Goal: Task Accomplishment & Management: Use online tool/utility

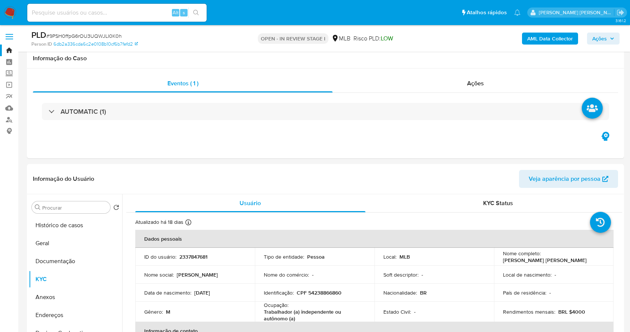
select select "10"
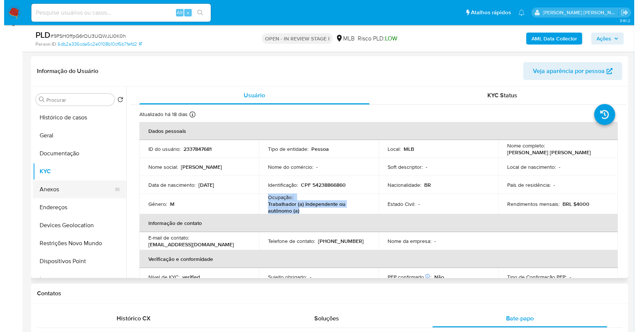
scroll to position [24, 0]
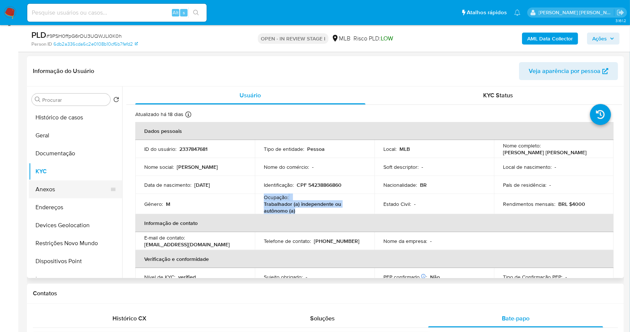
click at [46, 185] on button "Anexos" at bounding box center [72, 189] width 87 height 18
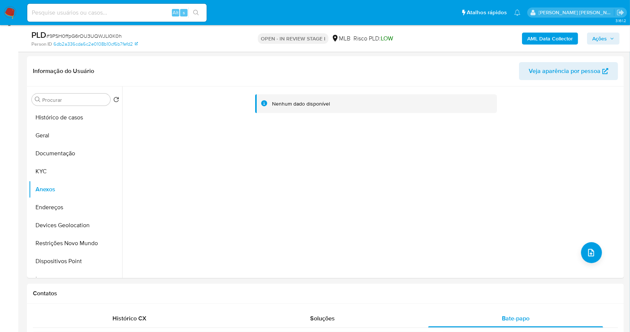
click at [527, 33] on button "AML Data Collector" at bounding box center [550, 39] width 56 height 12
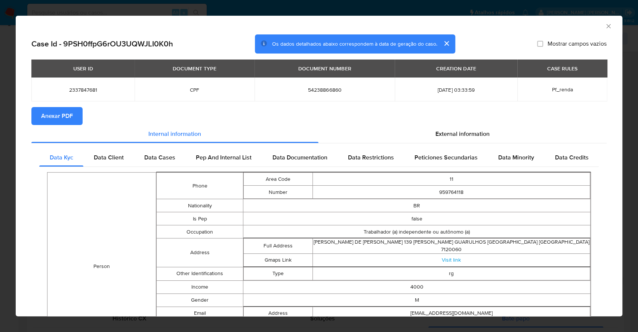
click at [58, 115] on span "Anexar PDF" at bounding box center [57, 116] width 32 height 16
click at [595, 23] on div "AML Data Collector" at bounding box center [313, 25] width 584 height 8
click at [605, 25] on icon "Fechar a janela" at bounding box center [608, 25] width 7 height 7
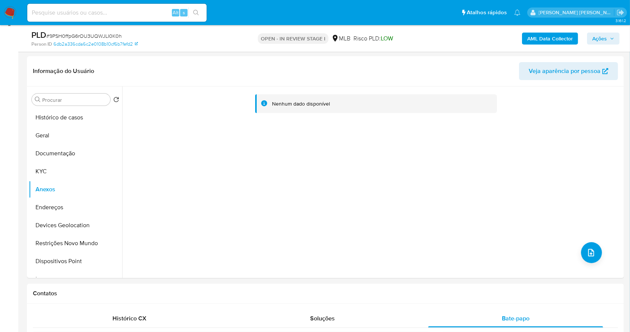
drag, startPoint x: 593, startPoint y: 40, endPoint x: 571, endPoint y: 44, distance: 22.4
click at [593, 40] on span "Ações" at bounding box center [599, 39] width 15 height 12
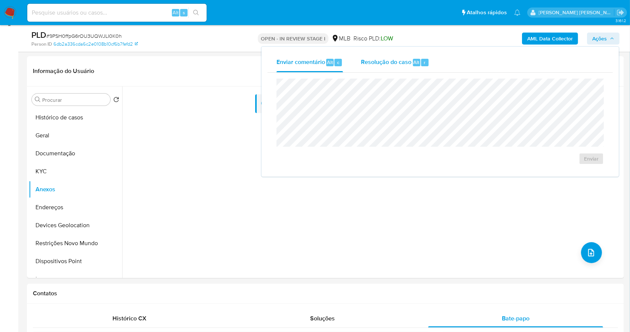
click at [401, 59] on span "Resolução do caso" at bounding box center [386, 62] width 50 height 9
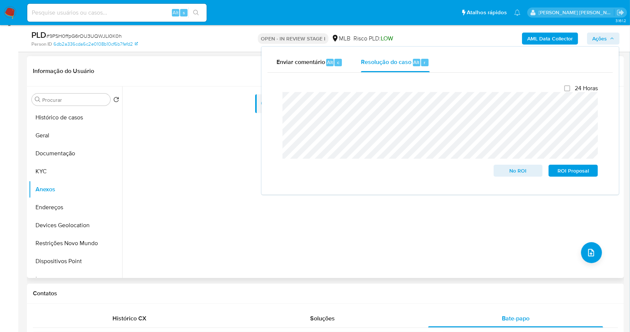
click at [580, 243] on div "Nenhum dado disponível" at bounding box center [372, 181] width 500 height 191
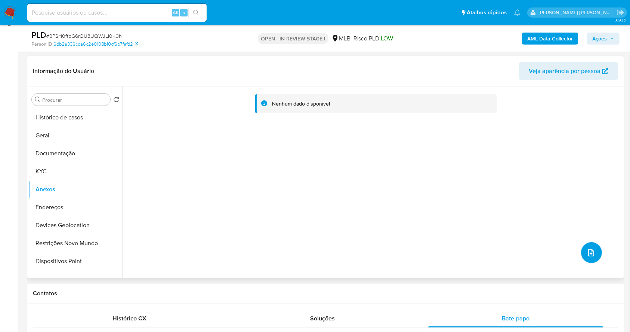
click at [587, 246] on button "upload-file" at bounding box center [591, 252] width 21 height 21
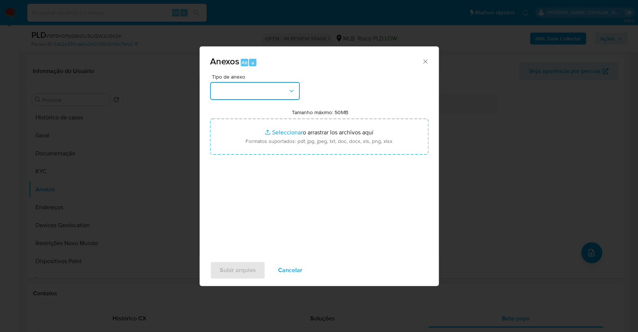
click at [254, 87] on button "button" at bounding box center [255, 91] width 90 height 18
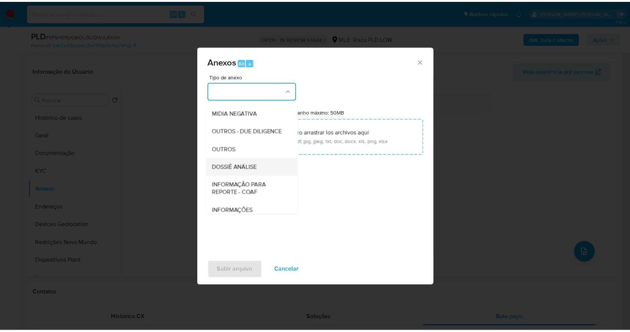
scroll to position [115, 0]
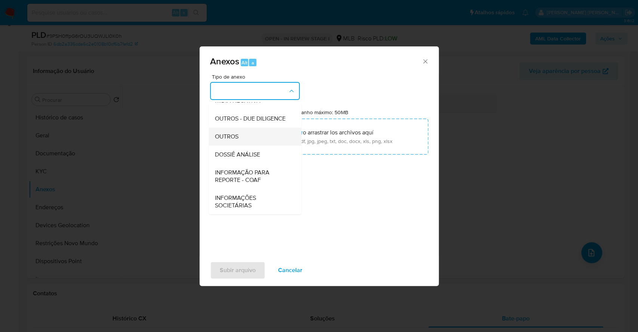
click at [243, 131] on div "OUTROS" at bounding box center [253, 136] width 76 height 18
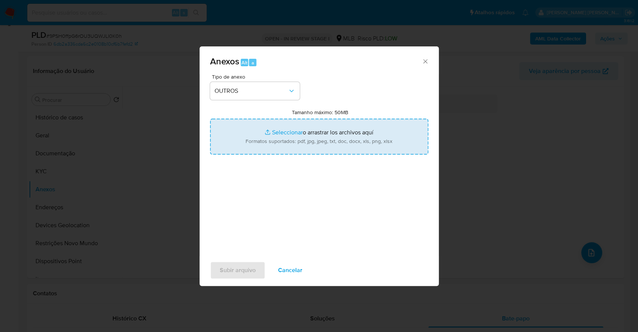
click at [284, 136] on input "Tamanho máximo: 50MB Seleccionar archivos" at bounding box center [319, 136] width 218 height 36
type input "C:\fakepath\Mulan 77774684_2025_10_06_07_37_28.xlsx"
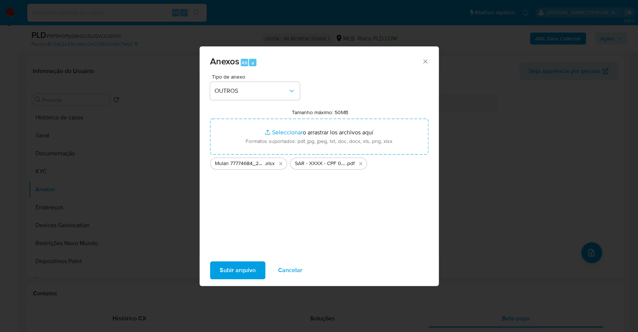
click at [280, 272] on span "Cancelar" at bounding box center [290, 270] width 24 height 16
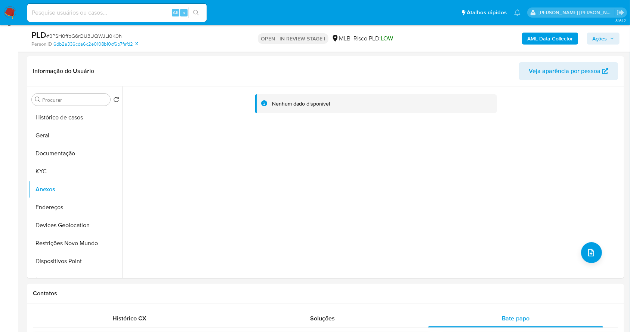
click at [94, 13] on input at bounding box center [116, 13] width 179 height 10
paste input "HHqZ24qPiPtODDl4oNwPSYvO"
type input "HHqZ24qPiPtODDl4oNwPSYvO"
click at [195, 13] on icon "search-icon" at bounding box center [196, 13] width 6 height 6
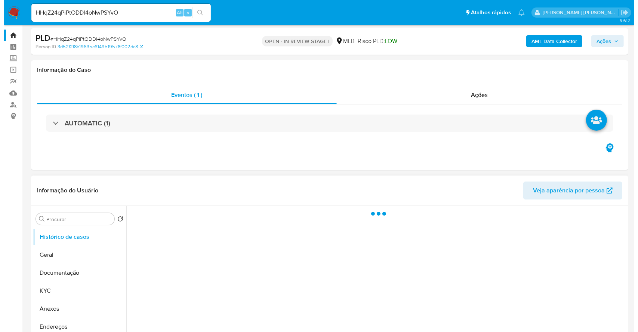
scroll to position [99, 0]
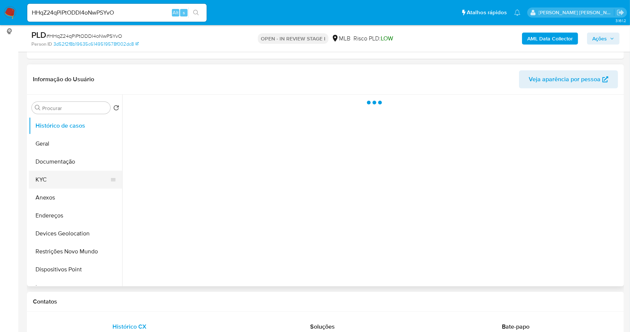
select select "10"
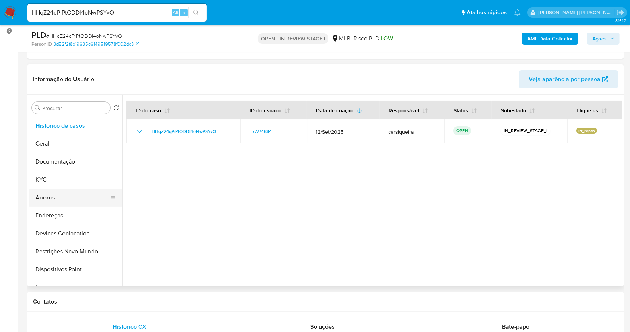
drag, startPoint x: 66, startPoint y: 200, endPoint x: 79, endPoint y: 191, distance: 15.9
click at [66, 200] on button "Anexos" at bounding box center [72, 197] width 87 height 18
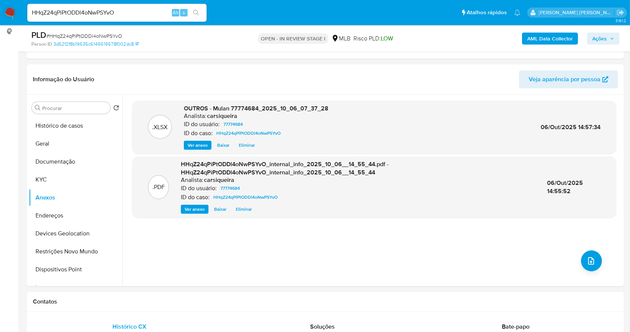
click at [541, 40] on b "AML Data Collector" at bounding box center [550, 39] width 46 height 12
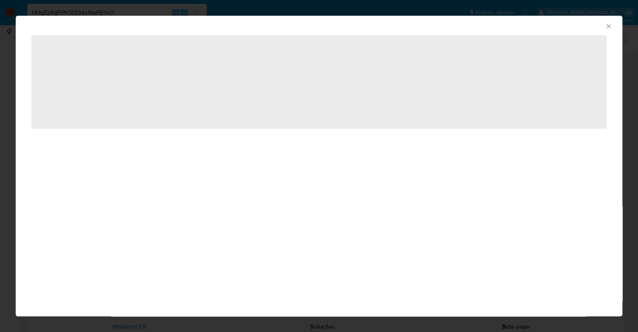
click at [607, 24] on icon "Fechar a janela" at bounding box center [608, 25] width 7 height 7
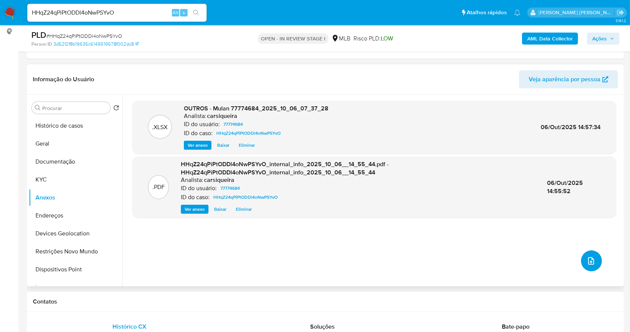
click at [589, 259] on icon "upload-file" at bounding box center [591, 260] width 9 height 9
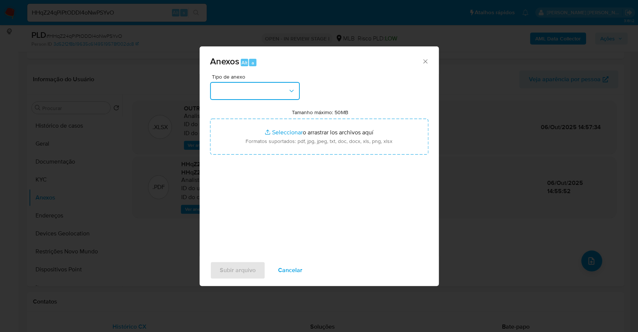
click at [262, 87] on button "button" at bounding box center [255, 91] width 90 height 18
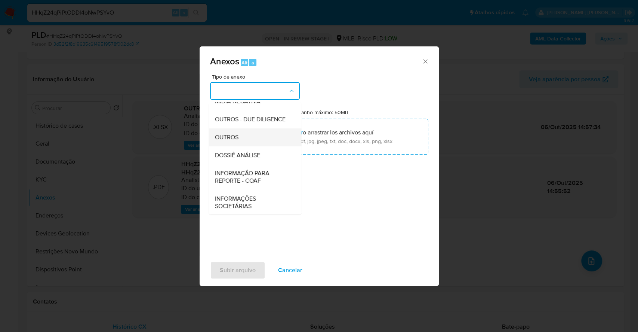
click at [239, 146] on div "OUTROS" at bounding box center [253, 137] width 76 height 18
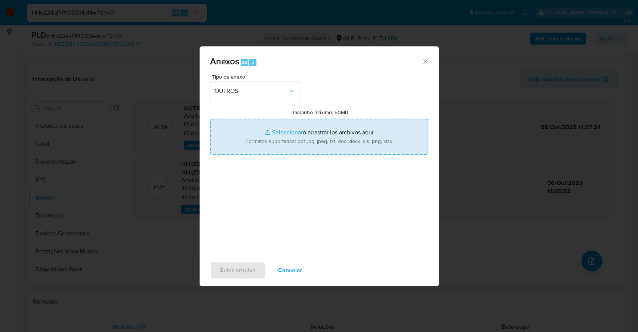
click at [278, 132] on input "Tamanho máximo: 50MB Seleccionar archivos" at bounding box center [319, 136] width 218 height 36
type input "C:\fakepath\SAR - XXXX - CPF 03276573164 - ALDO DESIDERIO PINTO - Documentos Go…"
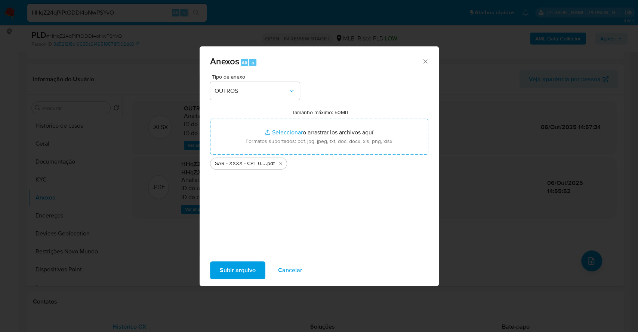
click at [234, 270] on span "Subir arquivo" at bounding box center [238, 270] width 36 height 16
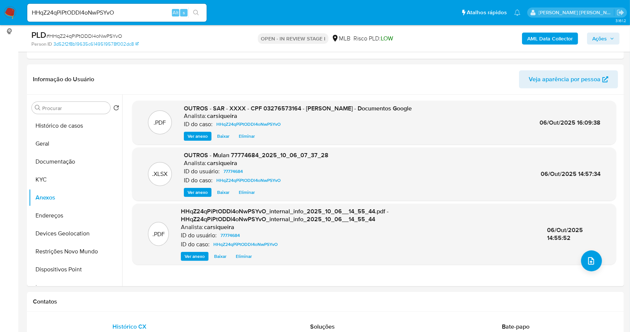
click at [598, 34] on span "Ações" at bounding box center [599, 39] width 15 height 12
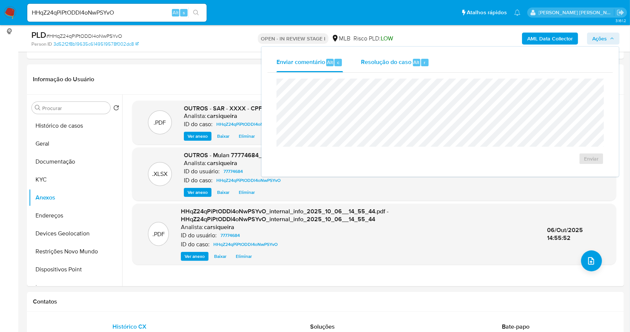
click at [417, 64] on span "Alt" at bounding box center [417, 62] width 6 height 7
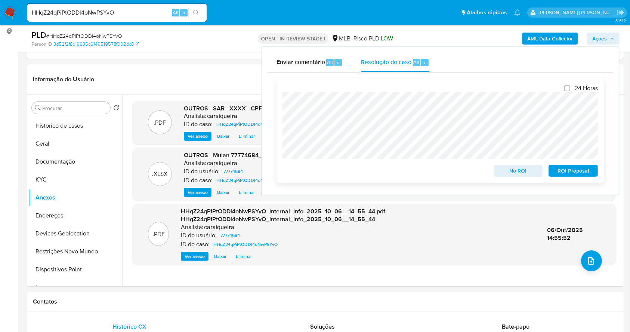
click at [592, 174] on span "ROI Proposal" at bounding box center [573, 170] width 39 height 10
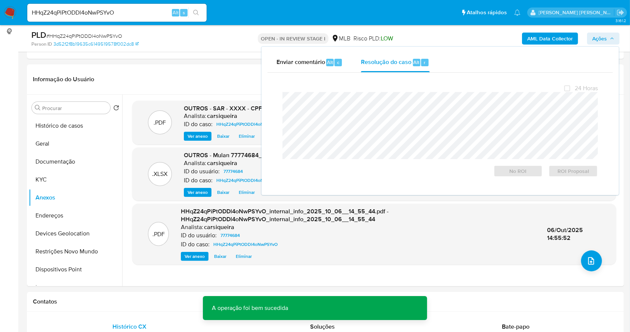
click at [92, 34] on span "# HHqZ24qPiPtODDl4oNwPSYvO" at bounding box center [84, 35] width 76 height 7
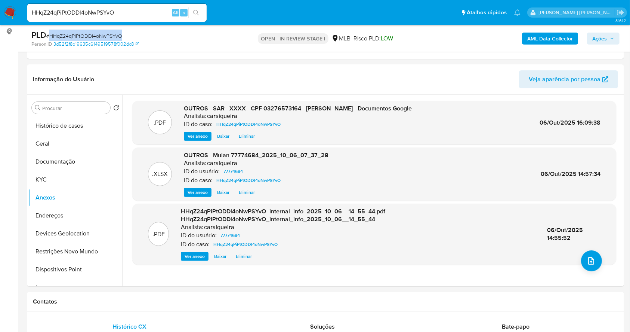
click at [92, 34] on span "# HHqZ24qPiPtODDl4oNwPSYvO" at bounding box center [84, 35] width 76 height 7
copy span "HHqZ24qPiPtODDl4oNwPSYvO"
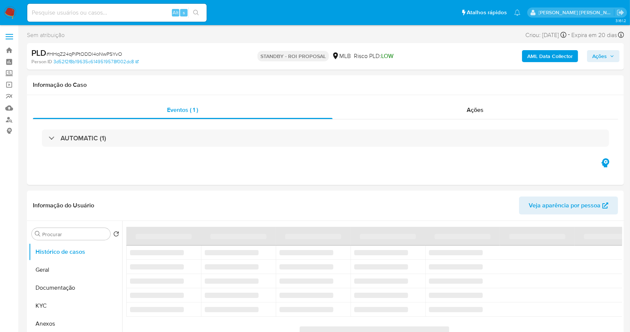
select select "10"
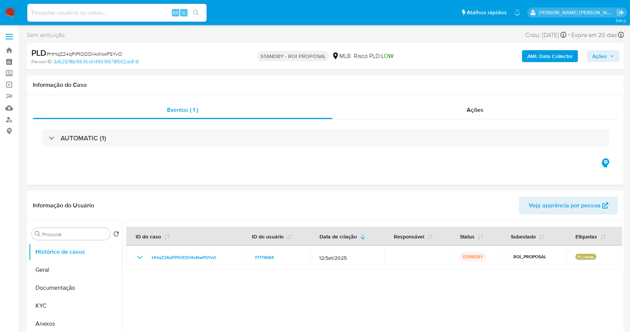
click at [603, 56] on span "Ações" at bounding box center [599, 56] width 15 height 12
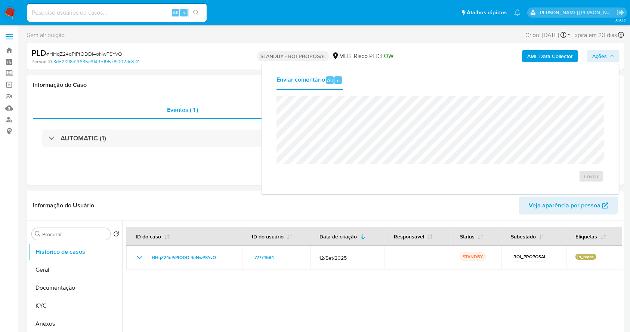
click at [67, 13] on input at bounding box center [116, 13] width 179 height 10
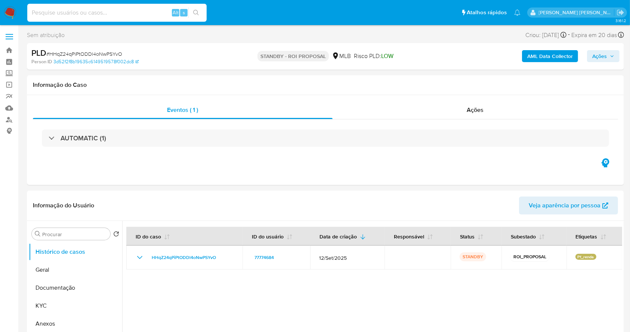
paste input "RZUPq1rGHG0B6nHCoOLXwbXl"
type input "RZUPq1rGHG0B6nHCoOLXwbXl"
click at [191, 10] on button "search-icon" at bounding box center [195, 12] width 15 height 10
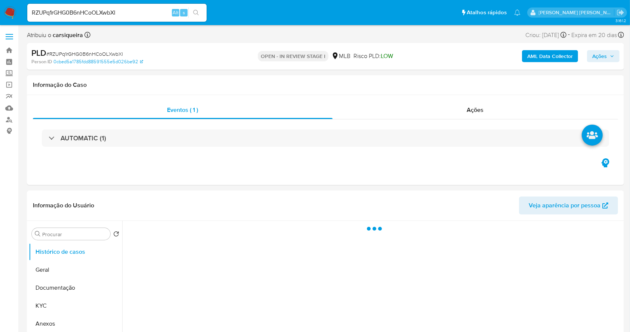
select select "10"
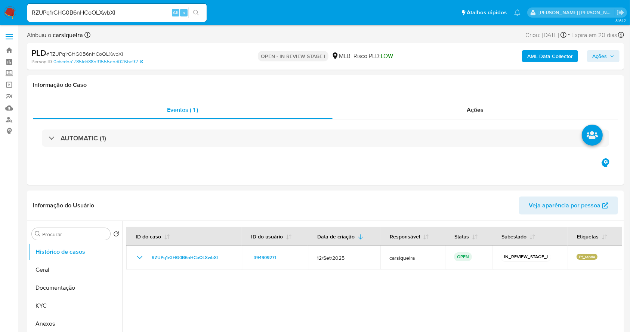
click at [595, 54] on span "Ações" at bounding box center [599, 56] width 15 height 12
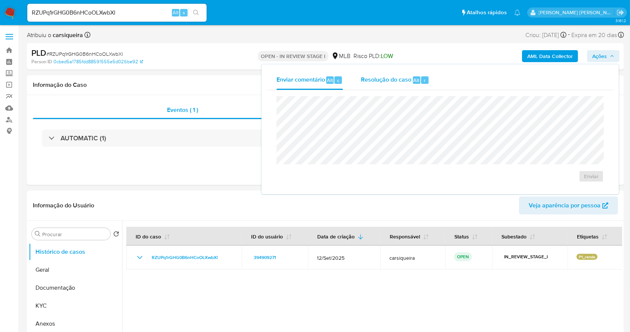
click at [398, 78] on span "Resolução do caso" at bounding box center [386, 80] width 50 height 9
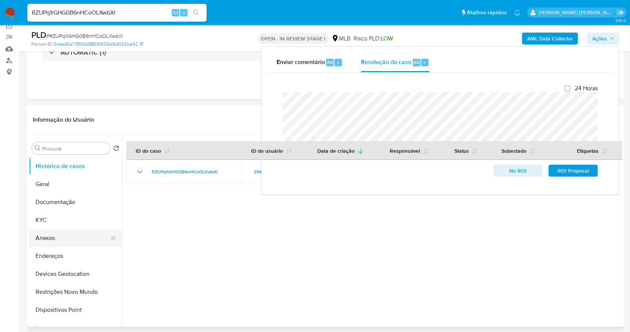
scroll to position [50, 0]
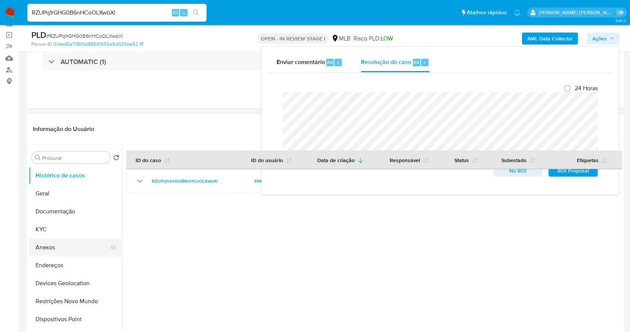
click at [56, 251] on button "Anexos" at bounding box center [72, 247] width 87 height 18
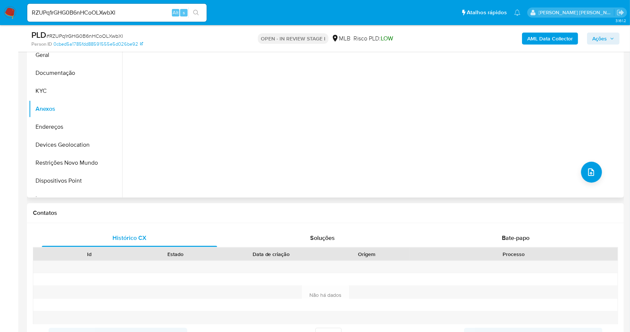
scroll to position [0, 0]
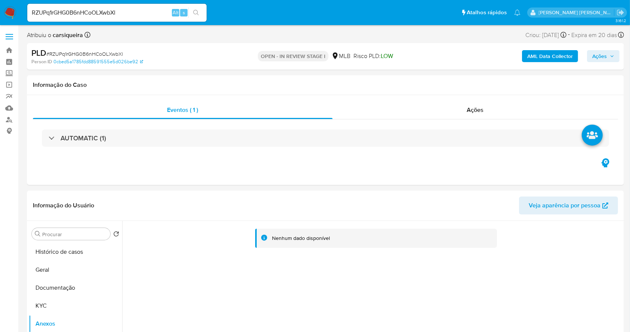
click at [595, 56] on span "Ações" at bounding box center [599, 56] width 15 height 12
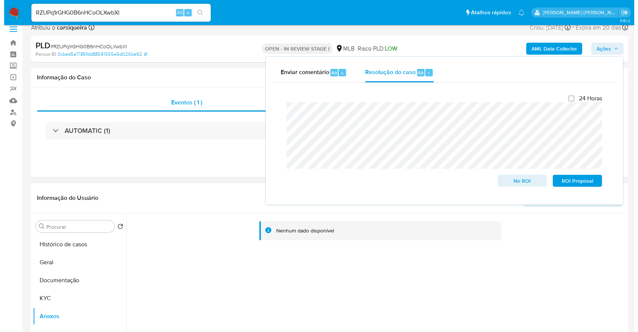
scroll to position [50, 0]
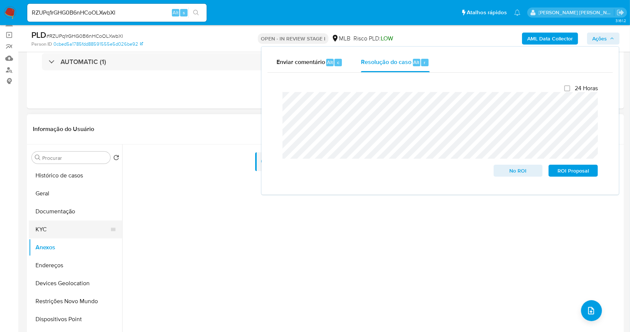
click at [60, 232] on button "KYC" at bounding box center [72, 229] width 87 height 18
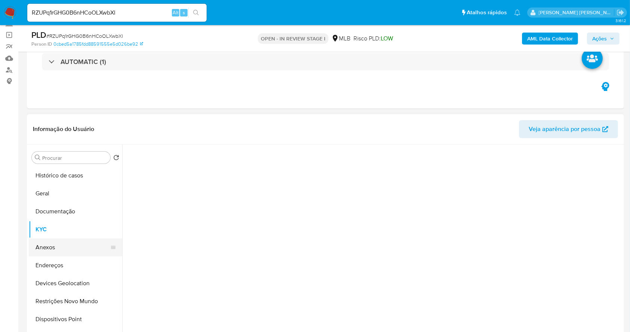
click at [64, 249] on button "Anexos" at bounding box center [72, 247] width 87 height 18
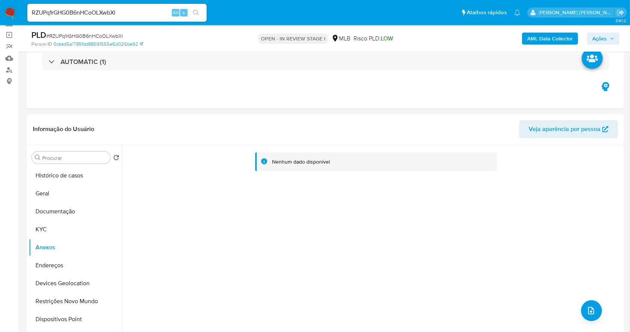
click at [561, 39] on b "AML Data Collector" at bounding box center [550, 39] width 46 height 12
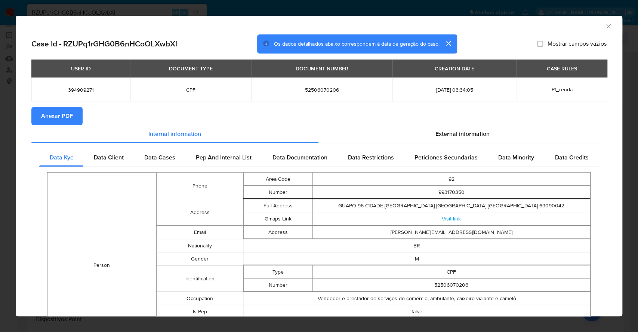
click at [73, 118] on button "Anexar PDF" at bounding box center [56, 116] width 51 height 18
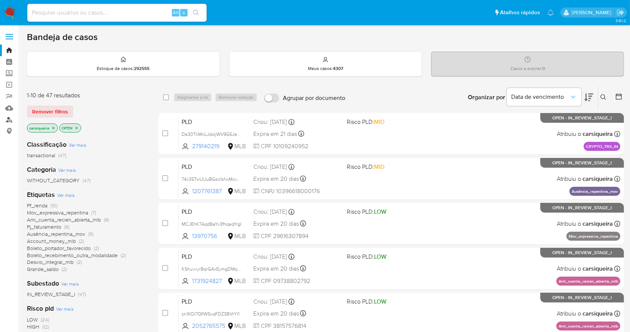
click at [8, 115] on link "Localizador de pessoas" at bounding box center [44, 120] width 89 height 12
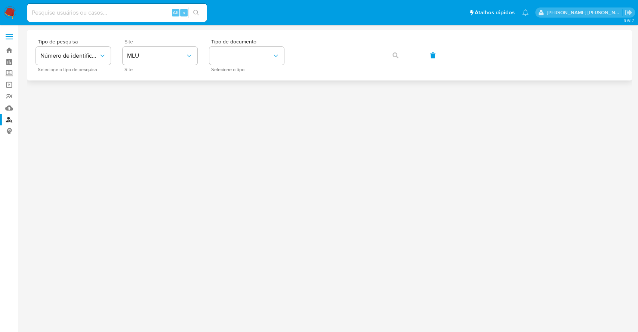
click at [149, 46] on div "Site MLU Site" at bounding box center [160, 55] width 75 height 33
click at [160, 58] on span "MLU" at bounding box center [156, 55] width 58 height 7
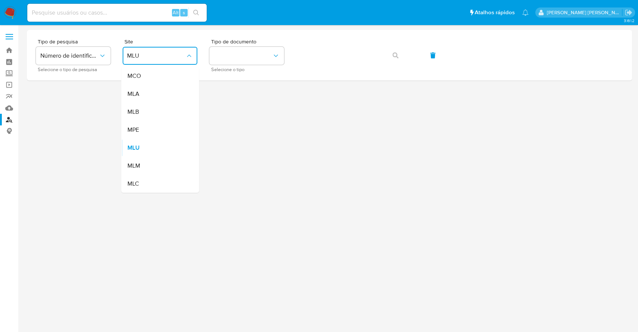
drag, startPoint x: 160, startPoint y: 109, endPoint x: 172, endPoint y: 97, distance: 16.9
click at [160, 107] on div "MLB" at bounding box center [157, 112] width 61 height 18
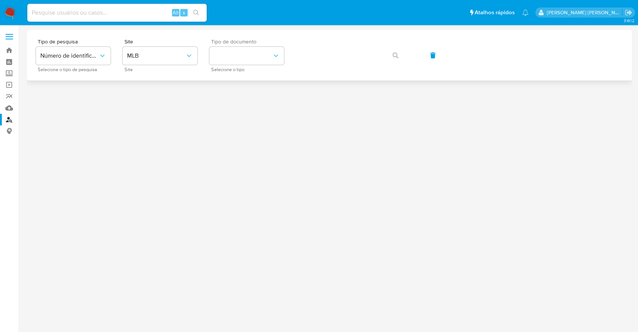
click at [247, 43] on span "Tipo de documento" at bounding box center [248, 41] width 75 height 5
click at [245, 58] on button "identificationType" at bounding box center [246, 56] width 75 height 18
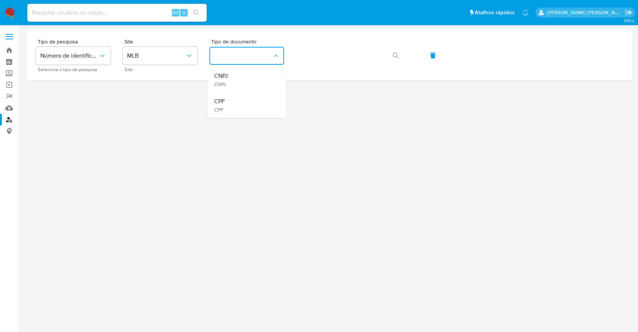
drag, startPoint x: 251, startPoint y: 112, endPoint x: 270, endPoint y: 95, distance: 25.7
click at [251, 110] on div "CPF CPF" at bounding box center [244, 104] width 61 height 25
click at [399, 56] on button "button" at bounding box center [395, 55] width 25 height 18
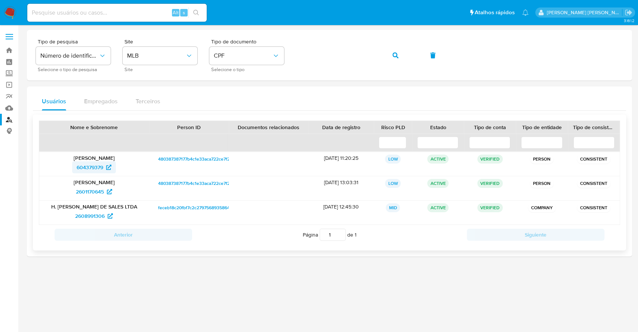
click at [93, 166] on span "604379379" at bounding box center [90, 167] width 27 height 12
click at [95, 190] on span "2601170645" at bounding box center [90, 191] width 28 height 12
click at [92, 216] on span "2608991306" at bounding box center [90, 216] width 30 height 12
click at [92, 167] on span "604379379" at bounding box center [90, 167] width 27 height 12
click at [96, 192] on span "2601170645" at bounding box center [90, 191] width 28 height 12
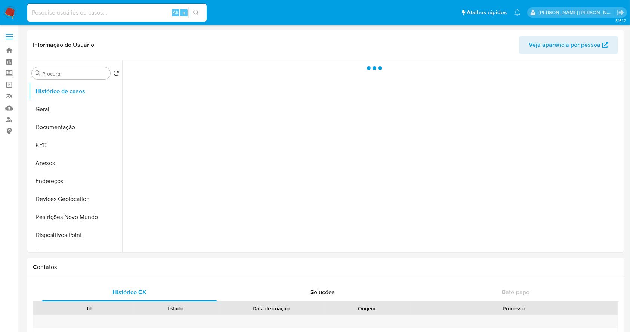
select select "10"
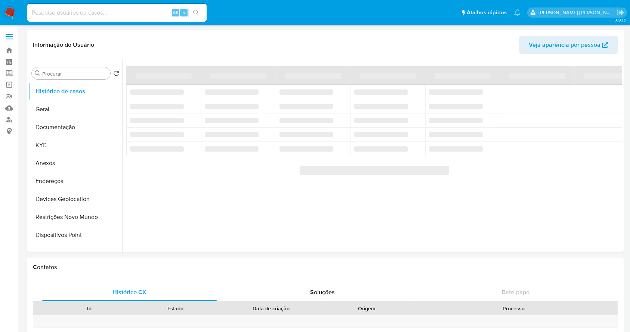
select select "10"
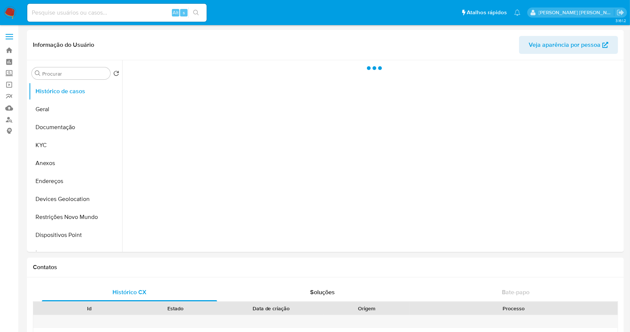
select select "10"
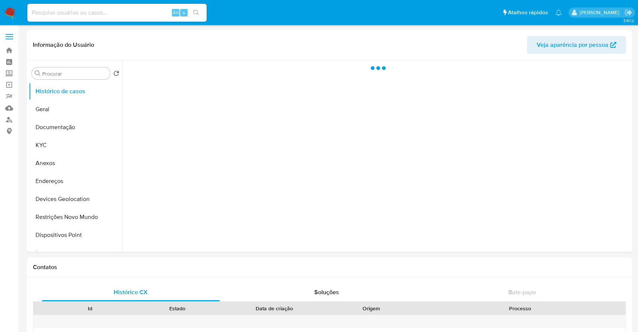
select select "10"
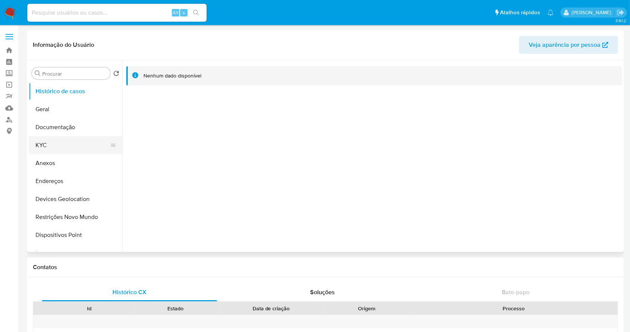
click at [56, 148] on button "KYC" at bounding box center [72, 145] width 87 height 18
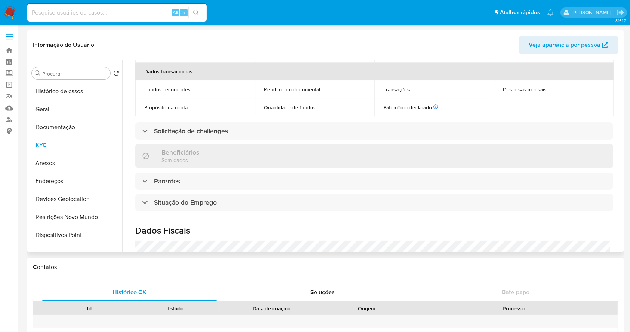
scroll to position [318, 0]
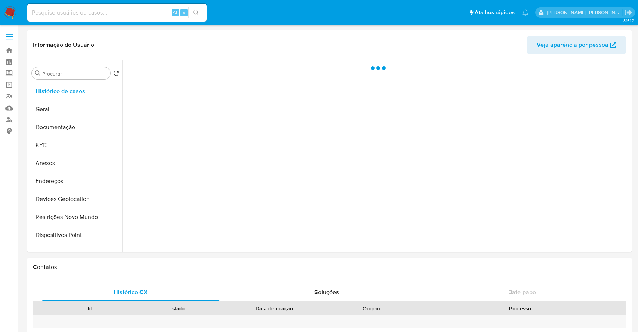
select select "10"
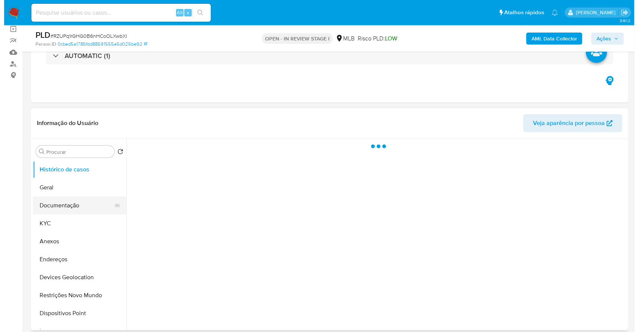
scroll to position [99, 0]
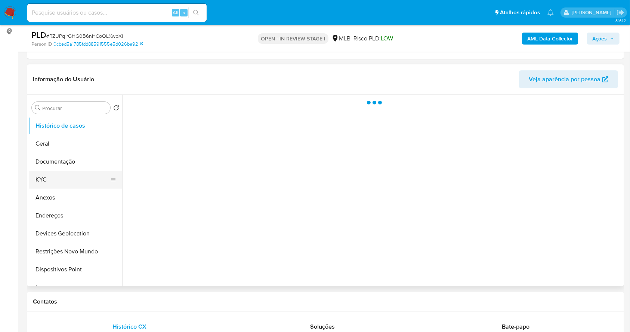
select select "10"
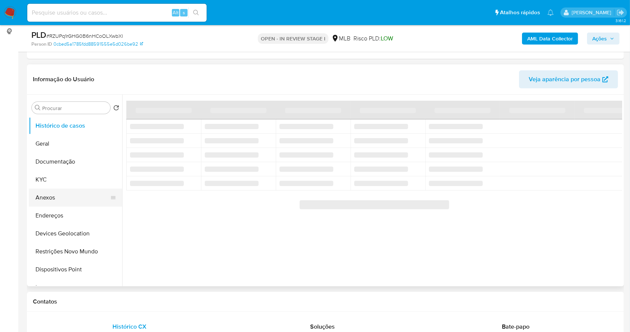
click at [64, 197] on button "Anexos" at bounding box center [72, 197] width 87 height 18
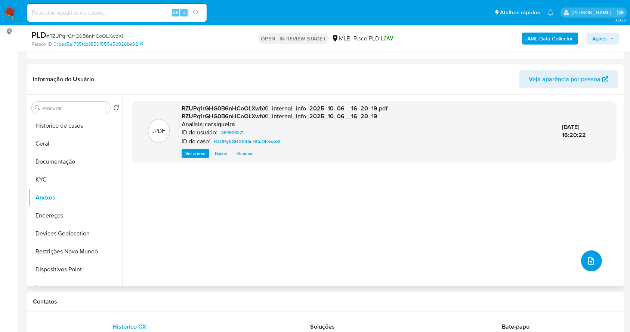
click at [587, 254] on button "upload-file" at bounding box center [591, 260] width 21 height 21
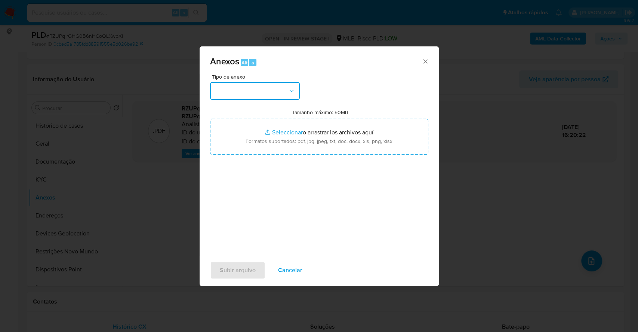
click at [261, 88] on button "button" at bounding box center [255, 91] width 90 height 18
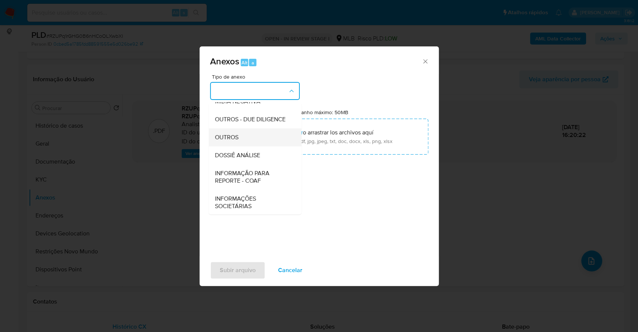
click at [244, 146] on div "OUTROS" at bounding box center [253, 137] width 76 height 18
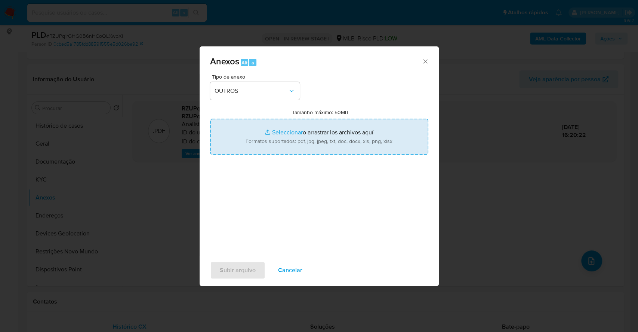
click at [262, 126] on input "Tamanho máximo: 50MB Seleccionar archivos" at bounding box center [319, 136] width 218 height 36
type input "C:\fakepath\Mulan 394909271_2025_10_06_07_35_40.xlsx"
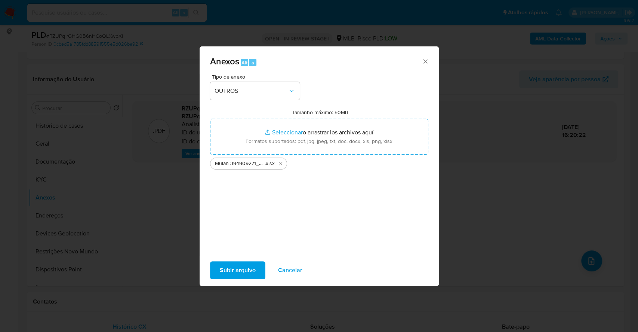
click at [248, 265] on span "Subir arquivo" at bounding box center [238, 270] width 36 height 16
click at [230, 269] on span "Subir arquivo" at bounding box center [238, 270] width 36 height 16
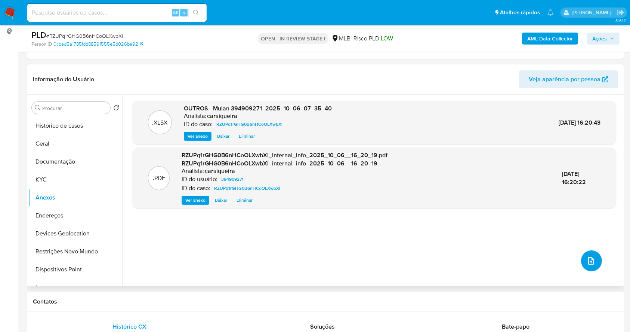
click at [594, 256] on button "upload-file" at bounding box center [591, 260] width 21 height 21
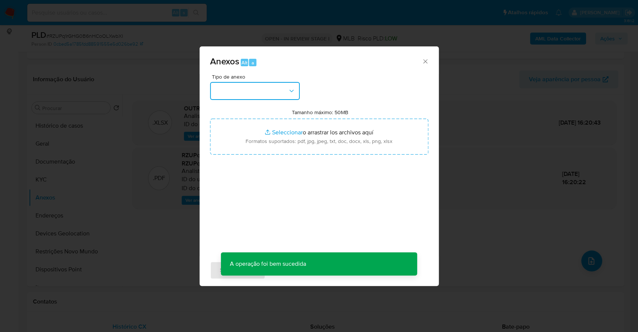
click at [272, 92] on button "button" at bounding box center [255, 91] width 90 height 18
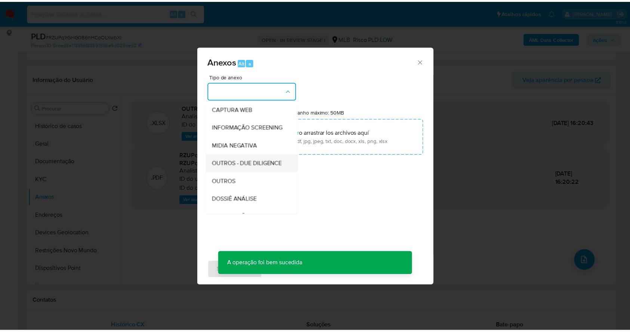
scroll to position [115, 0]
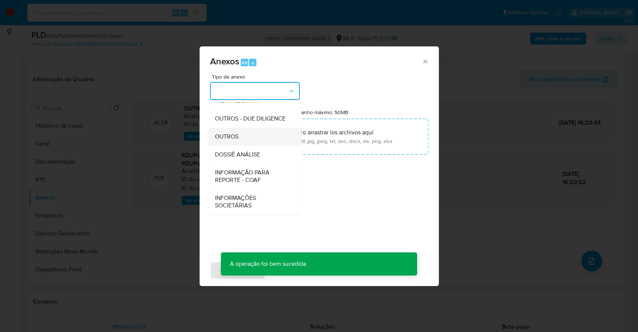
click at [236, 138] on span "OUTROS" at bounding box center [227, 136] width 24 height 7
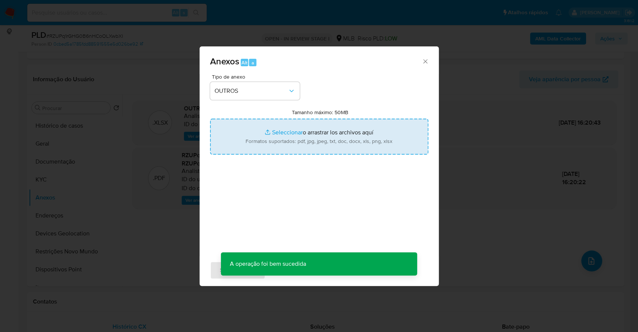
click at [275, 126] on input "Tamanho máximo: 50MB Seleccionar archivos" at bounding box center [319, 136] width 218 height 36
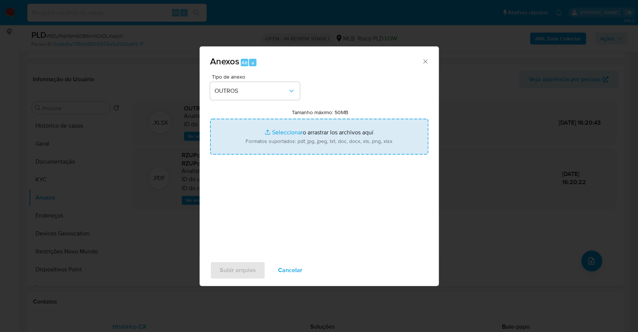
type input "C:\fakepath\SAR - XXXX - CPF 52506070206 - CARLOS AUGUSTO DA SILVA FREITAS - Do…"
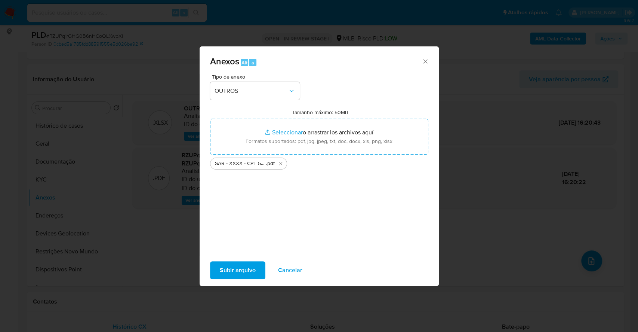
click at [246, 268] on span "Subir arquivo" at bounding box center [238, 270] width 36 height 16
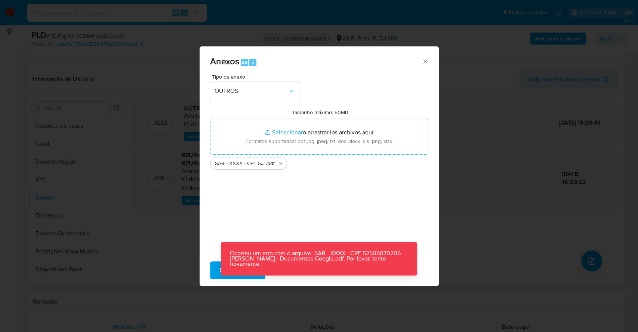
click at [213, 268] on button "Subir arquivo" at bounding box center [237, 270] width 55 height 18
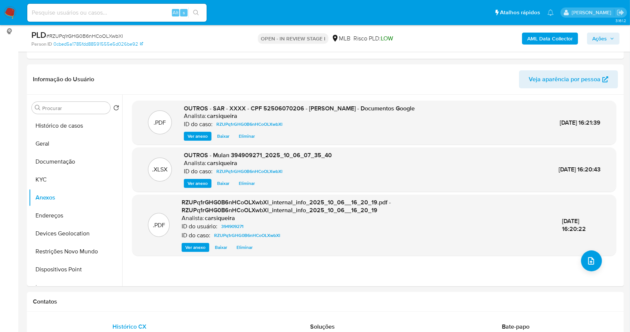
click at [607, 37] on span "Ações" at bounding box center [603, 38] width 22 height 10
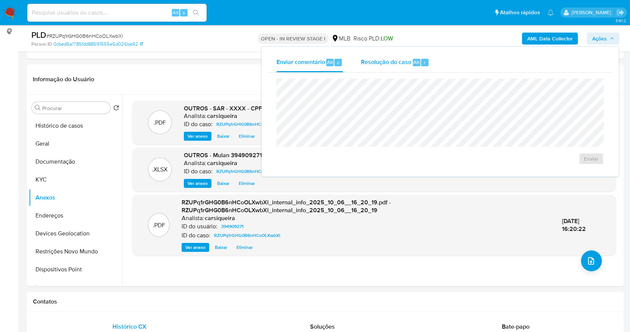
click at [388, 67] on div "Resolução do caso Alt r" at bounding box center [395, 62] width 68 height 19
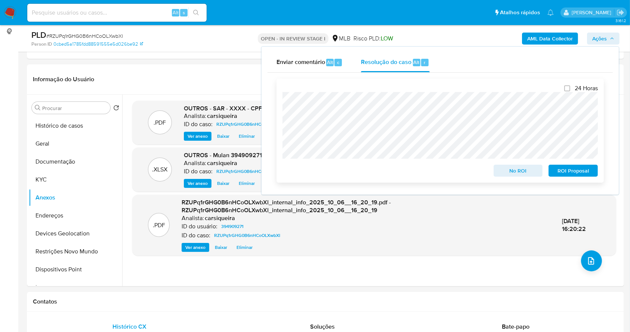
click at [585, 167] on span "ROI Proposal" at bounding box center [573, 170] width 39 height 10
click at [96, 37] on span "# RZUPq1rGHG0B6nHCoOLXwbXl" at bounding box center [84, 35] width 77 height 7
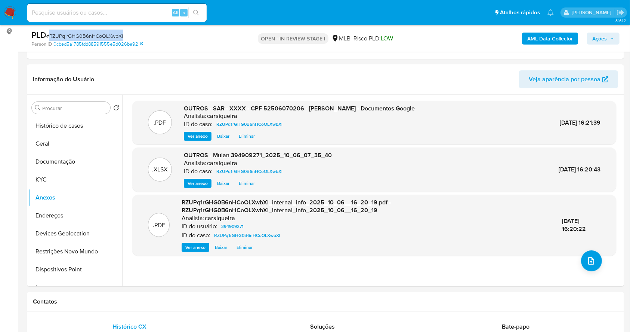
click at [96, 37] on span "# RZUPq1rGHG0B6nHCoOLXwbXl" at bounding box center [84, 35] width 77 height 7
copy span "RZUPq1rGHG0B6nHCoOLXwbXl"
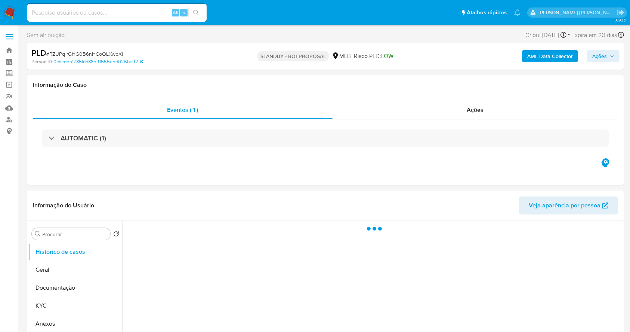
select select "10"
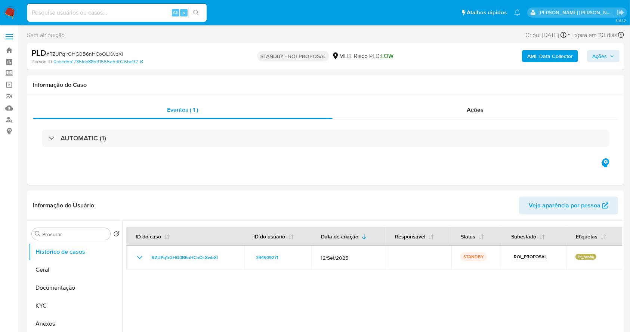
click at [10, 11] on img at bounding box center [10, 12] width 13 height 13
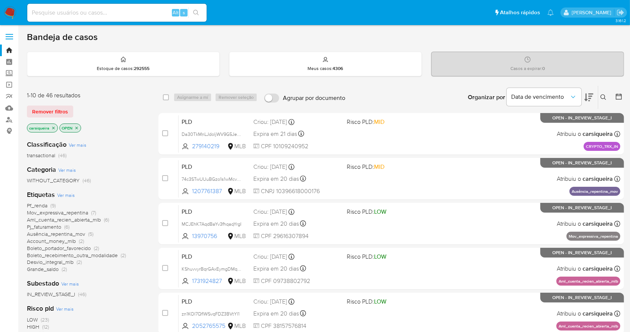
click at [51, 125] on p "carsiqueira" at bounding box center [42, 128] width 30 height 8
click at [53, 127] on icon "close-filter" at bounding box center [53, 127] width 3 height 3
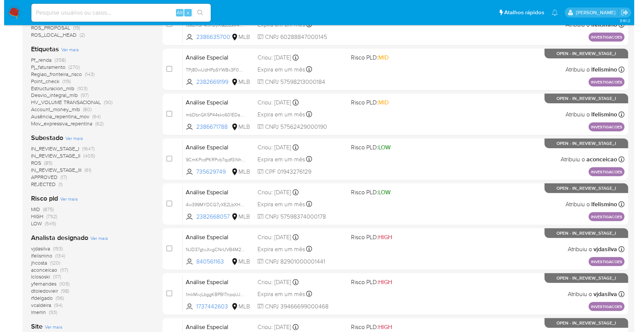
scroll to position [199, 0]
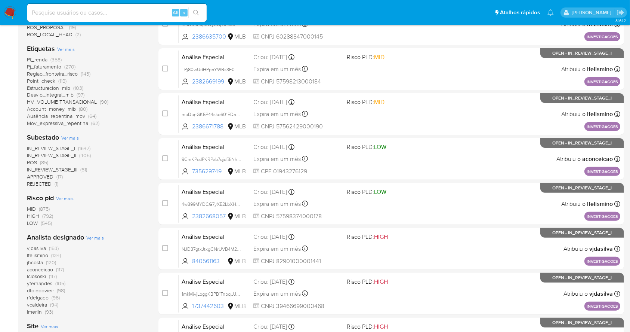
click at [96, 240] on span "Ver mais" at bounding box center [95, 237] width 18 height 7
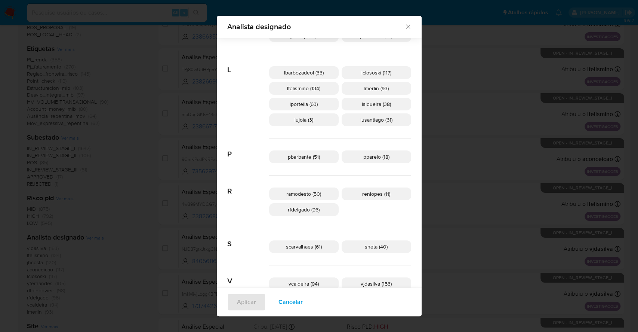
scroll to position [332, 0]
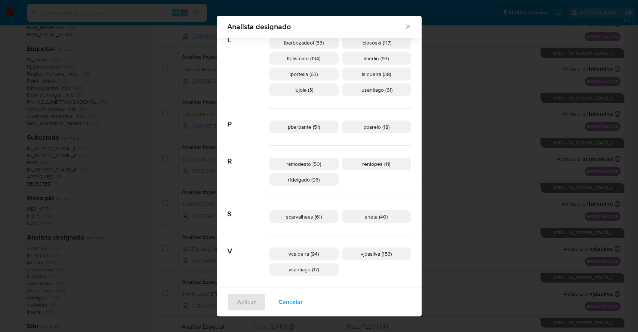
click at [300, 305] on span "Cancelar" at bounding box center [290, 301] width 24 height 16
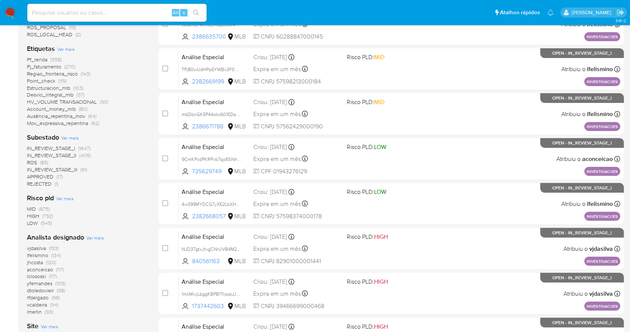
scroll to position [0, 0]
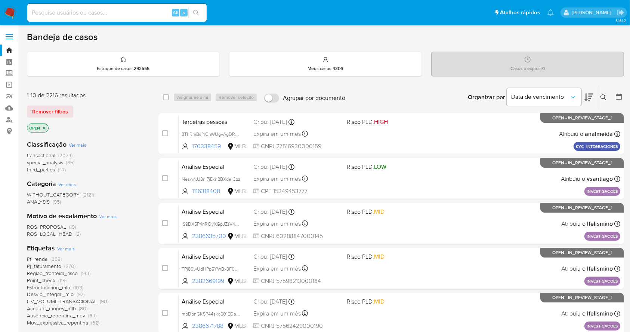
drag, startPoint x: 9, startPoint y: 12, endPoint x: 39, endPoint y: 11, distance: 30.3
click at [9, 12] on img at bounding box center [10, 12] width 13 height 13
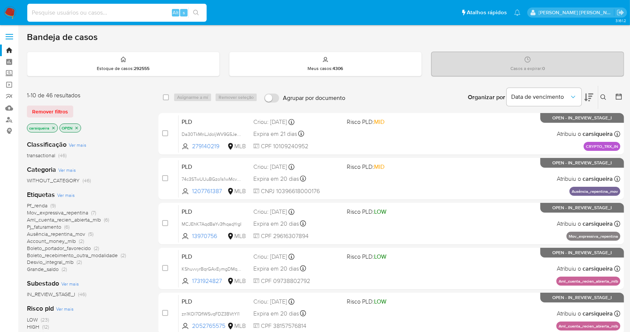
click at [138, 11] on input at bounding box center [116, 13] width 179 height 10
paste input "2067447202"
type input "2067447202"
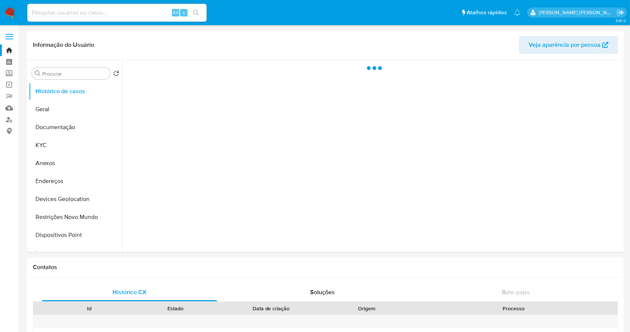
select select "10"
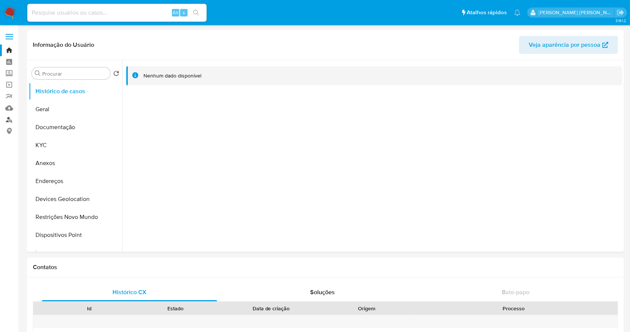
click at [12, 120] on link "Localizador de pessoas" at bounding box center [44, 120] width 89 height 12
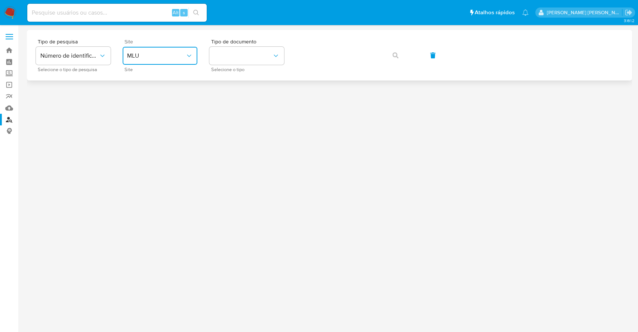
click at [168, 55] on span "MLU" at bounding box center [156, 55] width 58 height 7
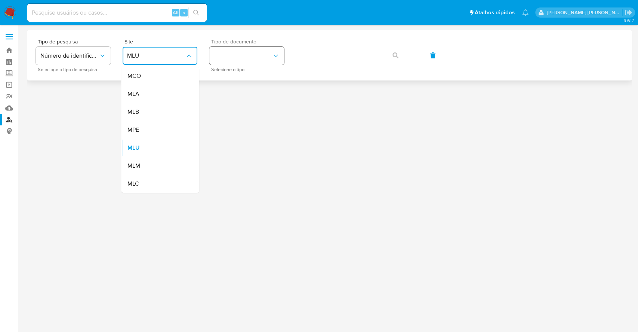
drag, startPoint x: 152, startPoint y: 114, endPoint x: 250, endPoint y: 63, distance: 111.4
click at [153, 113] on div "MLB" at bounding box center [157, 112] width 61 height 18
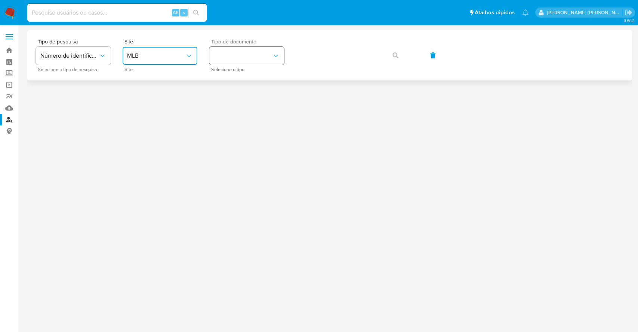
click at [246, 53] on button "identificationType" at bounding box center [246, 56] width 75 height 18
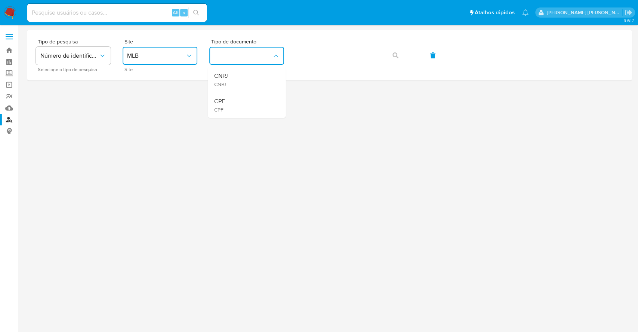
drag, startPoint x: 253, startPoint y: 105, endPoint x: 278, endPoint y: 88, distance: 30.2
click at [253, 104] on div "CPF CPF" at bounding box center [244, 104] width 61 height 25
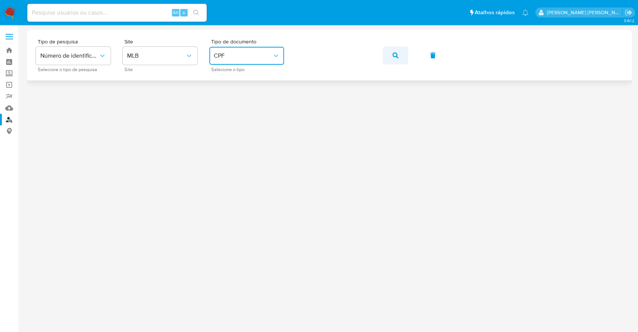
click at [398, 58] on button "button" at bounding box center [395, 55] width 25 height 18
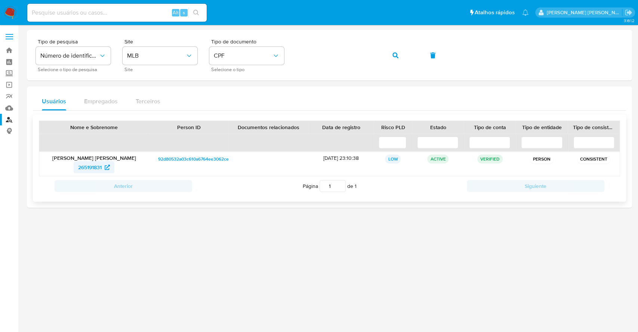
click at [99, 166] on span "265191831" at bounding box center [90, 167] width 24 height 12
click at [235, 52] on span "CPF" at bounding box center [243, 55] width 58 height 7
drag, startPoint x: 241, startPoint y: 71, endPoint x: 311, endPoint y: 71, distance: 69.5
click at [242, 71] on div "CNPJ CNPJ" at bounding box center [244, 79] width 61 height 25
click at [391, 58] on button "button" at bounding box center [395, 55] width 25 height 18
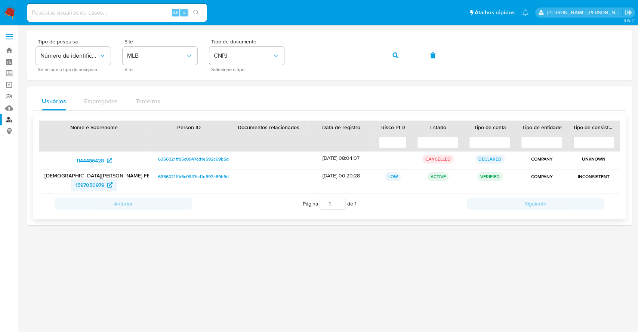
click at [95, 185] on span "1597050979" at bounding box center [90, 185] width 29 height 12
click at [232, 50] on button "CNPJ" at bounding box center [246, 56] width 75 height 18
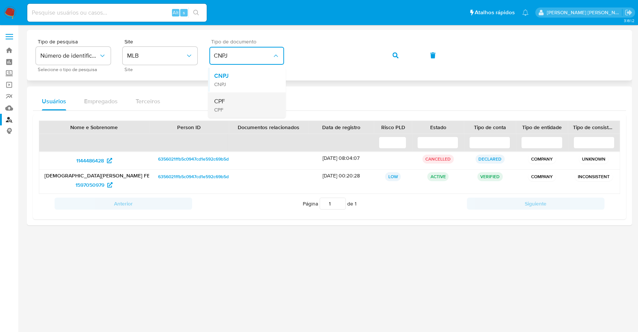
click at [255, 108] on div "CPF CPF" at bounding box center [244, 104] width 61 height 25
click at [398, 58] on button "button" at bounding box center [395, 55] width 25 height 18
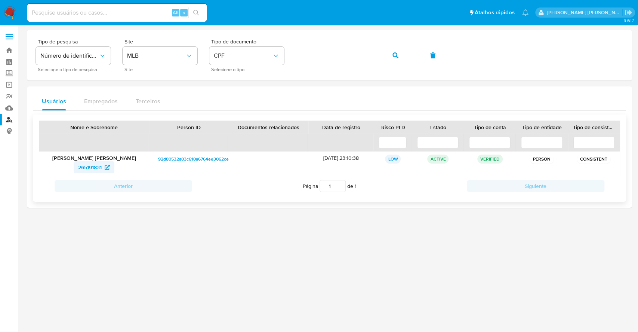
click at [90, 166] on span "265191831" at bounding box center [90, 167] width 24 height 12
click at [387, 52] on button "button" at bounding box center [395, 55] width 25 height 18
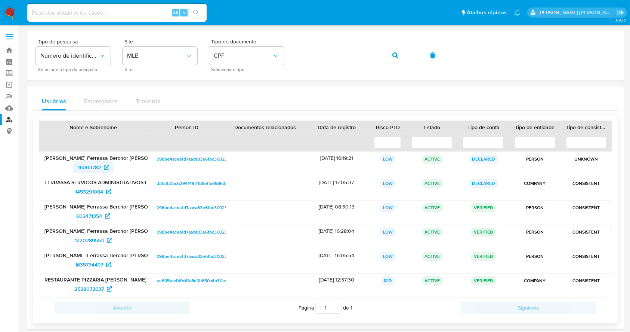
click at [95, 167] on span "16003782" at bounding box center [89, 167] width 23 height 12
click at [92, 215] on span "602471354" at bounding box center [89, 216] width 26 height 12
click at [78, 255] on p "[PERSON_NAME] Ferrassa Berchor [PERSON_NAME]" at bounding box center [93, 255] width 98 height 7
click at [80, 261] on span "1635734497" at bounding box center [89, 264] width 28 height 12
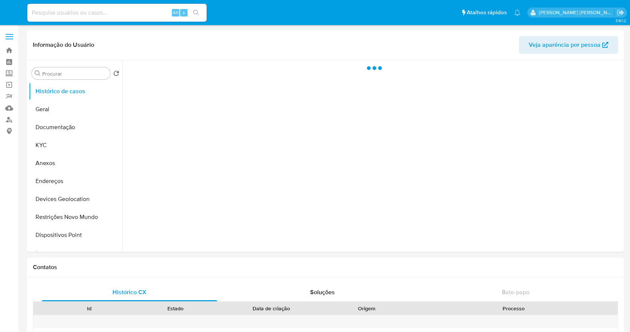
select select "10"
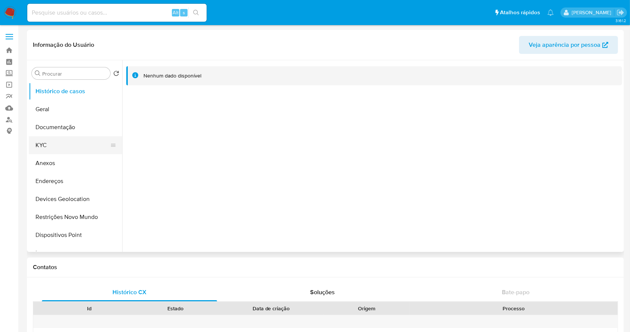
click at [59, 140] on button "KYC" at bounding box center [72, 145] width 87 height 18
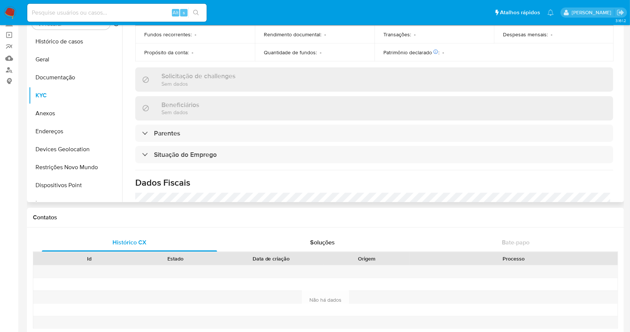
scroll to position [327, 0]
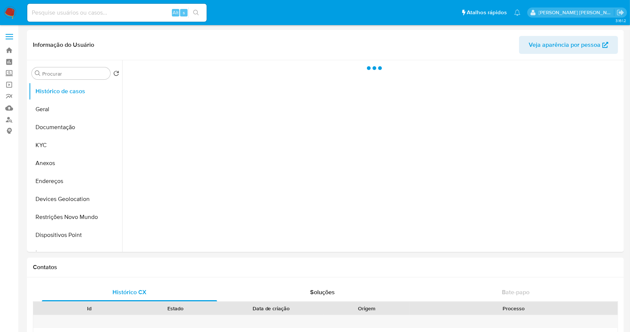
select select "10"
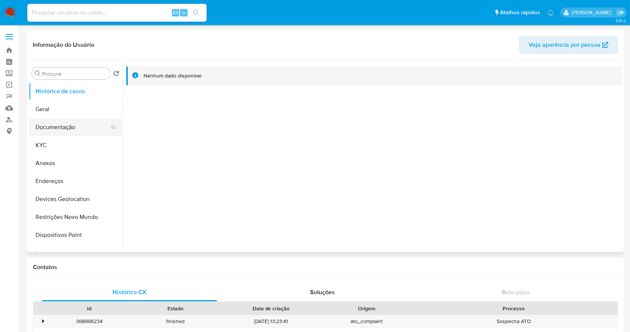
click at [68, 135] on button "Documentação" at bounding box center [72, 127] width 87 height 18
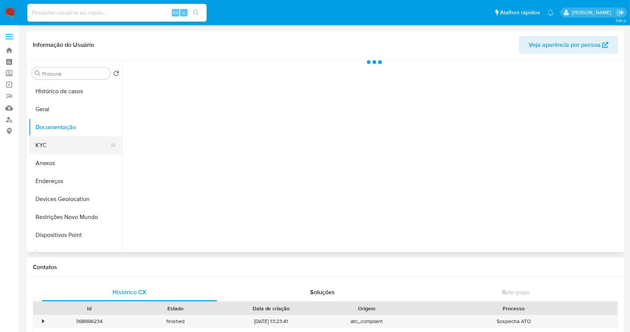
click at [72, 147] on button "KYC" at bounding box center [72, 145] width 87 height 18
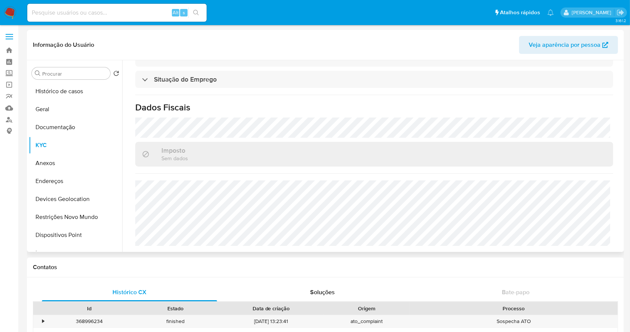
scroll to position [327, 0]
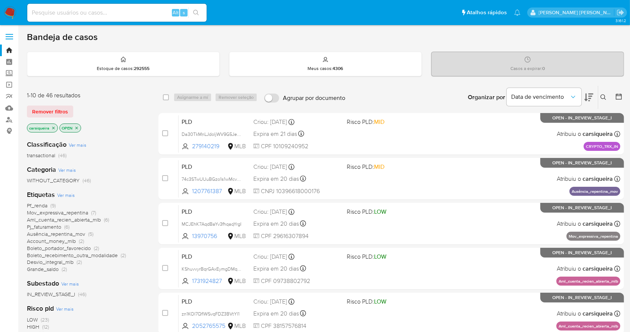
click at [82, 10] on input at bounding box center [116, 13] width 179 height 10
paste input "9PSH0ffpG6rOU3UQWJLI0K0h"
type input "9PSH0ffpG6rOU3UQWJLI0K0h"
click at [201, 13] on button "search-icon" at bounding box center [195, 12] width 15 height 10
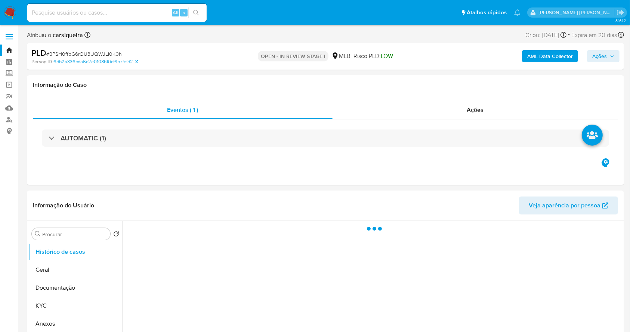
select select "10"
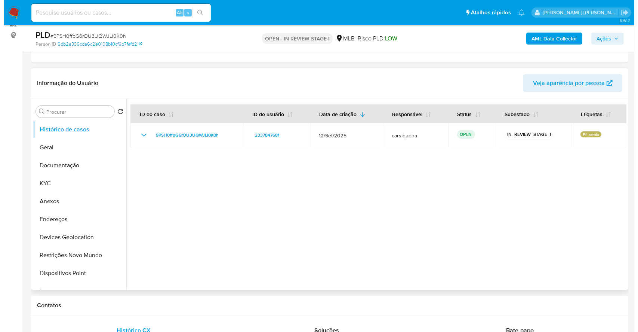
scroll to position [99, 0]
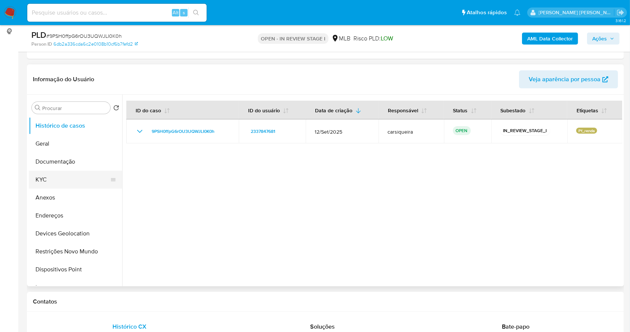
click at [49, 181] on button "KYC" at bounding box center [72, 179] width 87 height 18
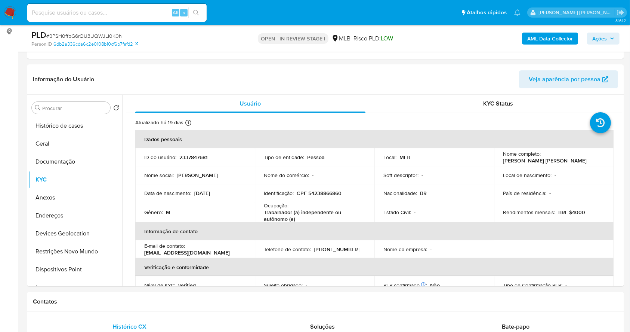
click at [591, 39] on button "Ações" at bounding box center [603, 39] width 33 height 12
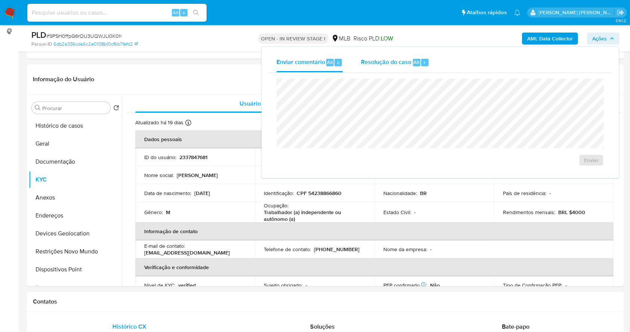
click at [390, 64] on span "Resolução do caso" at bounding box center [386, 62] width 50 height 9
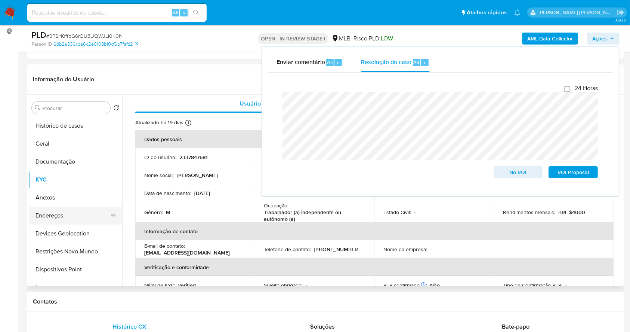
click at [69, 207] on button "Endereços" at bounding box center [72, 215] width 87 height 18
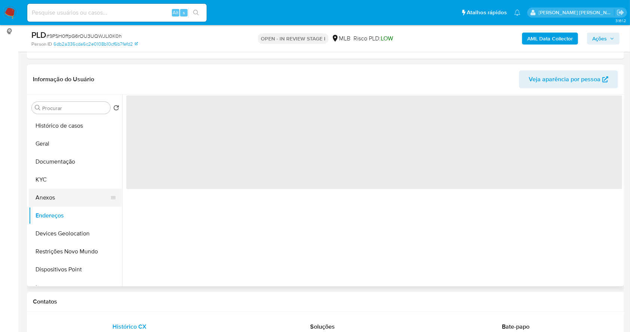
click at [63, 202] on button "Anexos" at bounding box center [72, 197] width 87 height 18
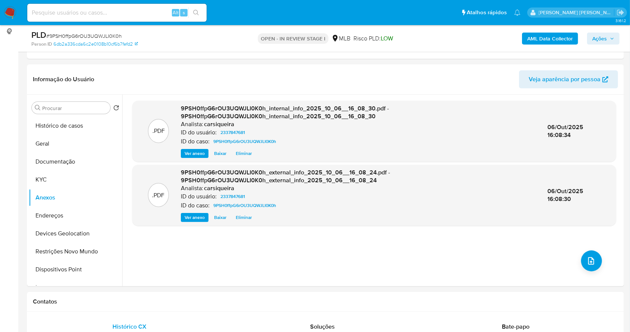
click at [606, 38] on span "Ações" at bounding box center [599, 39] width 15 height 12
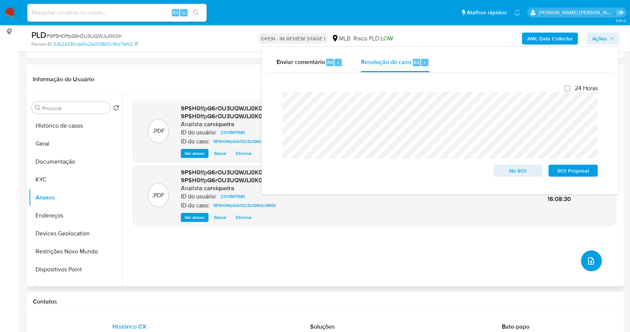
click at [589, 257] on icon "upload-file" at bounding box center [591, 260] width 9 height 9
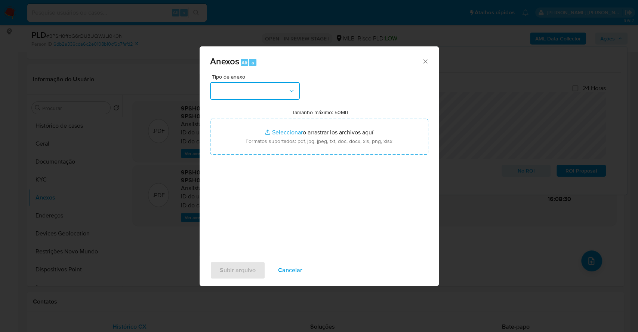
click at [269, 94] on button "button" at bounding box center [255, 91] width 90 height 18
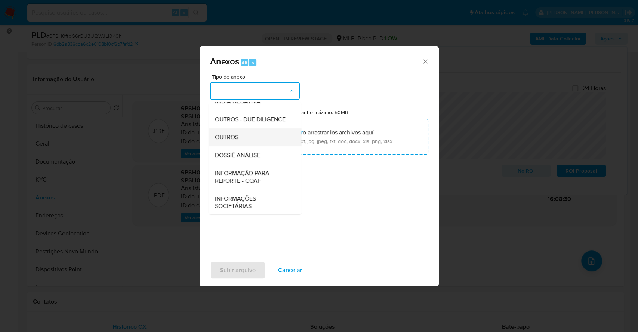
click at [241, 145] on div "OUTROS" at bounding box center [253, 137] width 76 height 18
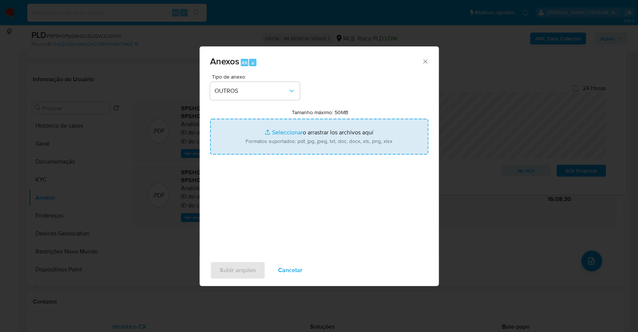
click at [249, 135] on input "Tamanho máximo: 50MB Seleccionar archivos" at bounding box center [319, 136] width 218 height 36
type input "C:\fakepath\Mulan 2337847681_2025_10_06_07_32_45.xlsx"
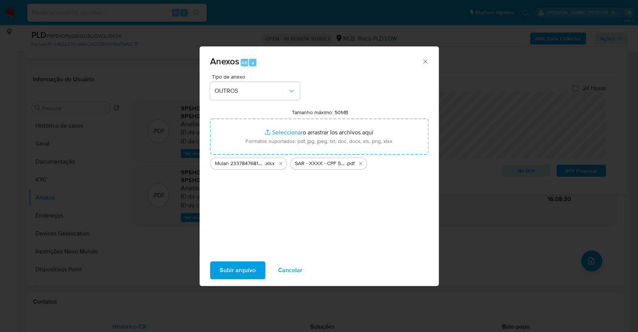
click at [242, 264] on span "Subir arquivo" at bounding box center [238, 270] width 36 height 16
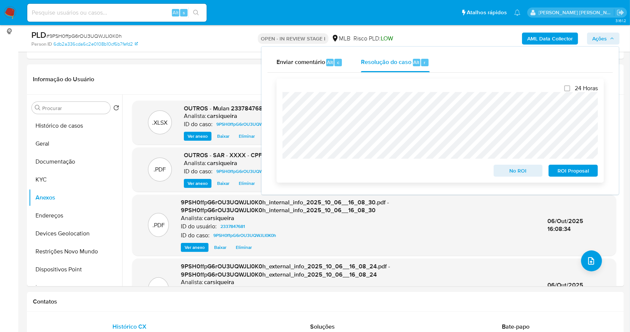
drag, startPoint x: 575, startPoint y: 170, endPoint x: 493, endPoint y: 163, distance: 82.2
click at [575, 170] on span "ROI Proposal" at bounding box center [573, 170] width 39 height 10
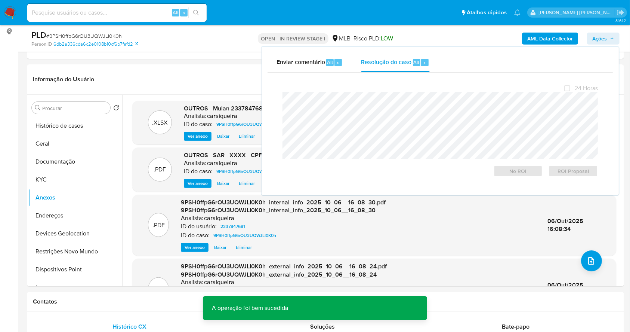
click at [88, 34] on span "# 9PSH0ffpG6rOU3UQWJLI0K0h" at bounding box center [84, 35] width 76 height 7
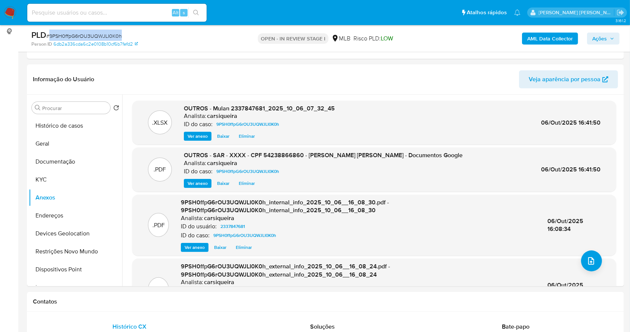
copy span "9PSH0ffpG6rOU3UQWJLI0K0h"
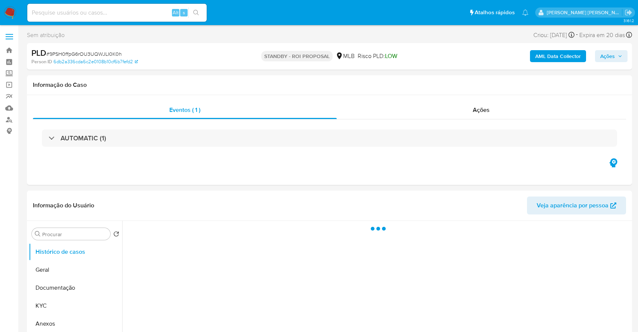
select select "10"
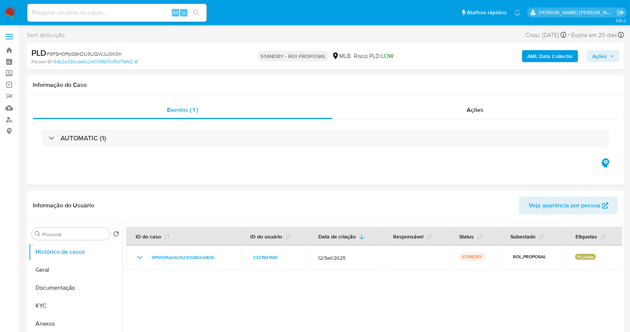
click at [9, 7] on img at bounding box center [10, 12] width 13 height 13
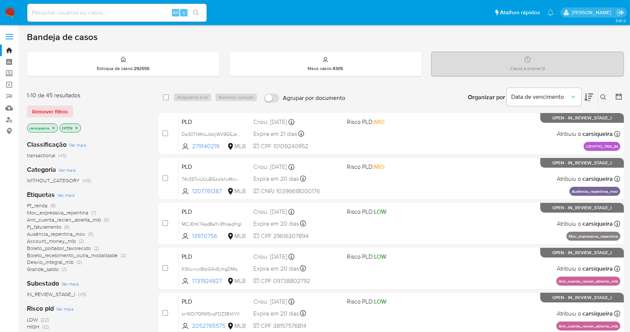
click at [62, 269] on span "(2)" at bounding box center [64, 268] width 5 height 7
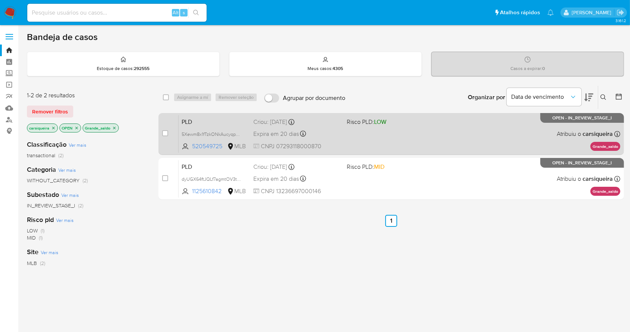
click at [430, 138] on div "PLD 5Xewm8x1fTzkONkAucyqpvRO 520549725 MLB Risco PLD: LOW Criou: 12/09/2025 Cri…" at bounding box center [400, 134] width 442 height 38
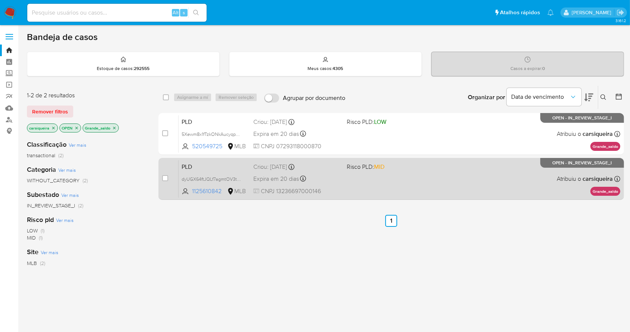
click at [422, 170] on div "PLD dyUGX64ftJQLf7agmtOV3tiQ 1125610842 MLB Risco PLD: MID Criou: 12/09/2025 Cr…" at bounding box center [400, 179] width 442 height 38
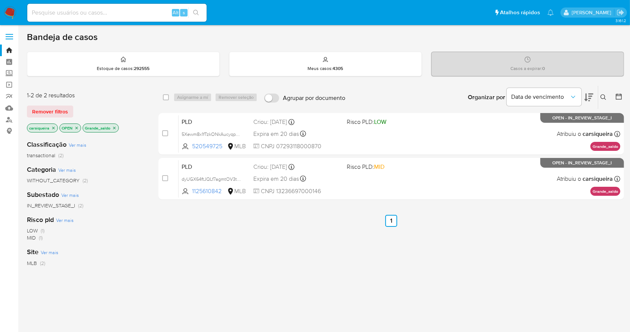
click at [6, 12] on img at bounding box center [10, 12] width 13 height 13
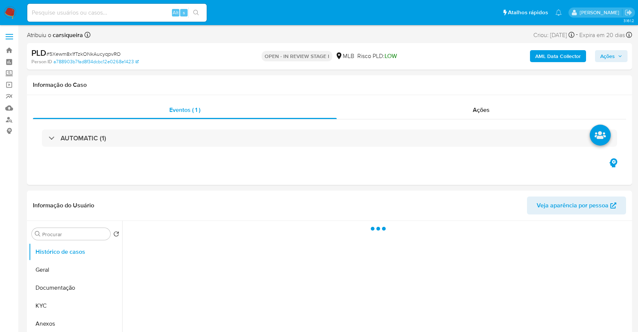
select select "10"
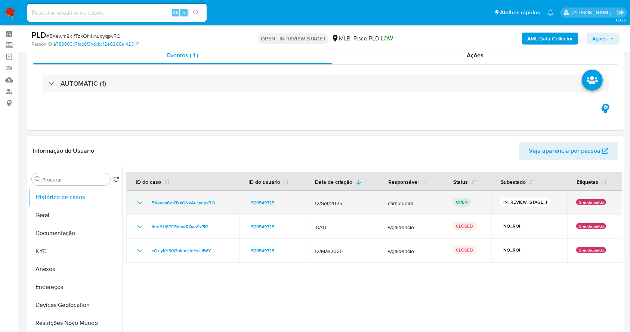
scroll to position [50, 0]
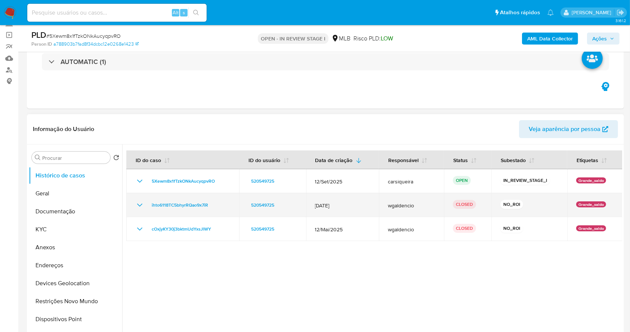
click at [140, 207] on icon "Mostrar/Ocultar" at bounding box center [139, 204] width 9 height 9
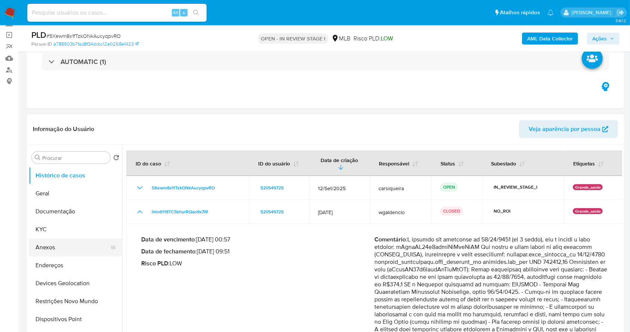
click at [60, 249] on button "Anexos" at bounding box center [72, 247] width 87 height 18
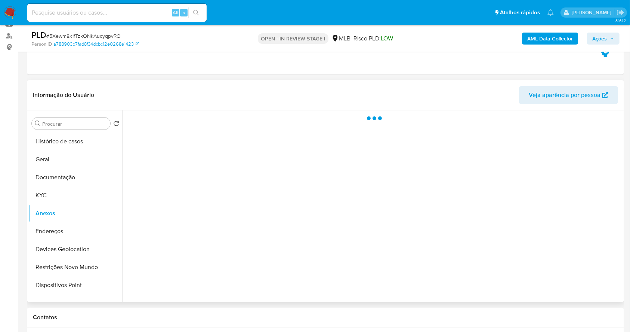
scroll to position [99, 0]
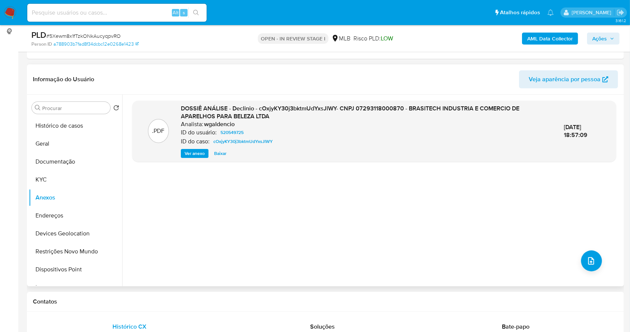
click at [193, 152] on span "Ver anexo" at bounding box center [195, 153] width 20 height 7
click at [190, 153] on span "Ver anexo" at bounding box center [195, 153] width 20 height 7
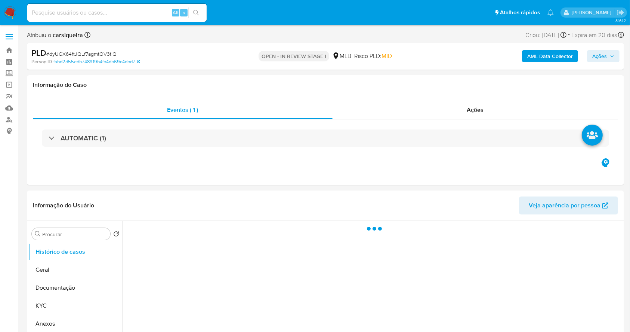
select select "10"
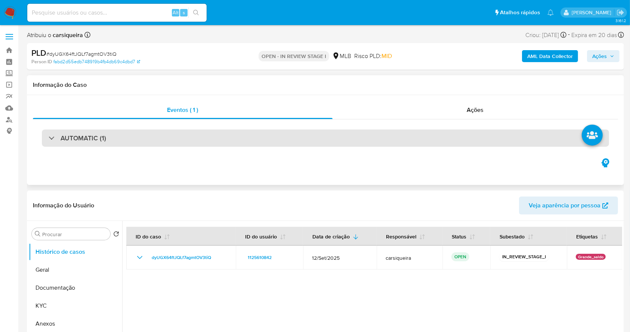
click at [102, 136] on h3 "AUTOMATIC (1)" at bounding box center [84, 138] width 46 height 8
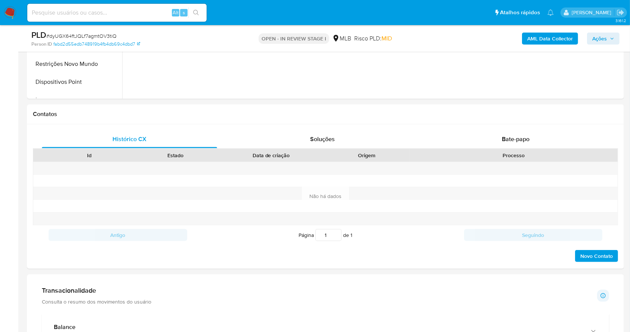
scroll to position [548, 0]
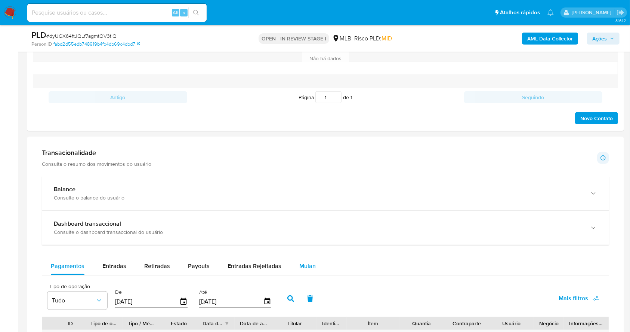
click at [302, 262] on span "Mulan" at bounding box center [307, 265] width 16 height 9
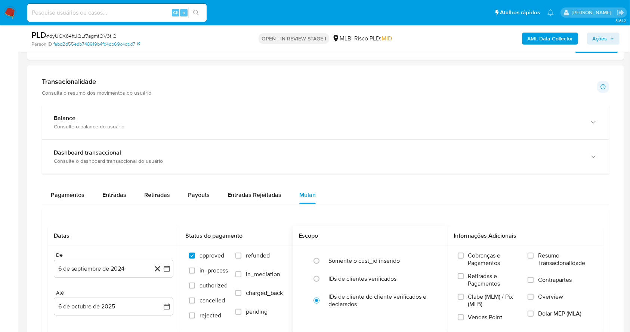
scroll to position [698, 0]
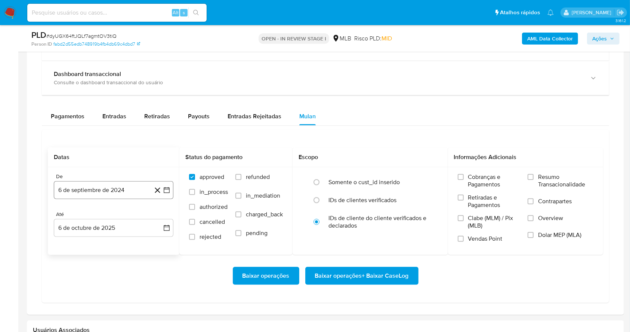
click at [170, 190] on icon "button" at bounding box center [166, 189] width 7 height 7
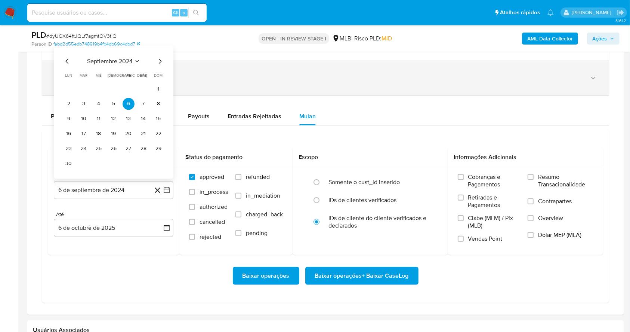
click at [69, 61] on icon "Mes anterior" at bounding box center [67, 61] width 9 height 9
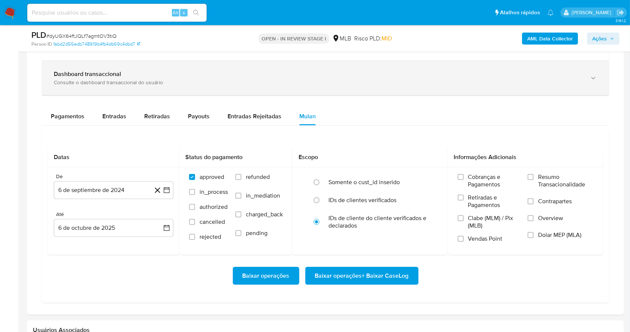
click at [69, 61] on div "Dashboard transaccional Consulte o dashboard transaccional do usuário" at bounding box center [325, 78] width 567 height 34
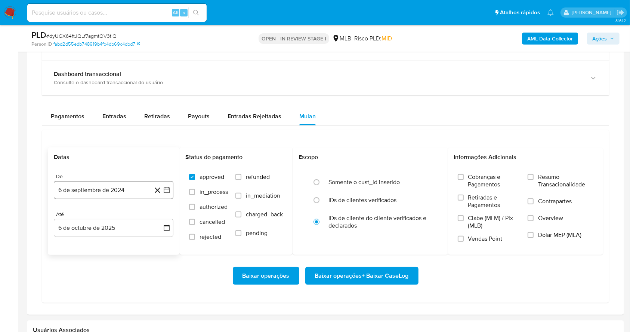
click at [173, 196] on button "6 de septiembre de 2024" at bounding box center [114, 190] width 120 height 18
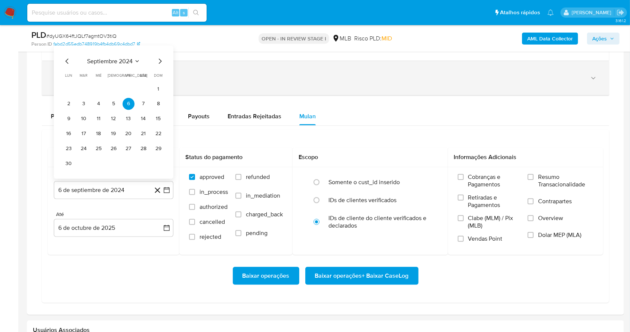
click at [67, 62] on icon "Mes anterior" at bounding box center [67, 61] width 9 height 9
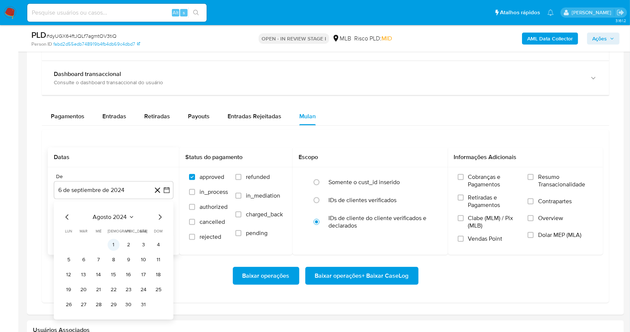
click at [113, 243] on button "1" at bounding box center [114, 244] width 12 height 12
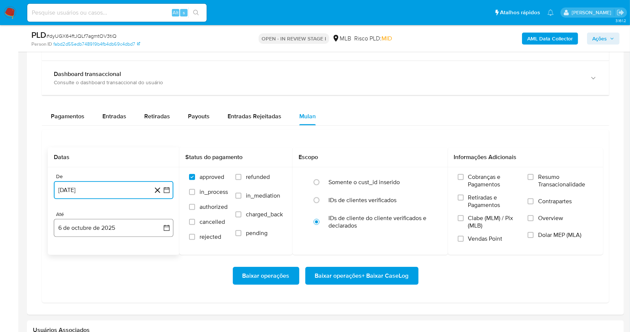
click at [147, 228] on button "6 de octubre de 2025" at bounding box center [114, 228] width 120 height 18
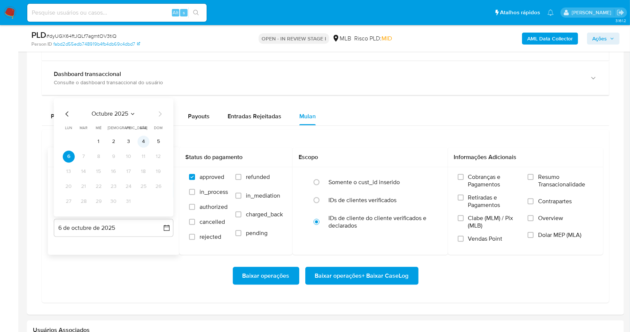
click at [143, 140] on button "4" at bounding box center [144, 142] width 12 height 12
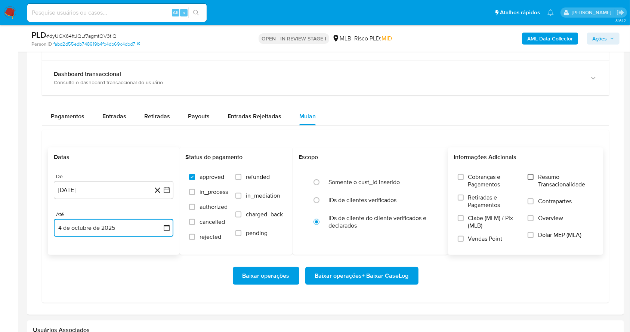
drag, startPoint x: 532, startPoint y: 176, endPoint x: 526, endPoint y: 181, distance: 7.8
click at [532, 175] on input "Resumo Transacionalidade" at bounding box center [531, 177] width 6 height 6
click at [462, 236] on input "Vendas Point" at bounding box center [461, 238] width 6 height 6
click at [476, 294] on div "Baixar operações Baixar operações + Baixar CaseLog" at bounding box center [325, 276] width 555 height 42
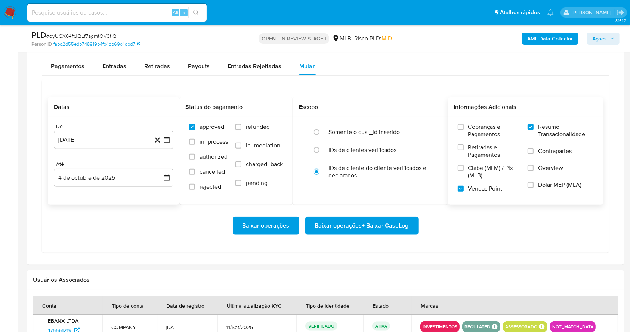
click at [381, 223] on span "Baixar operações + Baixar CaseLog" at bounding box center [362, 225] width 94 height 16
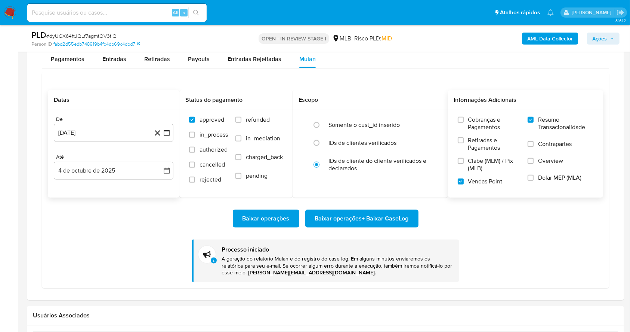
scroll to position [847, 0]
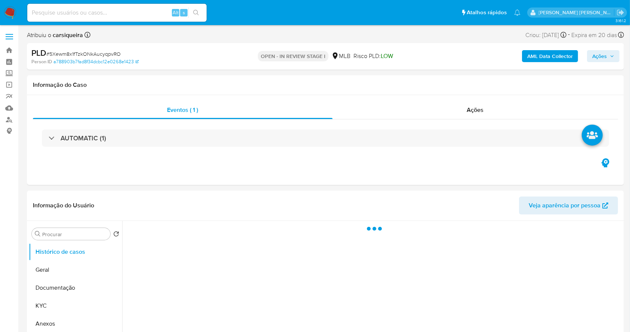
select select "10"
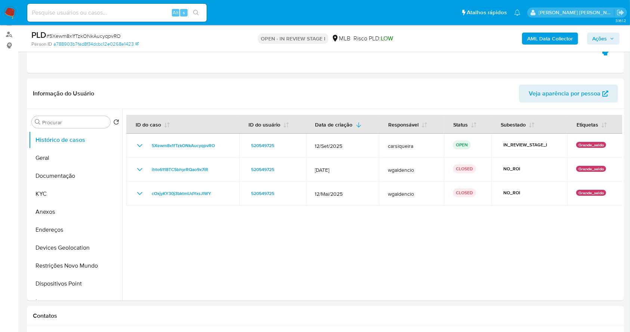
scroll to position [88, 0]
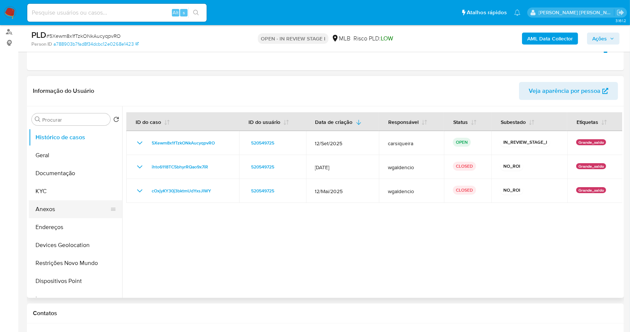
click at [63, 210] on button "Anexos" at bounding box center [72, 209] width 87 height 18
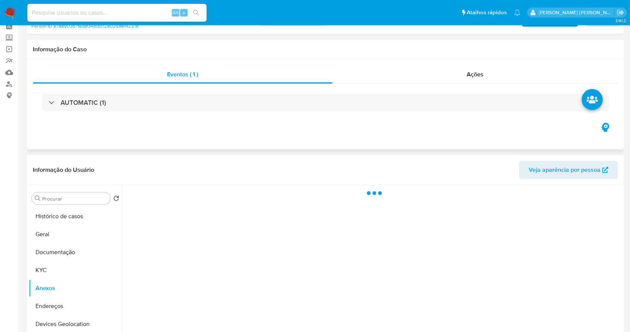
scroll to position [0, 0]
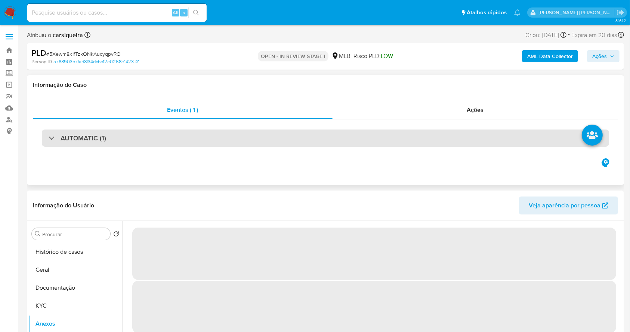
click at [128, 139] on div "AUTOMATIC (1)" at bounding box center [325, 137] width 567 height 17
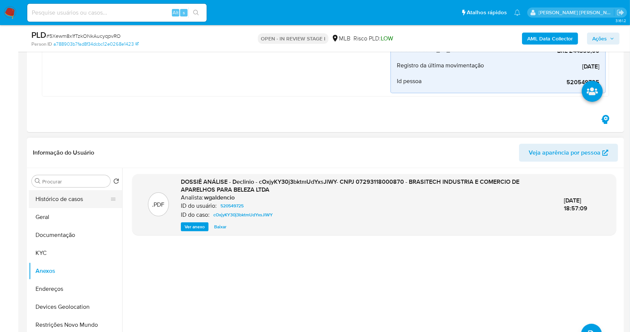
scroll to position [199, 0]
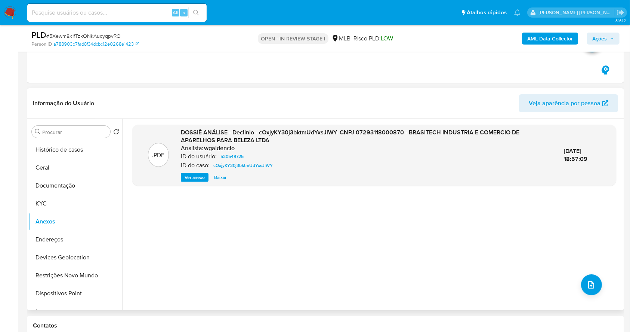
click at [193, 173] on span "Ver anexo" at bounding box center [195, 176] width 20 height 7
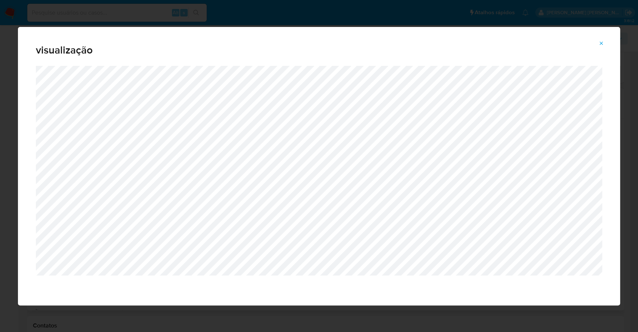
click at [604, 40] on icon "Attachment preview" at bounding box center [601, 43] width 6 height 6
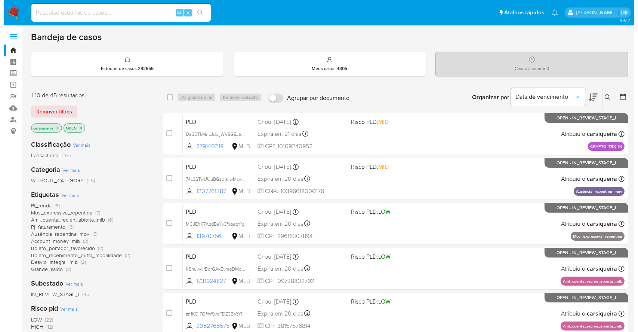
scroll to position [50, 0]
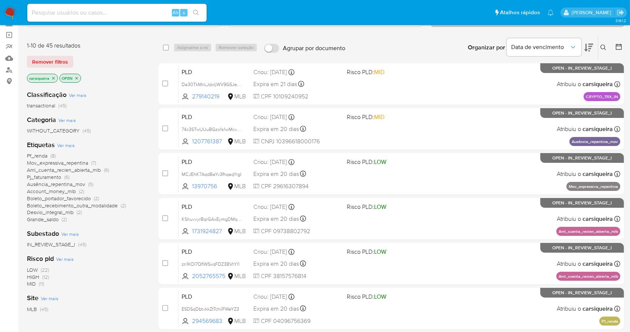
click at [70, 144] on span "Ver mais" at bounding box center [66, 145] width 18 height 7
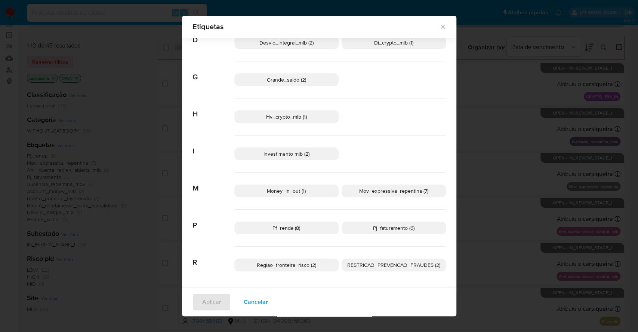
scroll to position [160, 0]
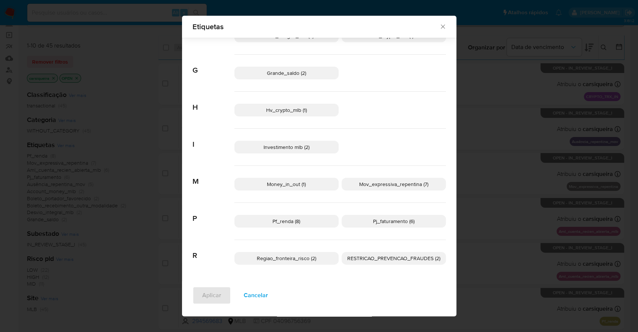
click at [369, 254] on span "RESTRICAO_PREVENCAO_FRAUDES (2)" at bounding box center [393, 257] width 93 height 7
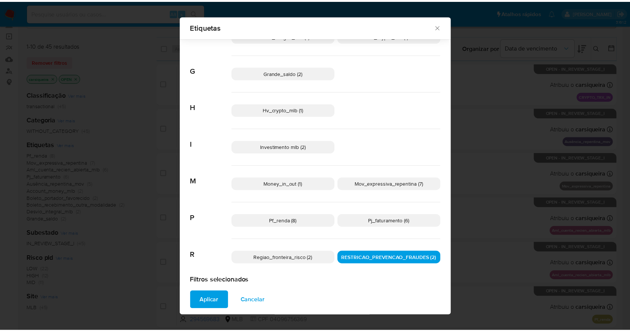
scroll to position [160, 0]
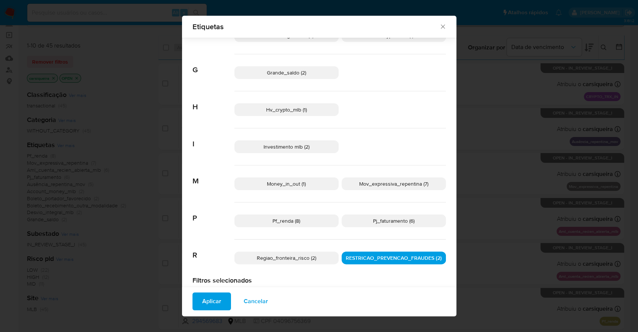
click at [194, 300] on button "Aplicar" at bounding box center [212, 301] width 39 height 18
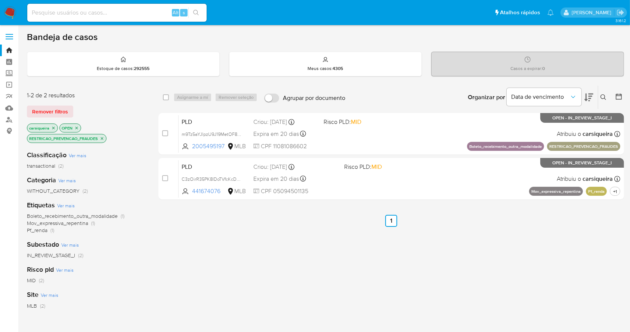
click at [104, 138] on icon "close-filter" at bounding box center [102, 138] width 4 height 4
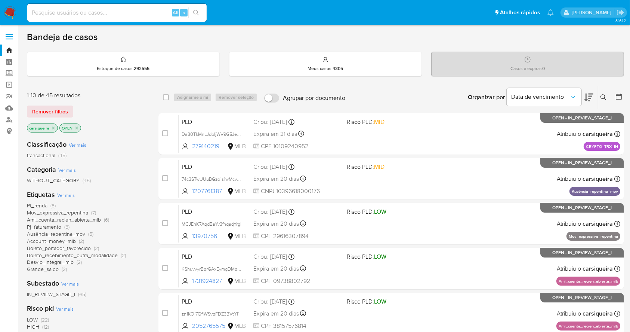
click at [90, 220] on span "Aml_cuenta_recien_abierta_mlb" at bounding box center [64, 219] width 74 height 7
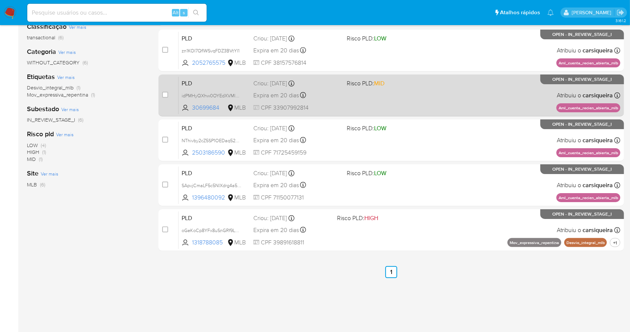
scroll to position [134, 0]
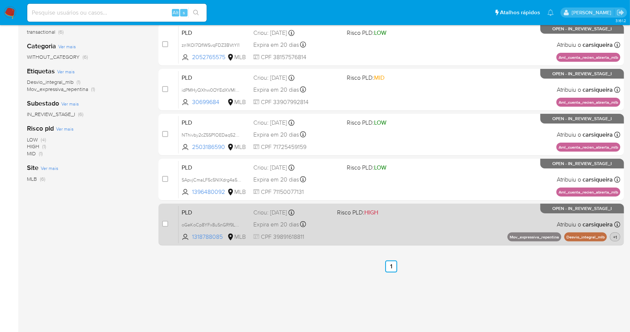
click at [613, 235] on span "+1" at bounding box center [615, 237] width 7 height 6
click at [616, 235] on span "+1" at bounding box center [615, 237] width 7 height 6
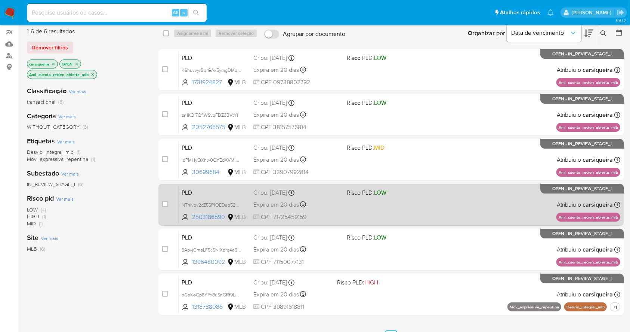
scroll to position [0, 0]
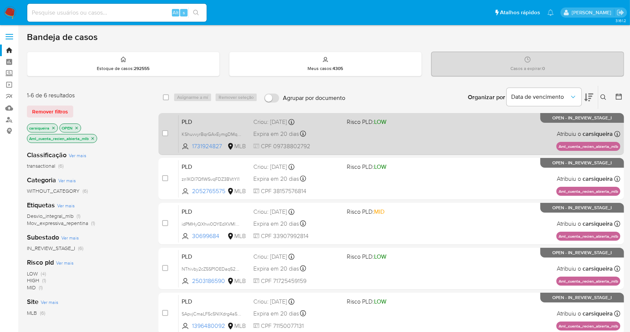
click at [419, 119] on span "Risco PLD: LOW" at bounding box center [390, 121] width 87 height 10
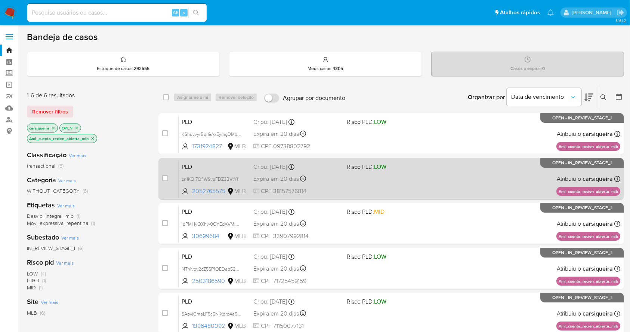
click at [372, 172] on div "PLD zn1KOI7QflWSvqFDZ3BVtYl1 2052765575 MLB Risco PLD: LOW Criou: 12/09/2025 Cr…" at bounding box center [400, 179] width 442 height 38
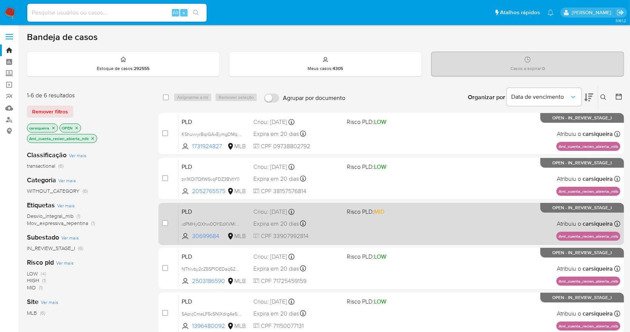
click at [430, 231] on div "PLD idPMHyQXhw0OYEdXVMlGqmFz 30699684 MLB Risco PLD: MID Criou: 12/09/2025 Crio…" at bounding box center [400, 223] width 442 height 38
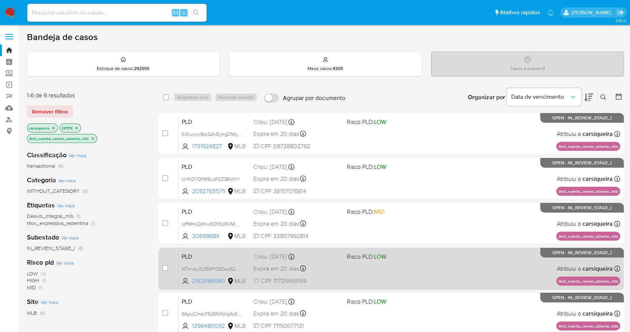
click at [402, 259] on span "Risco PLD: LOW" at bounding box center [390, 256] width 87 height 10
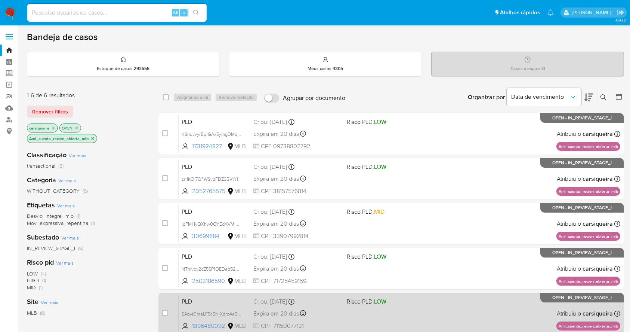
click at [435, 312] on div "PLD SApvjCmaLF5c5NlXdrg4a5vR 1396480092 MLB Risco PLD: LOW Criou: 12/09/2025 Cr…" at bounding box center [400, 313] width 442 height 38
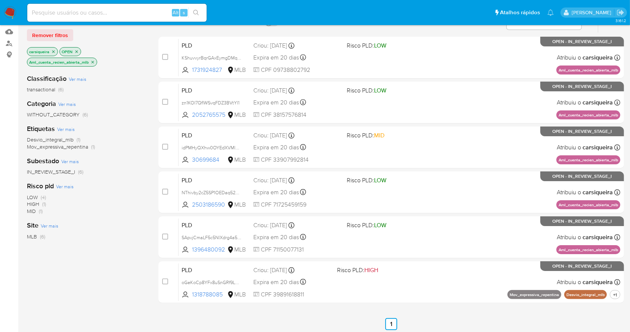
scroll to position [134, 0]
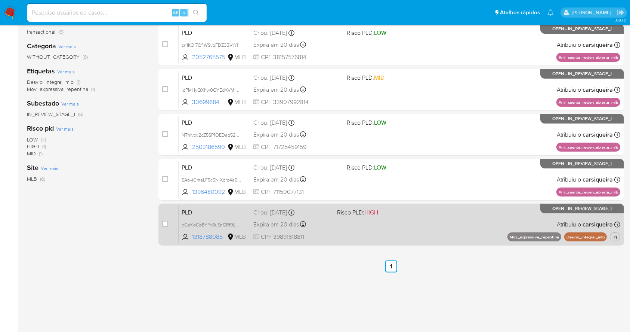
click at [447, 215] on div "PLD oGeKoCp8YFx8uSnGRf9LB8rR 1318788085 MLB Risco PLD: HIGH Criou: 12/09/2025 C…" at bounding box center [400, 224] width 442 height 38
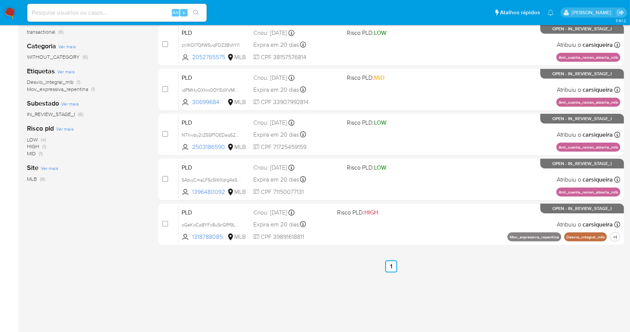
click at [111, 12] on input at bounding box center [116, 13] width 179 height 10
paste input "4p0O6sEeIqBZxOypRBTPnCeA"
type input "4p0O6sEeIqBZxOypRBTPnCeA"
click at [200, 13] on button "search-icon" at bounding box center [195, 12] width 15 height 10
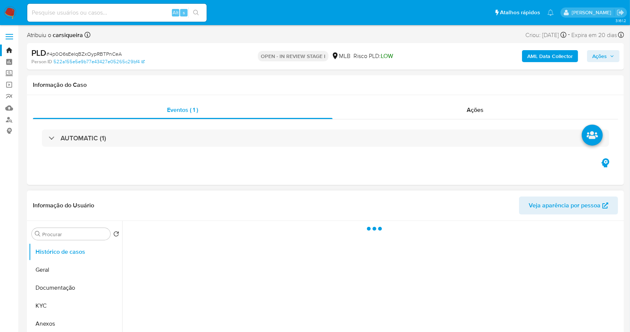
select select "10"
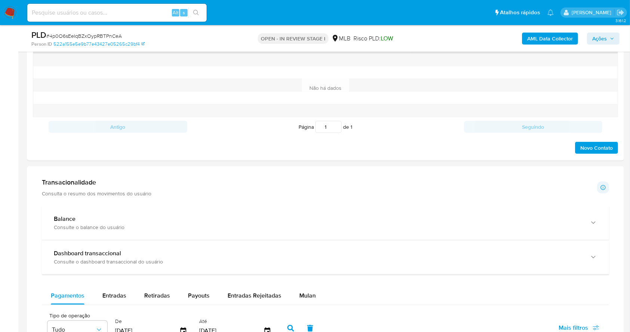
scroll to position [299, 0]
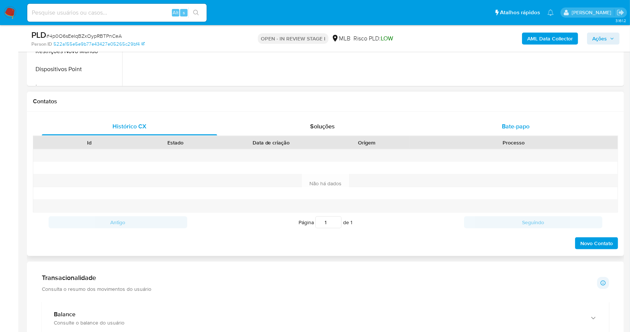
click at [502, 124] on span "Bate-papo" at bounding box center [516, 126] width 28 height 9
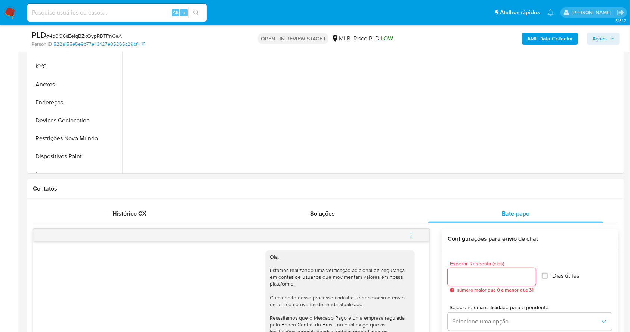
scroll to position [100, 0]
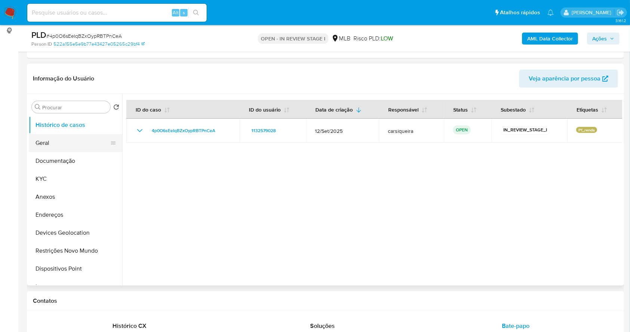
click at [44, 136] on button "Geral" at bounding box center [72, 143] width 87 height 18
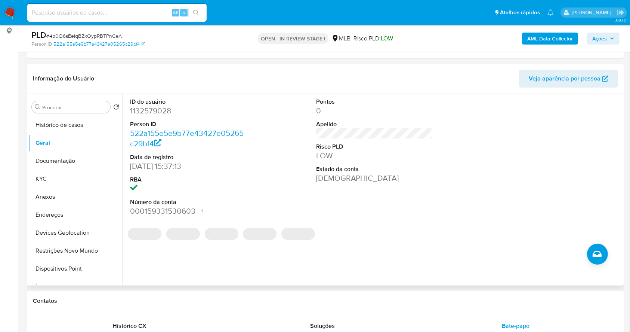
click at [147, 111] on dd "1132579028" at bounding box center [188, 110] width 117 height 10
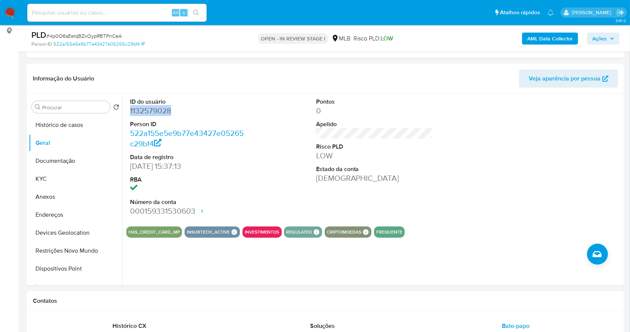
copy dd "1132579028"
click at [541, 37] on b "AML Data Collector" at bounding box center [550, 39] width 46 height 12
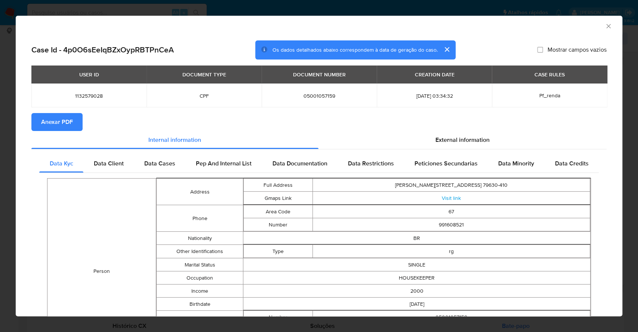
click at [0, 168] on div "AML Data Collector Case Id - 4p0O6sEeIqBZxOypRBTPnCeA Os dados detalhados abaix…" at bounding box center [319, 166] width 638 height 332
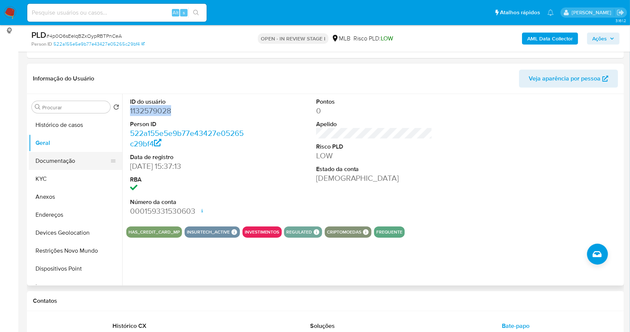
click at [63, 158] on button "Documentação" at bounding box center [72, 161] width 87 height 18
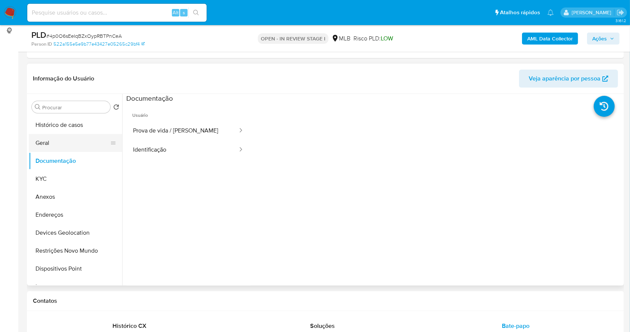
click at [75, 136] on button "Geral" at bounding box center [72, 143] width 87 height 18
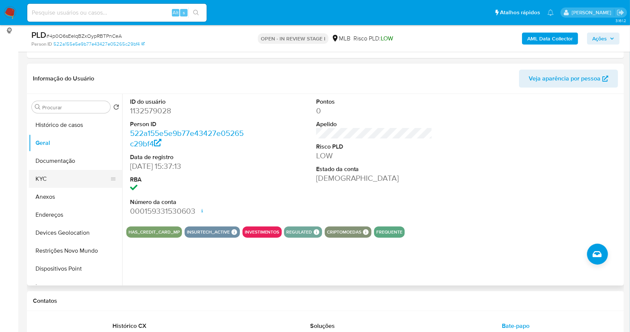
click at [55, 175] on button "KYC" at bounding box center [72, 179] width 87 height 18
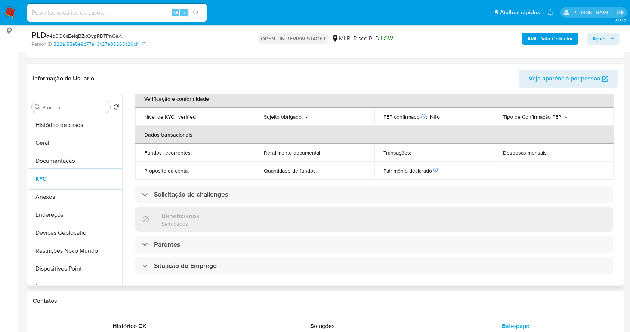
scroll to position [318, 0]
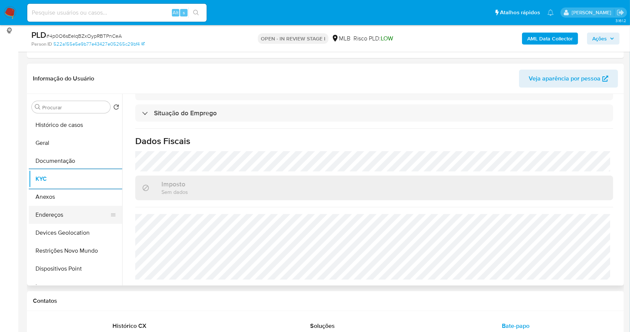
click at [78, 215] on button "Endereços" at bounding box center [72, 215] width 87 height 18
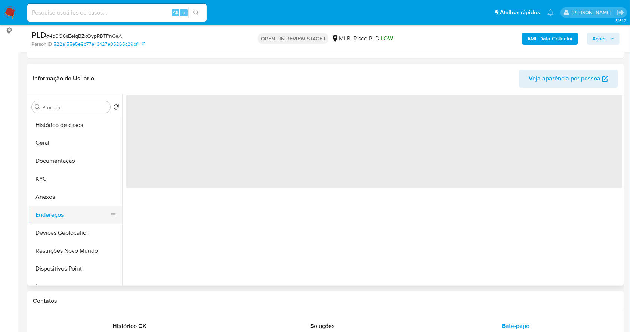
scroll to position [0, 0]
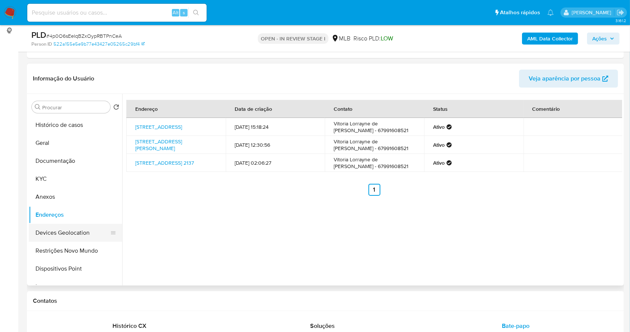
click at [71, 232] on button "Devices Geolocation" at bounding box center [72, 233] width 87 height 18
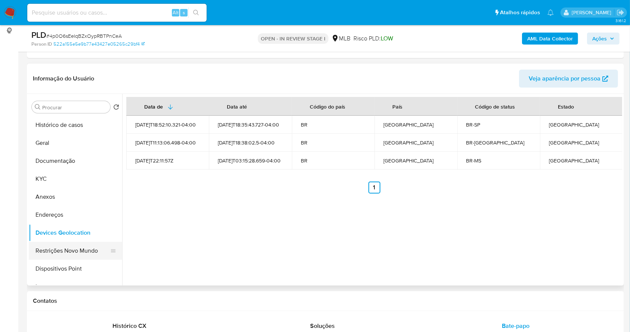
click at [76, 253] on button "Restrições Novo Mundo" at bounding box center [72, 250] width 87 height 18
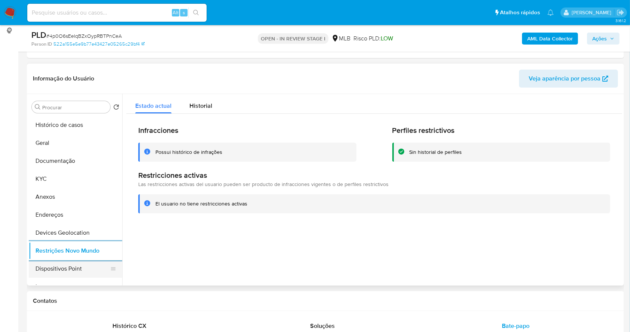
click at [92, 265] on button "Dispositivos Point" at bounding box center [72, 268] width 87 height 18
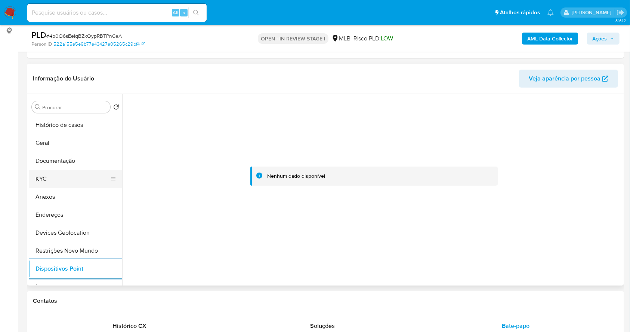
click at [47, 172] on button "KYC" at bounding box center [72, 179] width 87 height 18
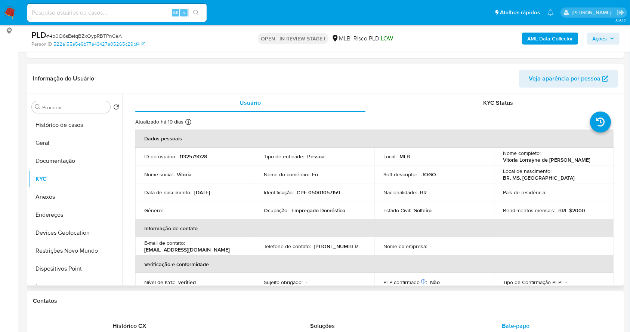
click at [312, 192] on p "CPF 05001057159" at bounding box center [318, 192] width 43 height 7
copy p "05001057159"
click at [319, 191] on p "CPF 05001057159" at bounding box center [318, 192] width 43 height 7
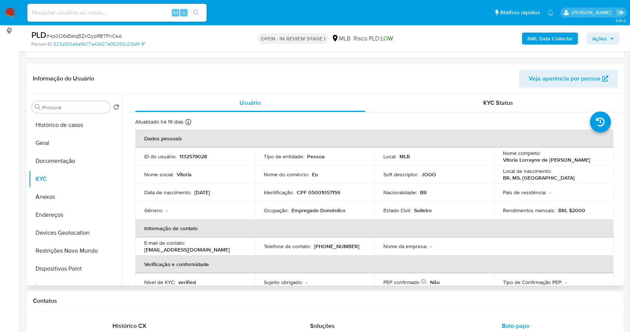
click at [538, 158] on p "Vitoria Lorrayne de Paula Klein" at bounding box center [546, 159] width 87 height 7
click at [573, 175] on div "Local de nascimento : BR, MS, Três Lagoas" at bounding box center [554, 173] width 102 height 13
drag, startPoint x: 578, startPoint y: 158, endPoint x: 497, endPoint y: 160, distance: 80.8
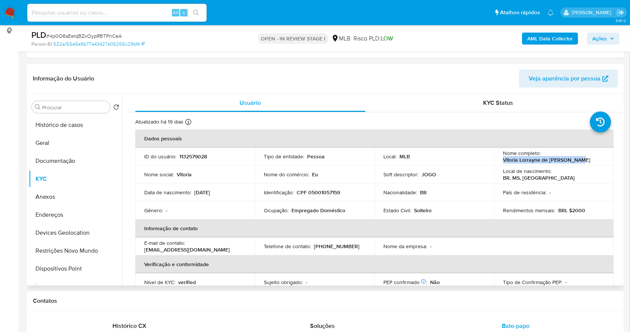
click at [497, 160] on td "Nome completo : Vitoria Lorrayne de Paula Klein" at bounding box center [554, 156] width 120 height 18
copy p "Vitoria Lorrayne de Paula Klein"
click at [65, 139] on button "Geral" at bounding box center [72, 143] width 87 height 18
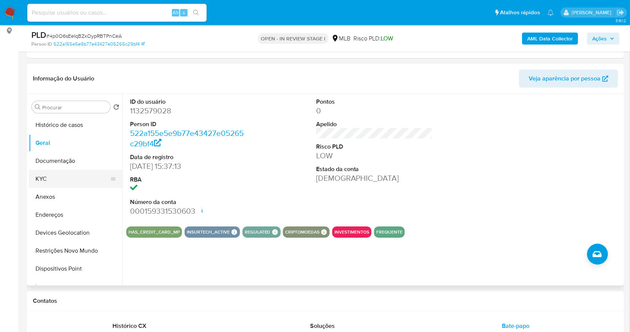
click at [40, 182] on button "KYC" at bounding box center [72, 179] width 87 height 18
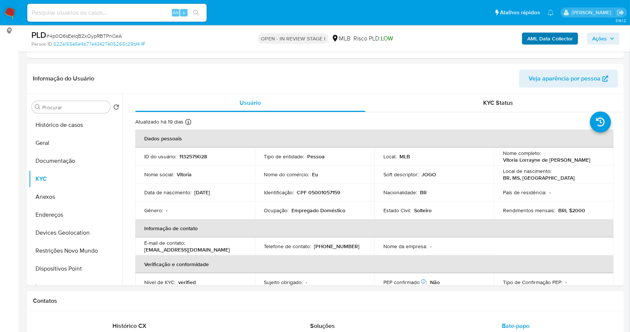
drag, startPoint x: 605, startPoint y: 40, endPoint x: 560, endPoint y: 43, distance: 44.9
click at [605, 40] on span "Ações" at bounding box center [599, 39] width 15 height 12
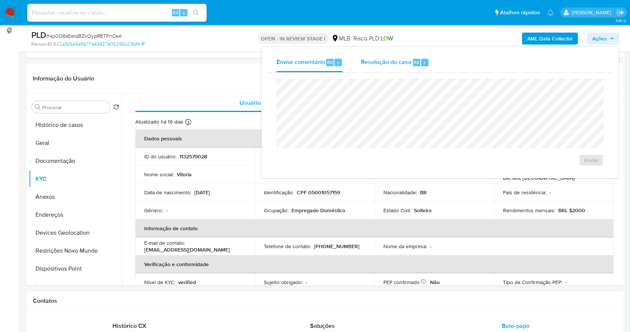
click at [414, 62] on span "Alt" at bounding box center [417, 62] width 6 height 7
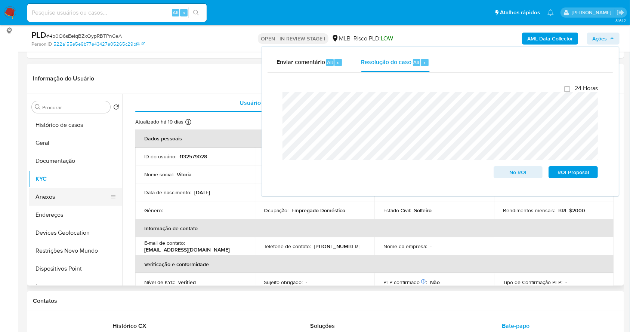
click at [78, 196] on button "Anexos" at bounding box center [72, 197] width 87 height 18
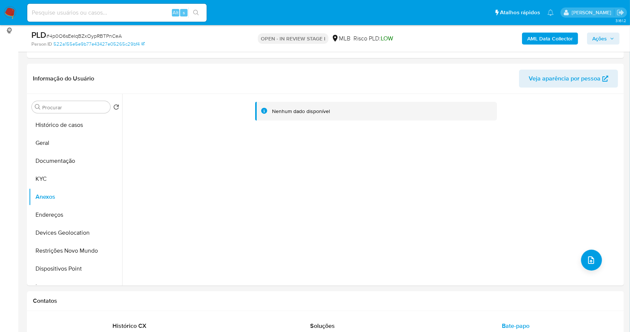
click at [535, 33] on b "AML Data Collector" at bounding box center [550, 39] width 46 height 12
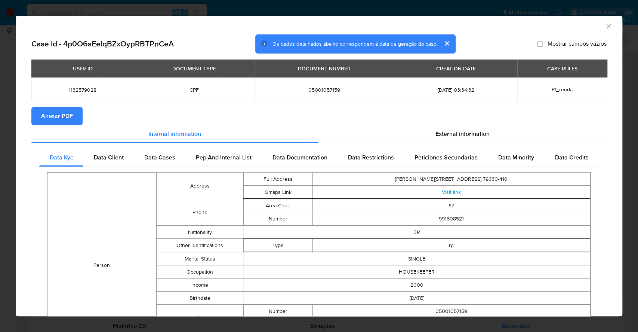
click at [66, 120] on span "Anexar PDF" at bounding box center [57, 116] width 32 height 16
click at [0, 59] on div "AML Data Collector Case Id - 4p0O6sEeIqBZxOypRBTPnCeA Os dados detalhados abaix…" at bounding box center [319, 166] width 638 height 332
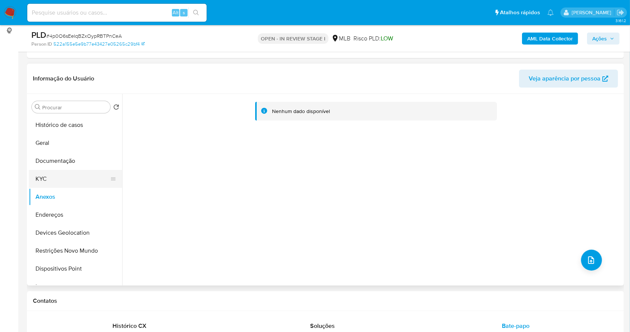
click at [77, 181] on button "KYC" at bounding box center [72, 179] width 87 height 18
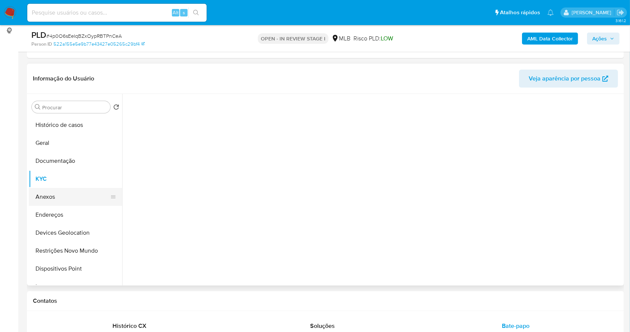
click at [76, 196] on button "Anexos" at bounding box center [72, 197] width 87 height 18
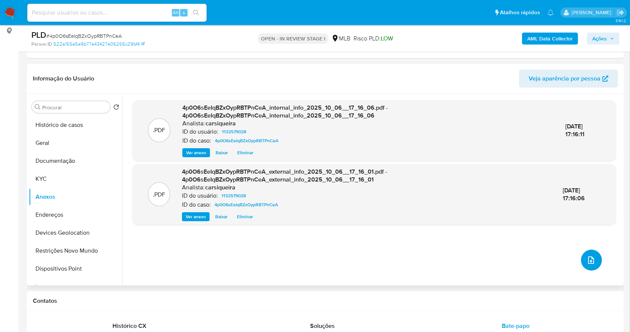
click at [594, 259] on button "upload-file" at bounding box center [591, 259] width 21 height 21
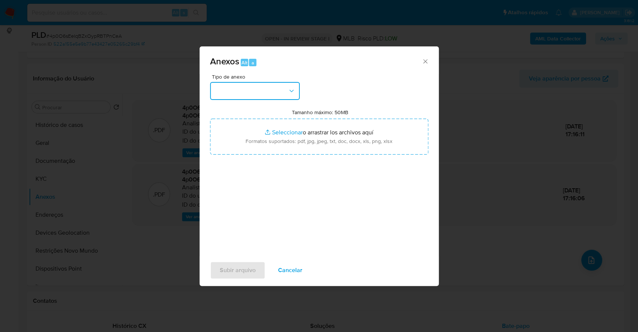
click at [238, 88] on button "button" at bounding box center [255, 91] width 90 height 18
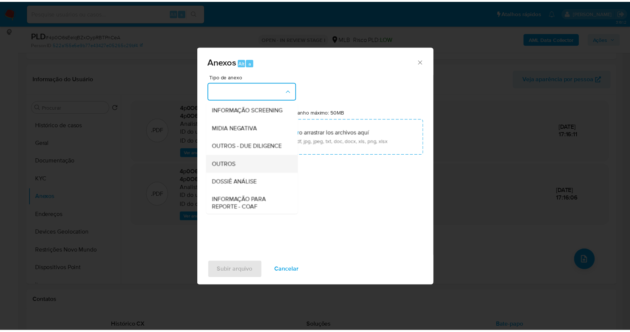
scroll to position [115, 0]
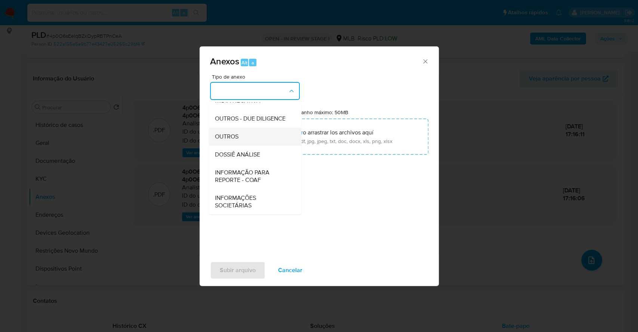
click at [243, 136] on div "OUTROS" at bounding box center [253, 136] width 76 height 18
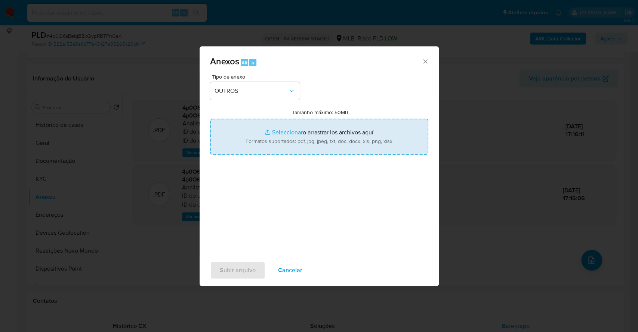
click at [290, 129] on input "Tamanho máximo: 50MB Seleccionar archivos" at bounding box center [319, 136] width 218 height 36
type input "C:\fakepath\Mulan 1132579028_2025_10_06_07_30_36.xlsx"
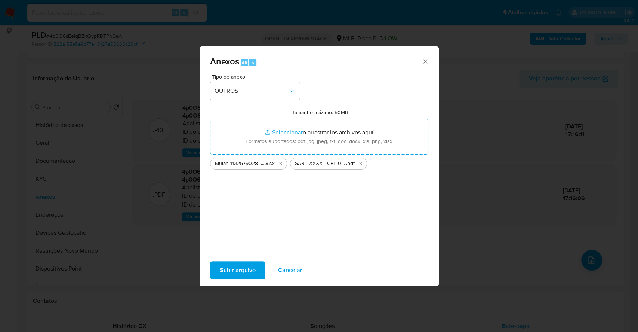
click at [237, 276] on span "Subir arquivo" at bounding box center [238, 270] width 36 height 16
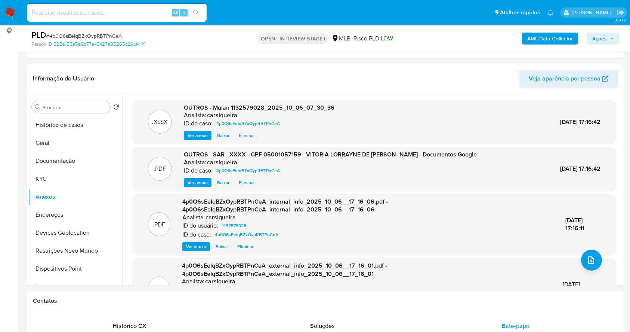
click at [609, 35] on span "Ações" at bounding box center [603, 38] width 22 height 10
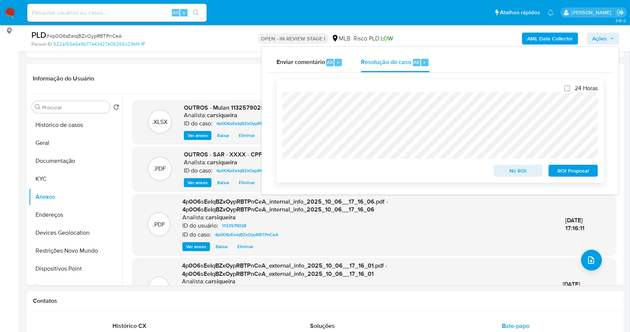
click at [570, 172] on span "ROI Proposal" at bounding box center [573, 170] width 39 height 10
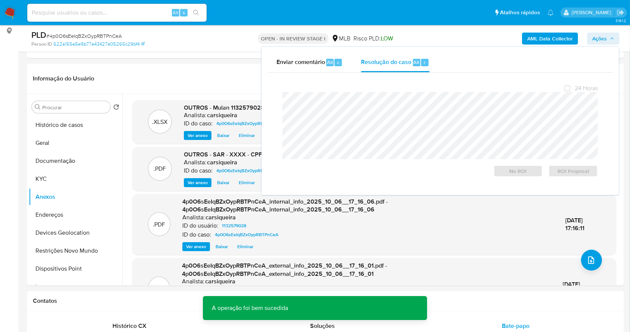
click at [89, 36] on span "# 4p0O6sEeIqBZxOypRBTPnCeA" at bounding box center [84, 35] width 76 height 7
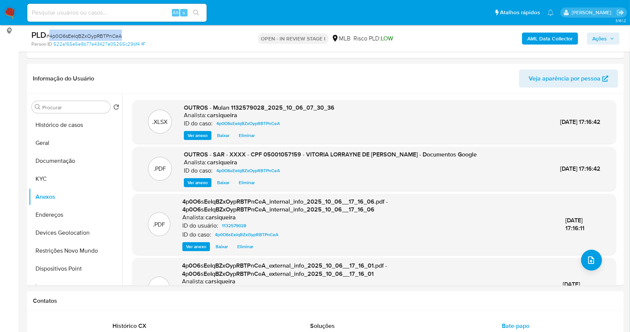
copy span "4p0O6sEeIqBZxOypRBTPnCeA"
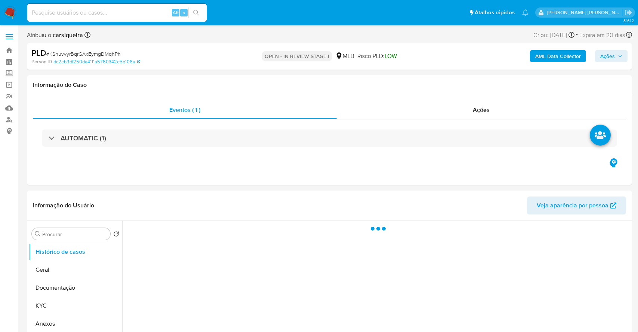
select select "10"
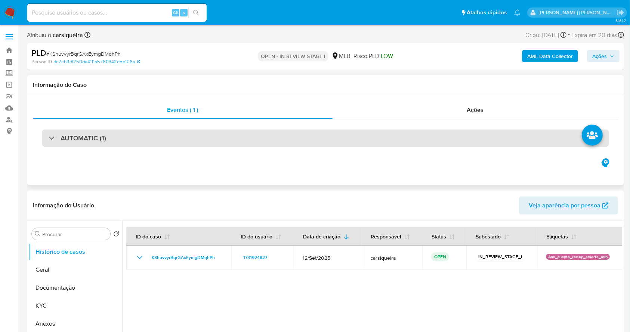
click at [123, 140] on div "AUTOMATIC (1)" at bounding box center [325, 137] width 567 height 17
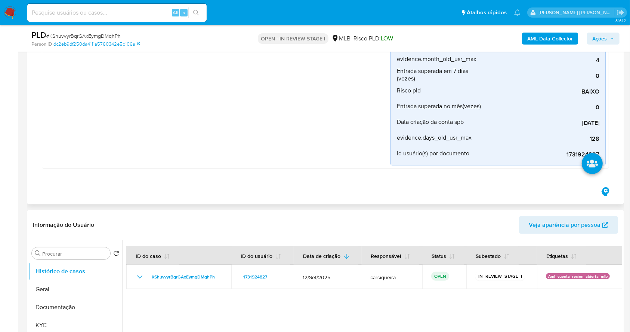
scroll to position [249, 0]
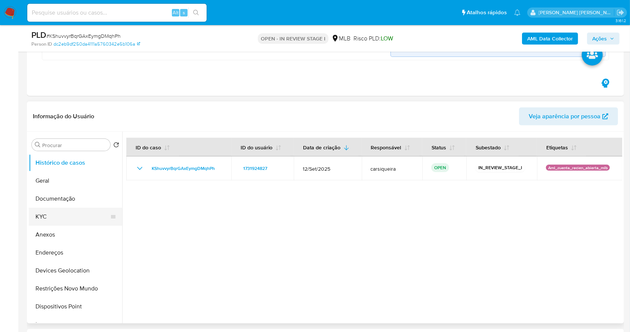
click at [49, 215] on button "KYC" at bounding box center [72, 216] width 87 height 18
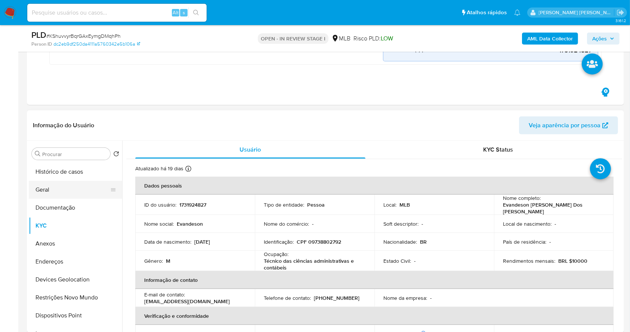
click at [62, 190] on button "Geral" at bounding box center [72, 190] width 87 height 18
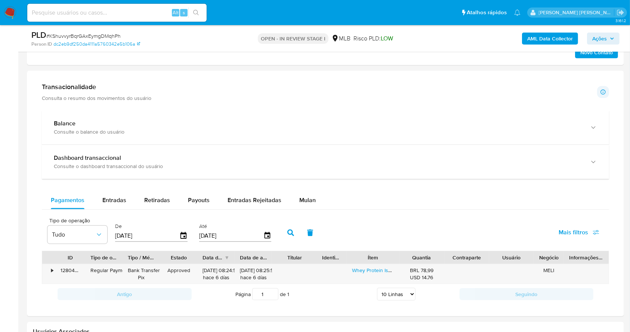
scroll to position [727, 0]
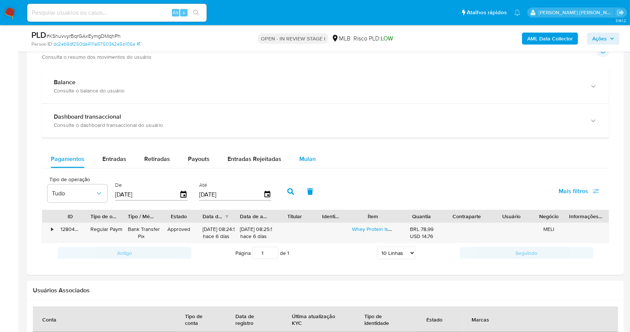
click at [311, 156] on span "Mulan" at bounding box center [307, 158] width 16 height 9
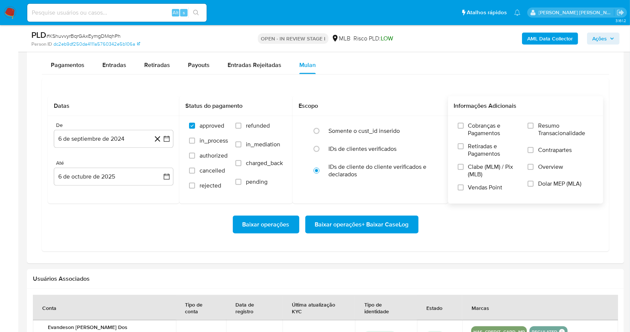
scroll to position [826, 0]
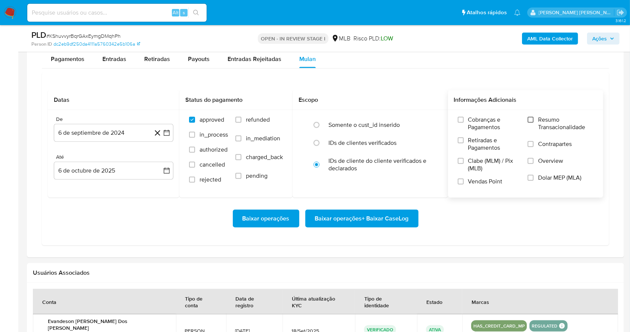
click at [532, 119] on input "Resumo Transacionalidade" at bounding box center [531, 120] width 6 height 6
click at [459, 182] on input "Vendas Point" at bounding box center [461, 181] width 6 height 6
click at [170, 132] on button "6 de septiembre de 2024" at bounding box center [114, 133] width 120 height 18
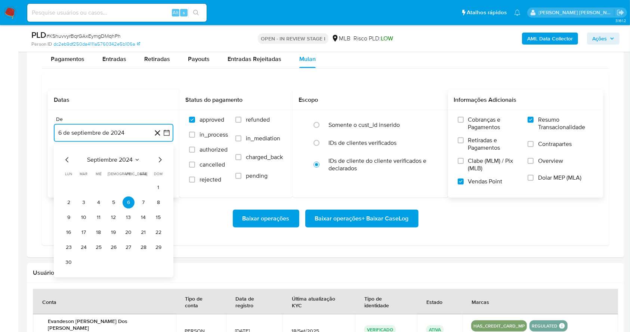
click at [158, 158] on icon "Mes siguiente" at bounding box center [160, 159] width 9 height 9
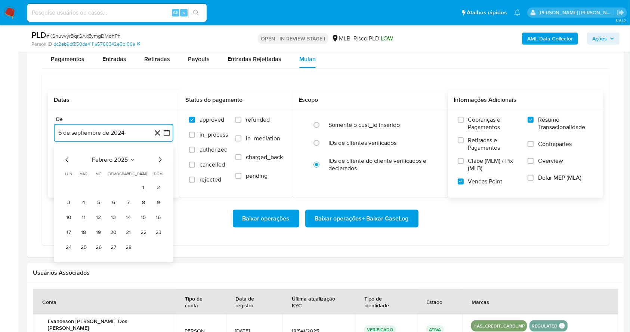
click at [158, 158] on icon "Mes siguiente" at bounding box center [160, 159] width 9 height 9
click at [64, 160] on icon "Mes anterior" at bounding box center [67, 159] width 9 height 9
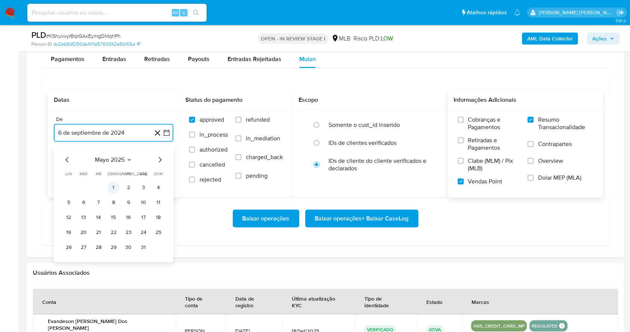
click at [114, 187] on button "1" at bounding box center [114, 187] width 12 height 12
drag, startPoint x: 119, startPoint y: 169, endPoint x: 127, endPoint y: 181, distance: 13.8
click at [119, 169] on button "6 de octubre de 2025" at bounding box center [114, 170] width 120 height 18
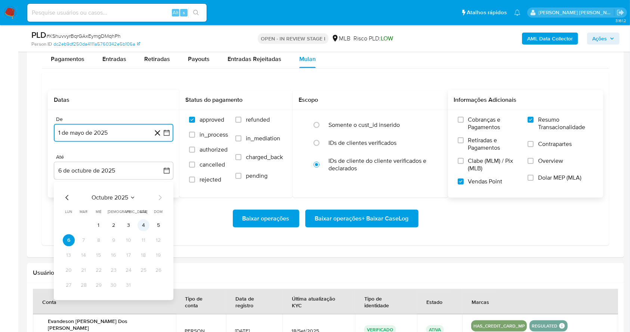
click at [143, 222] on button "4" at bounding box center [144, 225] width 12 height 12
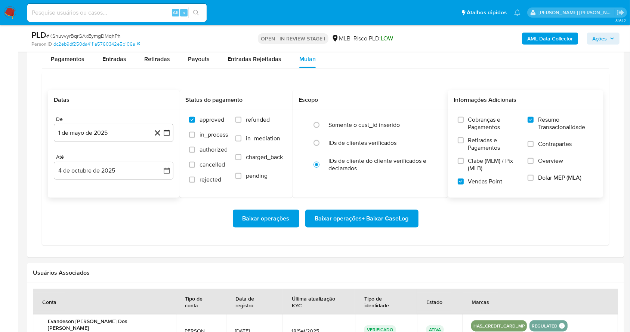
click at [190, 210] on div "Baixar operações Baixar operações + Baixar CaseLog" at bounding box center [325, 218] width 555 height 18
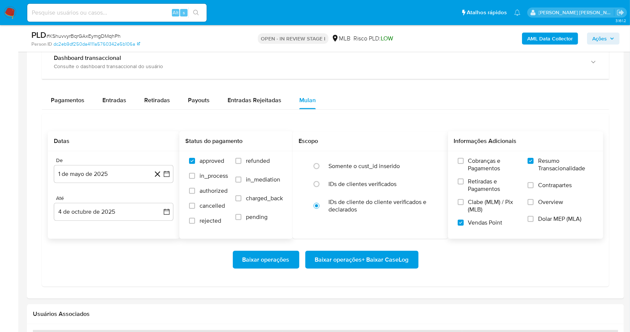
scroll to position [790, 0]
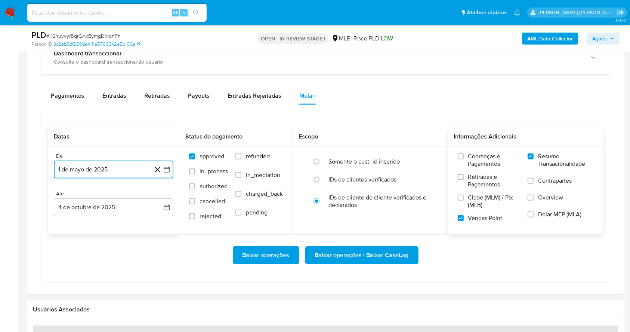
click at [121, 168] on button "1 de mayo de 2025" at bounding box center [114, 169] width 120 height 18
click at [81, 238] on button "6" at bounding box center [84, 239] width 12 height 12
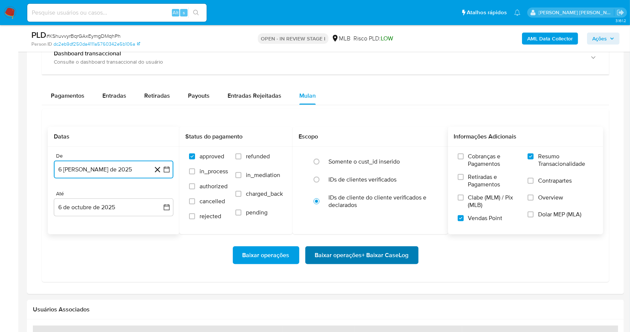
click at [363, 250] on span "Baixar operações + Baixar CaseLog" at bounding box center [362, 255] width 94 height 16
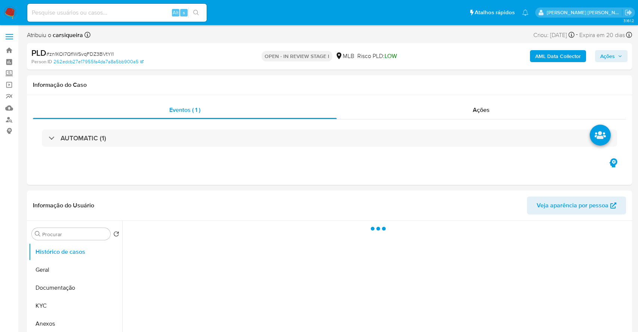
select select "10"
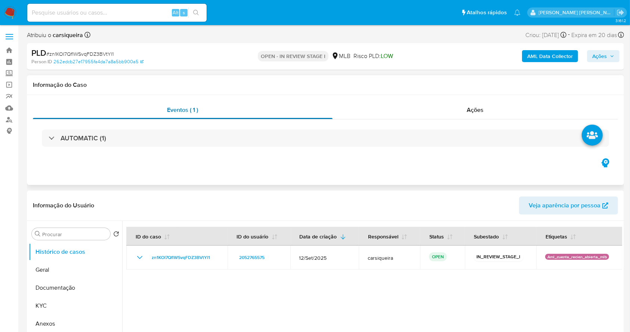
click at [278, 116] on div "Eventos ( 1 )" at bounding box center [183, 110] width 300 height 18
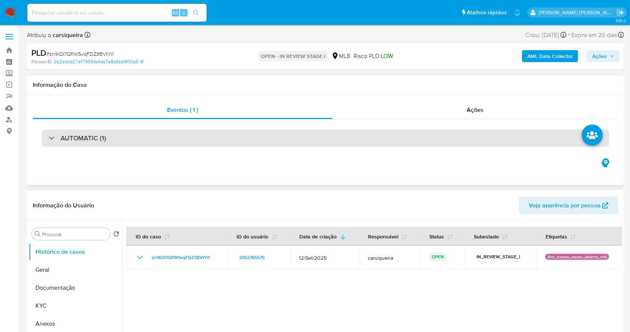
click at [288, 142] on div "AUTOMATIC (1)" at bounding box center [325, 137] width 567 height 17
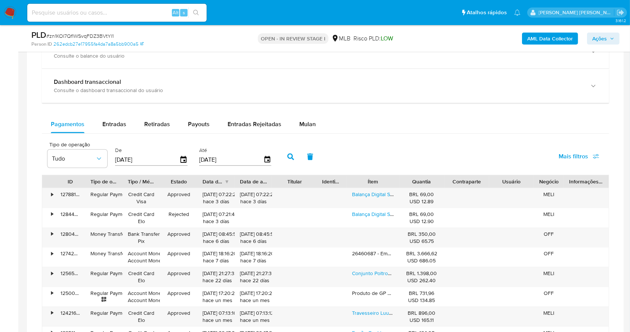
scroll to position [763, 0]
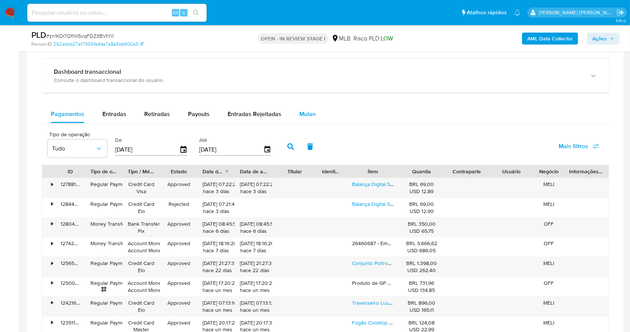
click at [314, 114] on button "Mulan" at bounding box center [307, 114] width 34 height 18
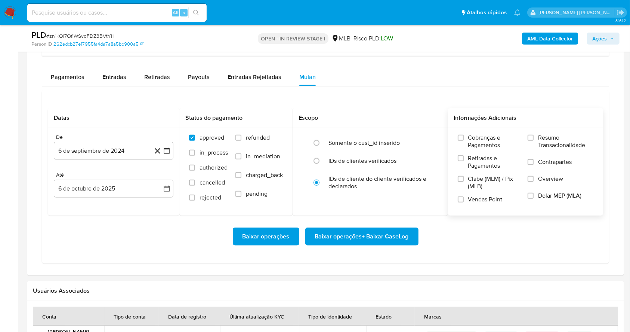
scroll to position [812, 0]
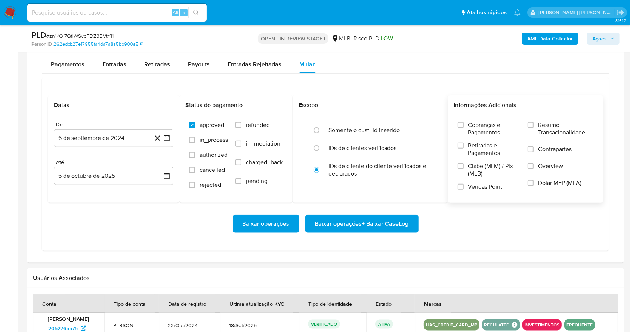
click at [531, 126] on input "Resumo Transacionalidade" at bounding box center [531, 125] width 6 height 6
click at [462, 187] on input "Vendas Point" at bounding box center [461, 187] width 6 height 6
click at [166, 134] on icon "button" at bounding box center [166, 137] width 7 height 7
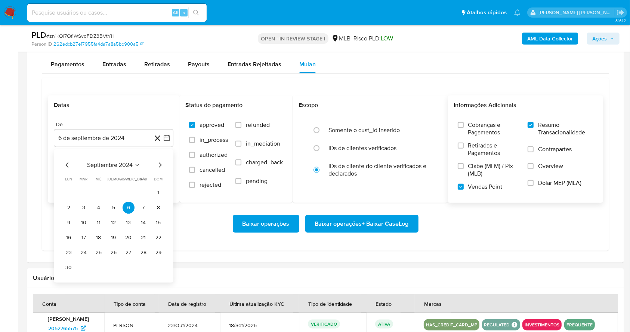
click at [154, 162] on div "septiembre 2024" at bounding box center [114, 164] width 102 height 9
click at [167, 165] on div "septiembre 2024 septiembre 2024 lun lunes mar martes mié miércoles jue jueves v…" at bounding box center [114, 215] width 120 height 133
click at [161, 165] on icon "Mes siguiente" at bounding box center [160, 164] width 3 height 5
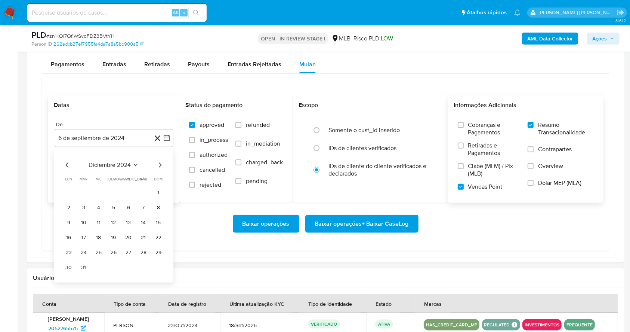
click at [161, 165] on icon "Mes siguiente" at bounding box center [160, 164] width 3 height 5
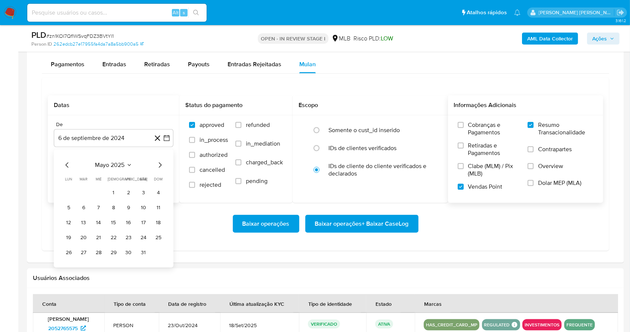
click at [161, 165] on icon "Mes siguiente" at bounding box center [160, 164] width 3 height 5
click at [127, 251] on button "29" at bounding box center [129, 252] width 12 height 12
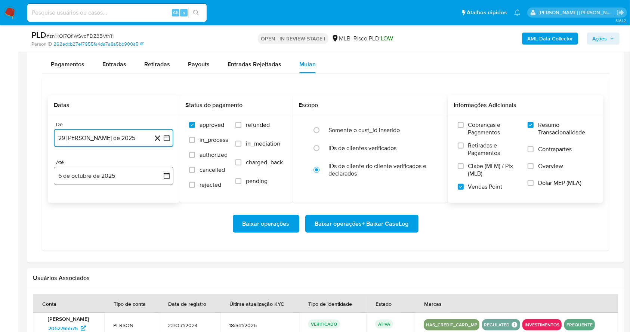
click at [129, 175] on button "6 de octubre de 2025" at bounding box center [114, 176] width 120 height 18
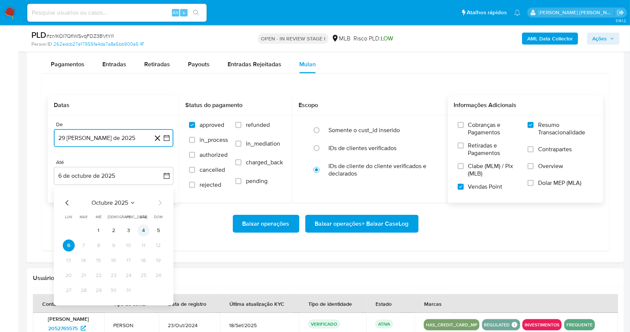
click at [145, 230] on button "4" at bounding box center [144, 230] width 12 height 12
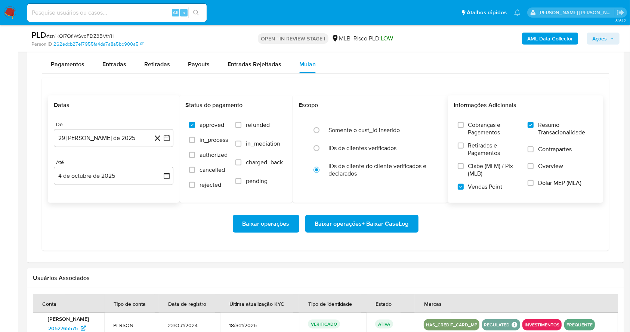
click at [193, 228] on div "Baixar operações Baixar operações + Baixar CaseLog" at bounding box center [325, 224] width 555 height 18
click at [358, 223] on span "Baixar operações + Baixar CaseLog" at bounding box center [362, 223] width 94 height 16
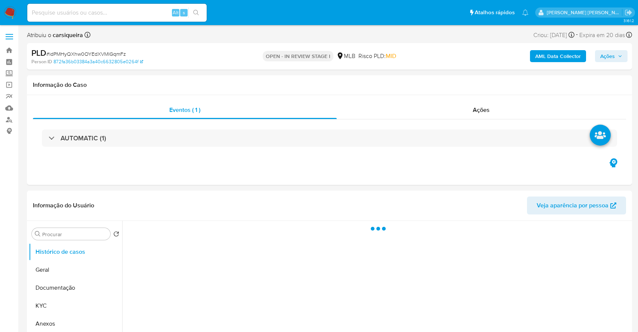
select select "10"
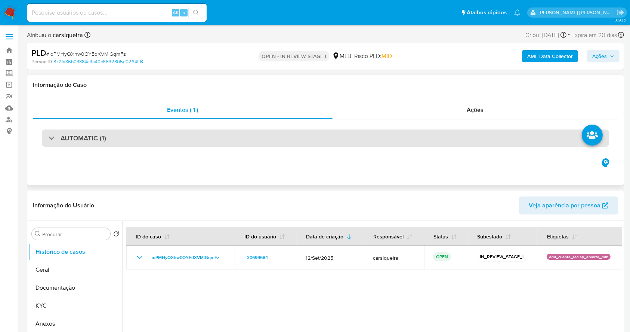
click at [125, 140] on div "AUTOMATIC (1)" at bounding box center [325, 137] width 567 height 17
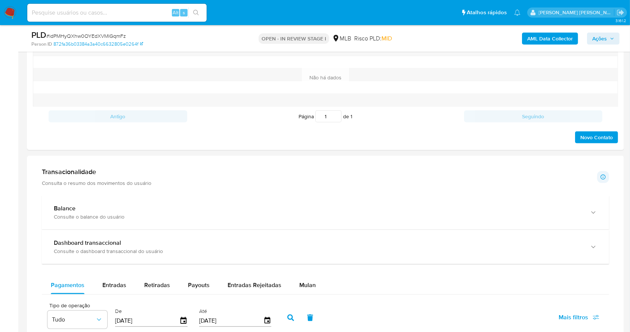
scroll to position [704, 0]
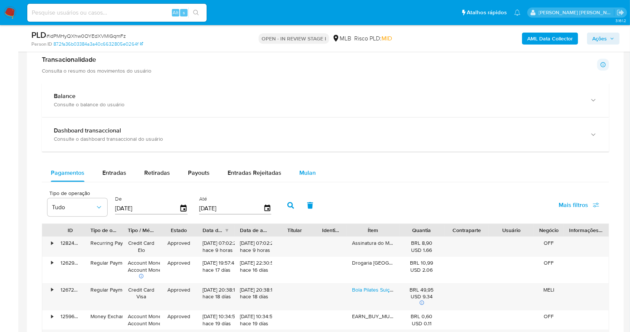
click at [308, 171] on span "Mulan" at bounding box center [307, 172] width 16 height 9
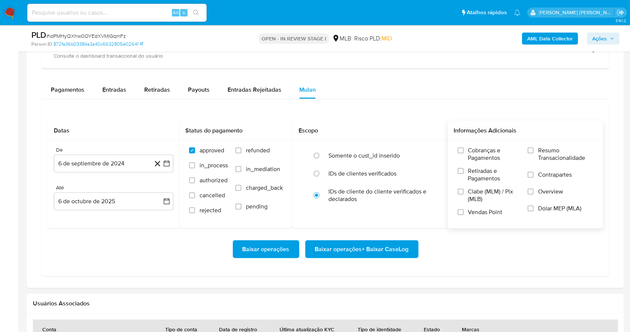
scroll to position [804, 0]
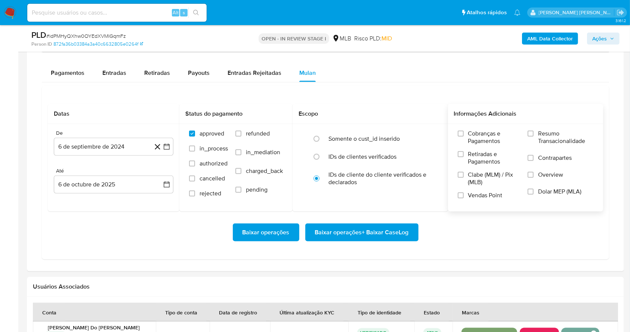
click at [532, 130] on label "Resumo Transacionalidade" at bounding box center [561, 142] width 66 height 24
click at [532, 130] on input "Resumo Transacionalidade" at bounding box center [531, 133] width 6 height 6
drag, startPoint x: 464, startPoint y: 194, endPoint x: 280, endPoint y: 177, distance: 185.0
click at [464, 194] on label "Vendas Point" at bounding box center [489, 197] width 63 height 13
click at [464, 194] on input "Vendas Point" at bounding box center [461, 195] width 6 height 6
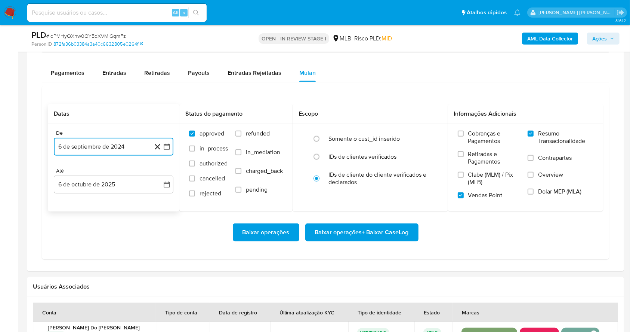
drag, startPoint x: 167, startPoint y: 145, endPoint x: 165, endPoint y: 150, distance: 5.1
click at [167, 145] on icon "button" at bounding box center [166, 146] width 7 height 7
click at [157, 169] on icon "Mes siguiente" at bounding box center [160, 173] width 9 height 9
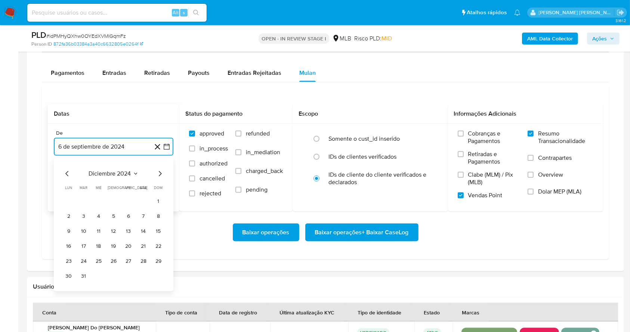
click at [157, 169] on icon "Mes siguiente" at bounding box center [160, 173] width 9 height 9
click at [158, 169] on icon "Mes siguiente" at bounding box center [160, 173] width 9 height 9
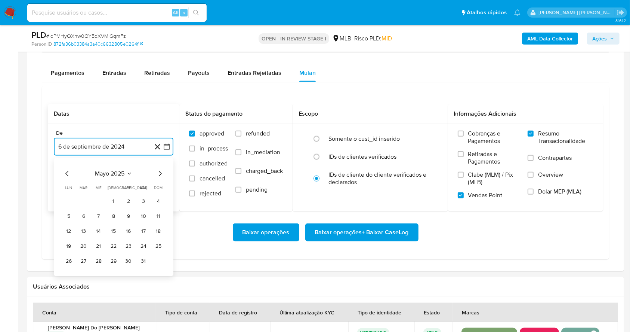
click at [158, 175] on icon "Mes siguiente" at bounding box center [160, 173] width 9 height 9
click at [81, 214] on button "5" at bounding box center [84, 216] width 12 height 12
click at [110, 183] on button "6 de octubre de 2025" at bounding box center [114, 184] width 120 height 18
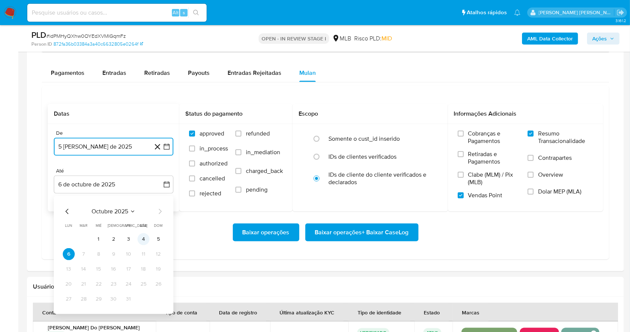
click at [144, 237] on button "4" at bounding box center [144, 239] width 12 height 12
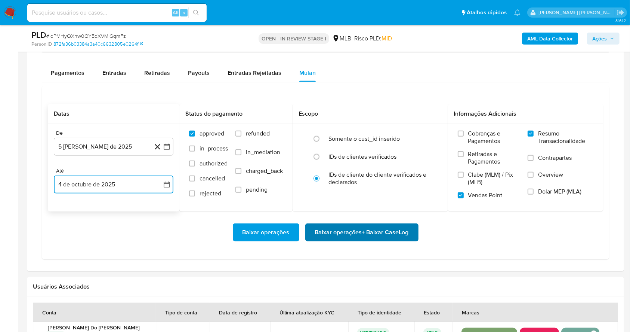
click at [354, 232] on span "Baixar operações + Baixar CaseLog" at bounding box center [362, 232] width 94 height 16
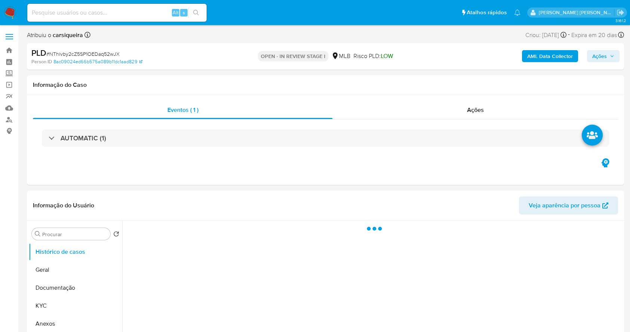
select select "10"
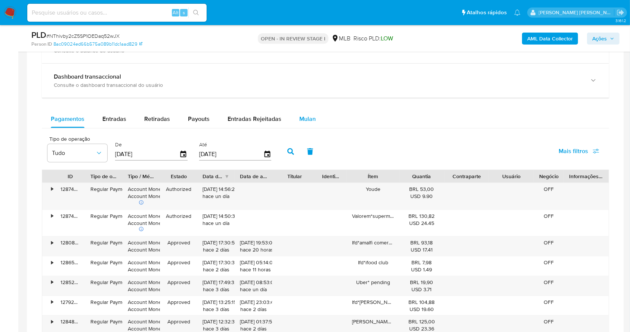
click at [305, 124] on div "Mulan" at bounding box center [307, 119] width 16 height 18
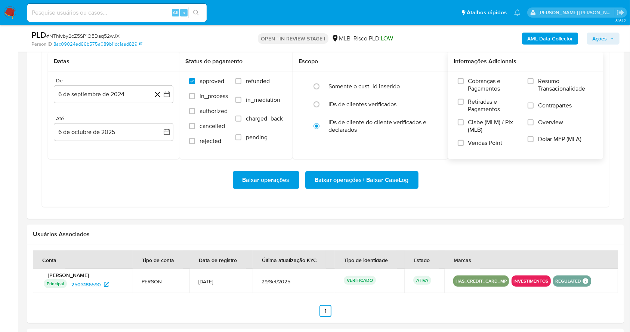
scroll to position [671, 0]
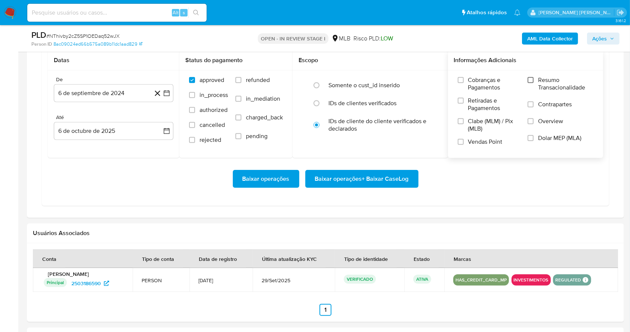
click at [528, 79] on input "Resumo Transacionalidade" at bounding box center [531, 80] width 6 height 6
click at [468, 142] on span "Vendas Point" at bounding box center [485, 141] width 34 height 7
click at [464, 142] on input "Vendas Point" at bounding box center [461, 142] width 6 height 6
click at [163, 89] on icon "button" at bounding box center [166, 92] width 7 height 7
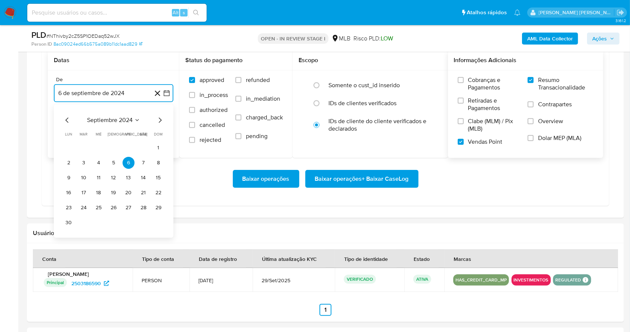
click at [158, 121] on icon "Mes siguiente" at bounding box center [160, 120] width 9 height 9
click at [158, 120] on icon "Mes siguiente" at bounding box center [160, 120] width 9 height 9
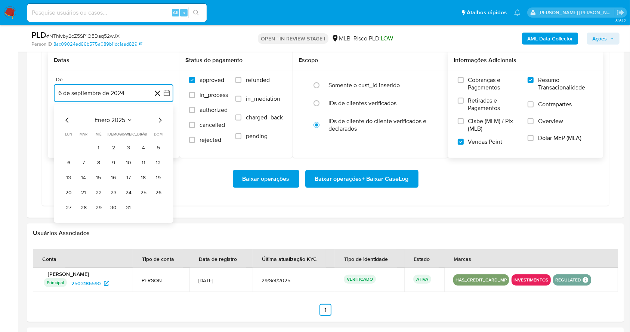
click at [158, 120] on icon "Mes siguiente" at bounding box center [160, 120] width 9 height 9
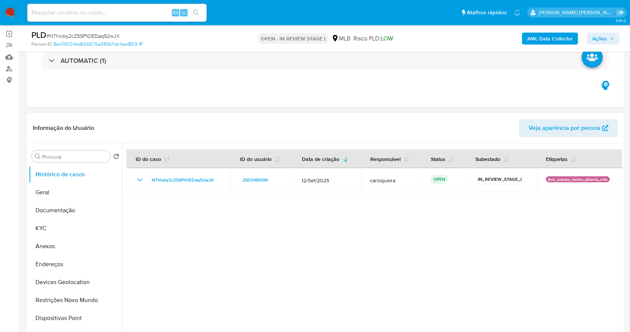
scroll to position [50, 0]
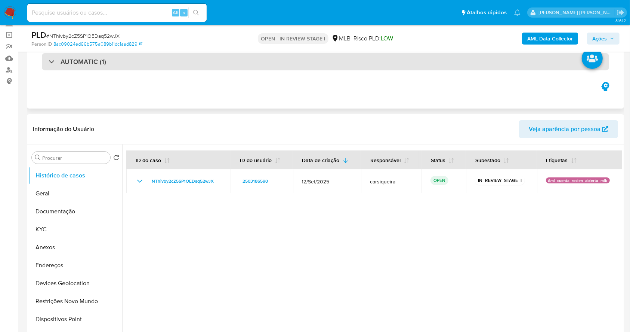
click at [90, 59] on h3 "AUTOMATIC (1)" at bounding box center [84, 62] width 46 height 8
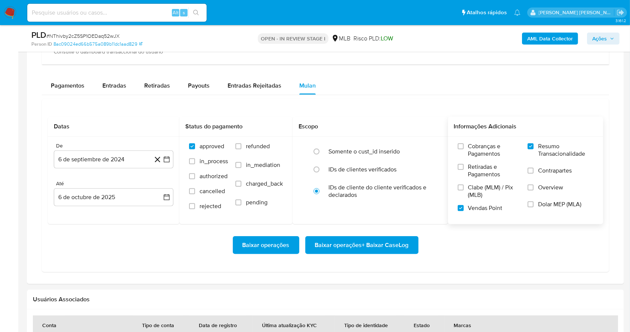
scroll to position [797, 0]
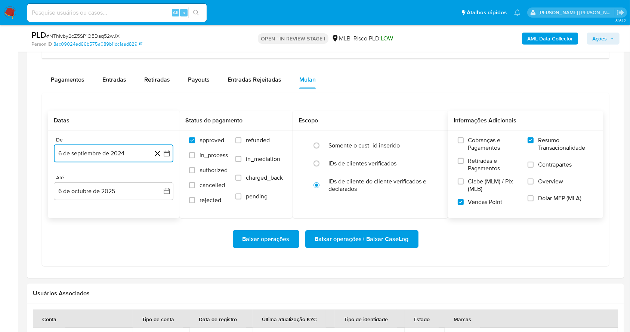
click at [169, 155] on icon "button" at bounding box center [167, 153] width 6 height 6
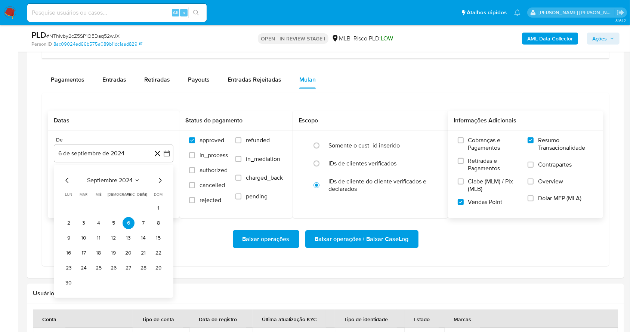
click at [164, 179] on div "septiembre 2024 septiembre 2024 lun lunes mar martes mié miércoles jue jueves v…" at bounding box center [114, 230] width 120 height 133
click at [162, 178] on icon "Mes siguiente" at bounding box center [160, 180] width 9 height 9
click at [161, 178] on icon "Mes siguiente" at bounding box center [160, 180] width 9 height 9
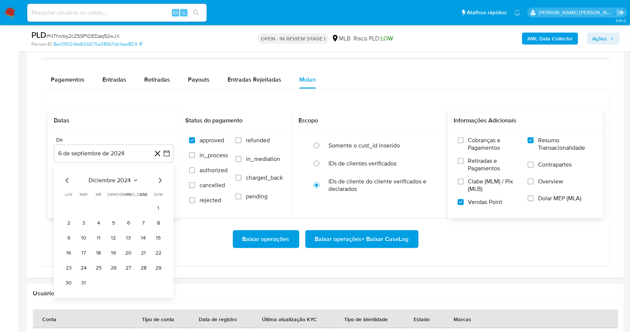
click at [161, 178] on icon "Mes siguiente" at bounding box center [160, 180] width 9 height 9
click at [160, 178] on icon "Mes siguiente" at bounding box center [160, 180] width 9 height 9
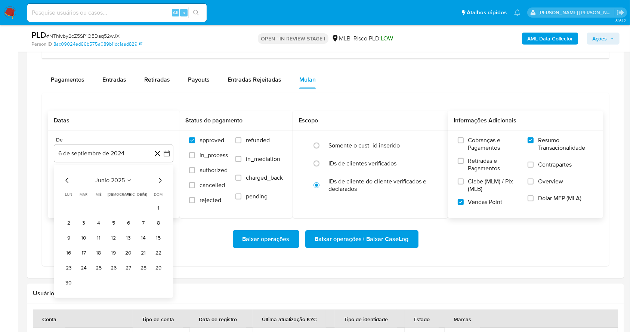
click at [160, 178] on icon "Mes siguiente" at bounding box center [160, 180] width 9 height 9
drag, startPoint x: 129, startPoint y: 252, endPoint x: 130, endPoint y: 240, distance: 12.0
click at [130, 251] on button "22" at bounding box center [129, 253] width 12 height 12
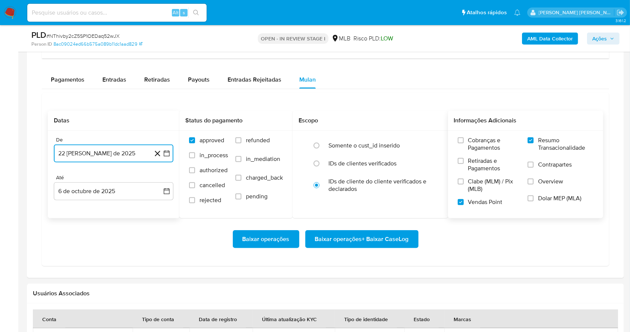
drag, startPoint x: 135, startPoint y: 190, endPoint x: 134, endPoint y: 200, distance: 10.2
click at [136, 191] on button "6 de octubre de 2025" at bounding box center [114, 191] width 120 height 18
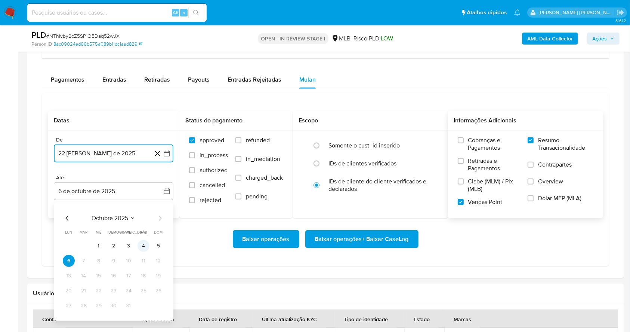
click at [145, 242] on button "4" at bounding box center [144, 246] width 12 height 12
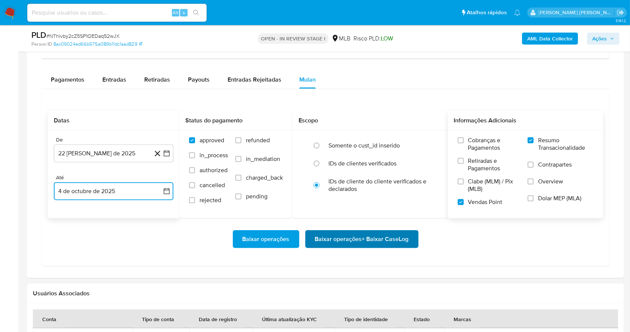
click at [358, 235] on span "Baixar operações + Baixar CaseLog" at bounding box center [362, 239] width 94 height 16
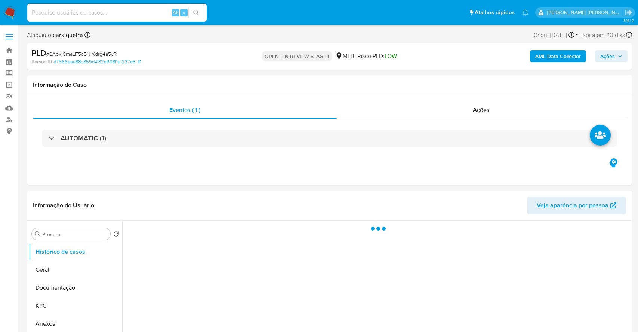
select select "10"
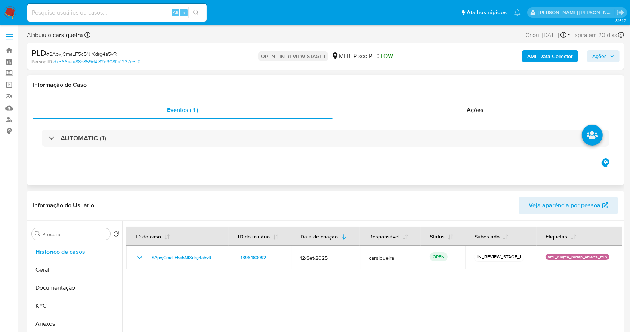
drag, startPoint x: 177, startPoint y: 148, endPoint x: 182, endPoint y: 147, distance: 5.1
click at [175, 147] on div "AUTOMATIC (1)" at bounding box center [325, 137] width 585 height 37
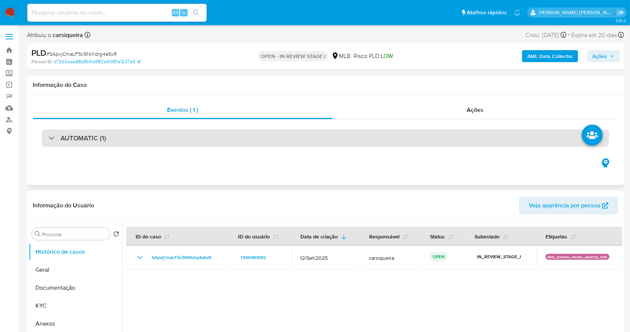
click at [327, 134] on div "AUTOMATIC (1)" at bounding box center [325, 137] width 567 height 17
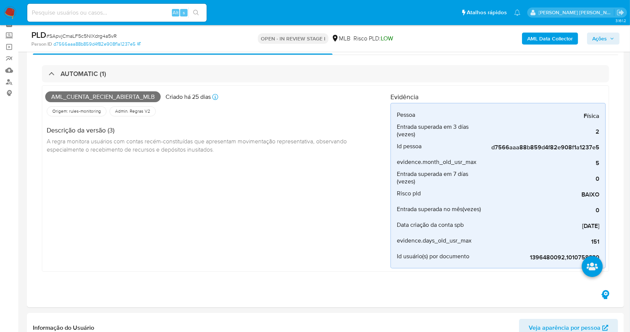
scroll to position [36, 0]
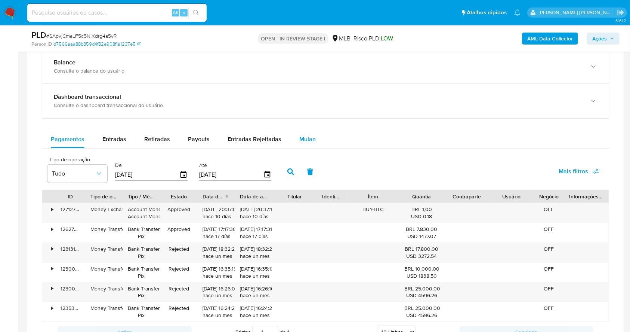
click at [299, 141] on span "Mulan" at bounding box center [307, 139] width 16 height 9
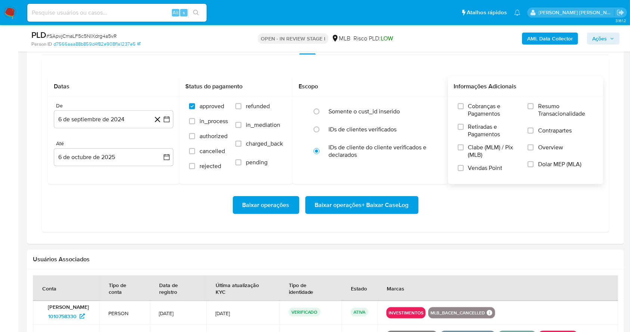
scroll to position [799, 0]
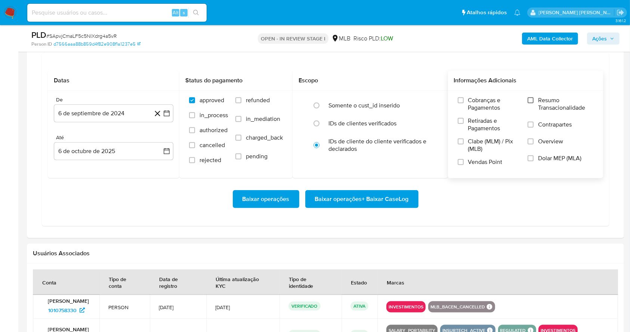
click at [532, 100] on input "Resumo Transacionalidade" at bounding box center [531, 100] width 6 height 6
click at [462, 160] on input "Vendas Point" at bounding box center [461, 162] width 6 height 6
click at [166, 111] on icon "button" at bounding box center [166, 113] width 7 height 7
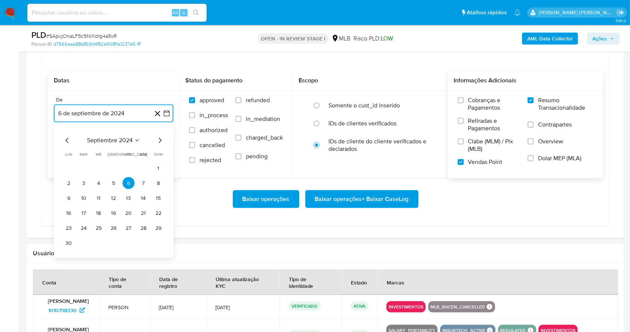
click at [159, 139] on icon "Mes siguiente" at bounding box center [160, 140] width 9 height 9
click at [158, 139] on icon "Mes siguiente" at bounding box center [160, 140] width 9 height 9
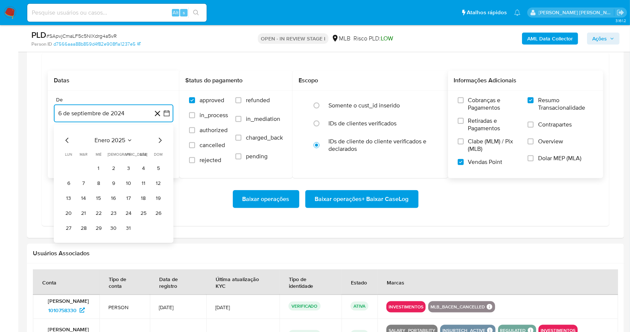
click at [158, 139] on icon "Mes siguiente" at bounding box center [160, 140] width 9 height 9
click at [63, 140] on icon "Mes anterior" at bounding box center [67, 140] width 9 height 9
click at [159, 184] on button "13" at bounding box center [159, 183] width 12 height 12
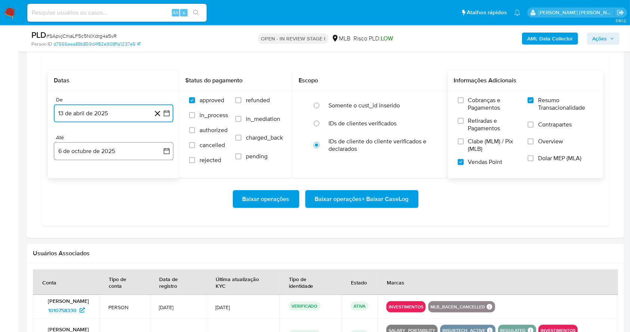
click at [120, 154] on button "6 de octubre de 2025" at bounding box center [114, 151] width 120 height 18
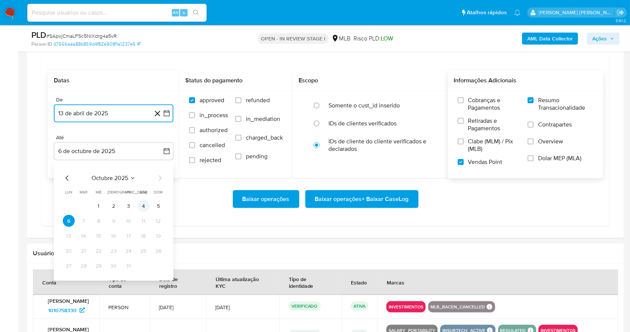
click at [142, 201] on button "4" at bounding box center [144, 206] width 12 height 12
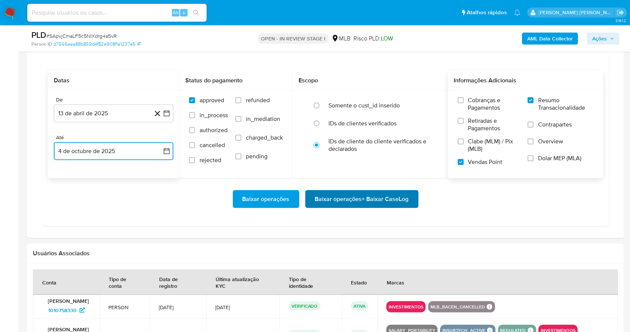
click at [329, 195] on span "Baixar operações + Baixar CaseLog" at bounding box center [362, 199] width 94 height 16
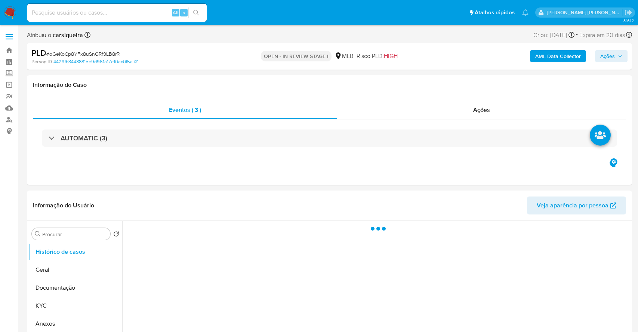
select select "10"
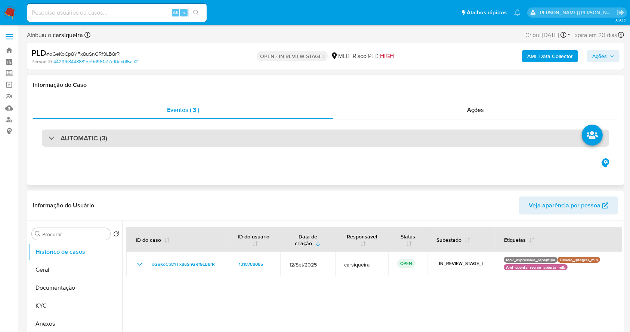
click at [114, 132] on div "AUTOMATIC (3)" at bounding box center [325, 137] width 567 height 17
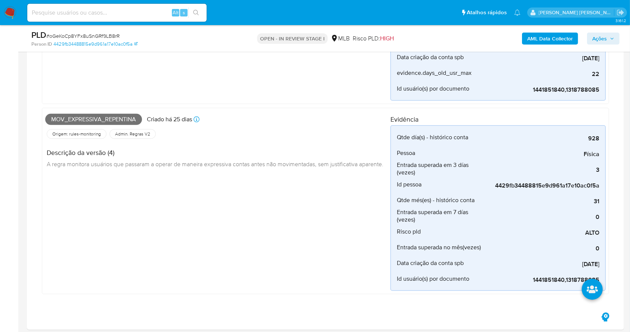
scroll to position [413, 0]
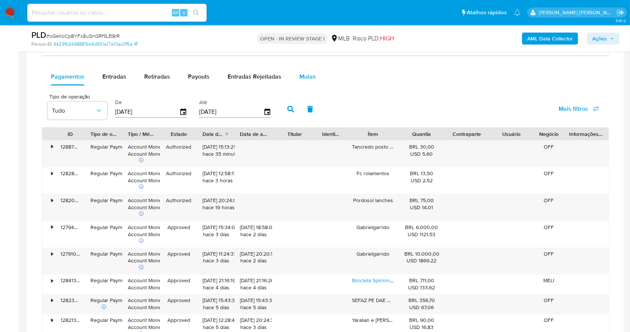
click at [307, 74] on span "Mulan" at bounding box center [307, 76] width 16 height 9
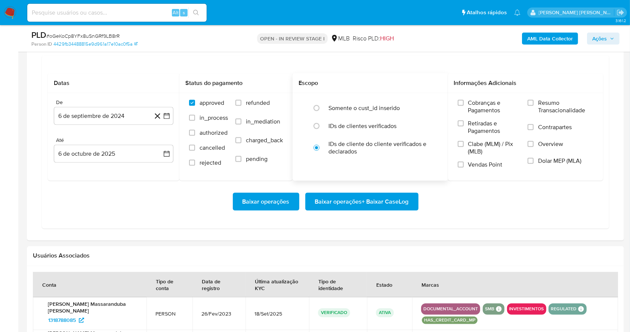
scroll to position [1220, 0]
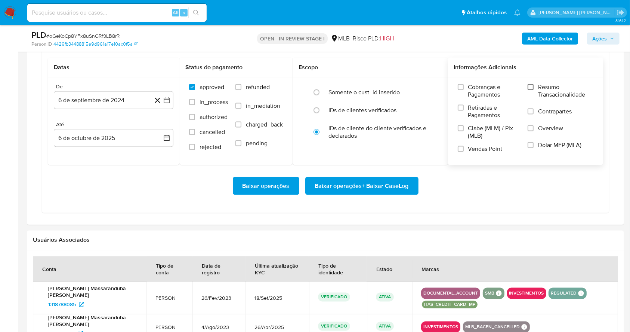
click at [532, 84] on input "Resumo Transacionalidade" at bounding box center [531, 87] width 6 height 6
drag, startPoint x: 462, startPoint y: 147, endPoint x: 382, endPoint y: 146, distance: 80.8
click at [461, 147] on input "Vendas Point" at bounding box center [461, 149] width 6 height 6
click at [170, 100] on icon "button" at bounding box center [166, 99] width 7 height 7
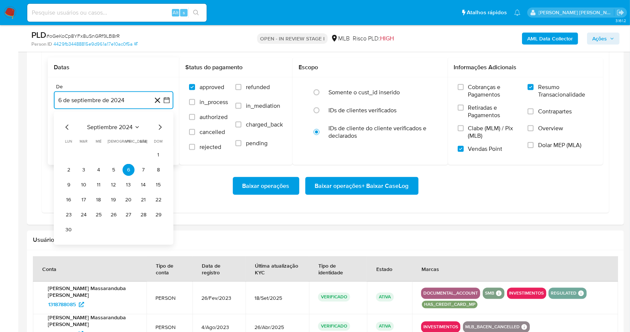
click at [161, 126] on icon "Mes siguiente" at bounding box center [160, 127] width 9 height 9
click at [161, 126] on icon "Mes siguiente" at bounding box center [160, 126] width 3 height 5
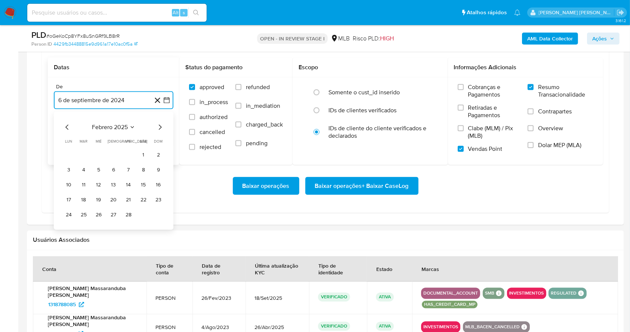
click at [161, 126] on icon "Mes siguiente" at bounding box center [160, 126] width 3 height 5
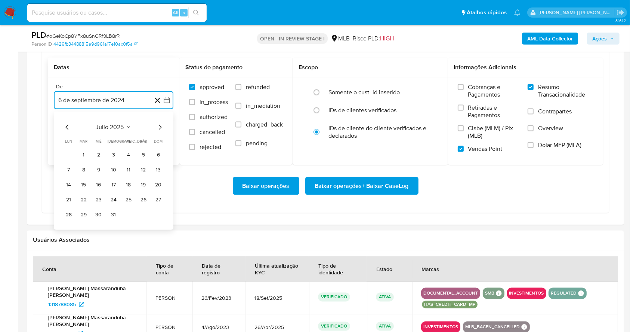
click at [161, 126] on icon "Mes siguiente" at bounding box center [160, 126] width 3 height 5
drag, startPoint x: 99, startPoint y: 197, endPoint x: 93, endPoint y: 140, distance: 56.7
click at [99, 195] on button "20" at bounding box center [99, 200] width 12 height 12
click at [93, 140] on button "6 de octubre de 2025" at bounding box center [114, 138] width 120 height 18
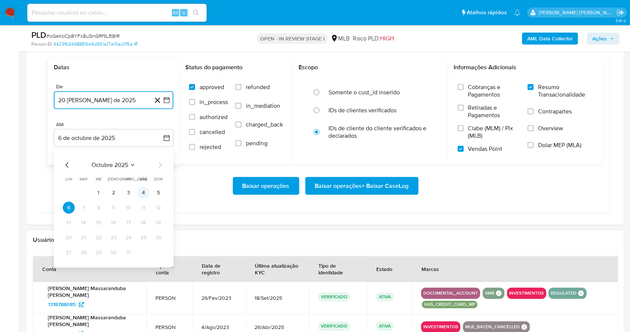
click at [142, 188] on button "4" at bounding box center [144, 193] width 12 height 12
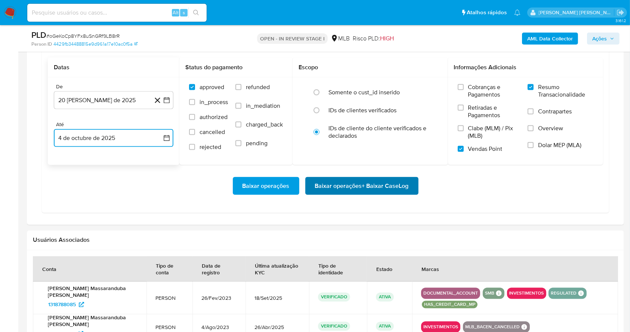
click at [324, 182] on span "Baixar operações + Baixar CaseLog" at bounding box center [362, 186] width 94 height 16
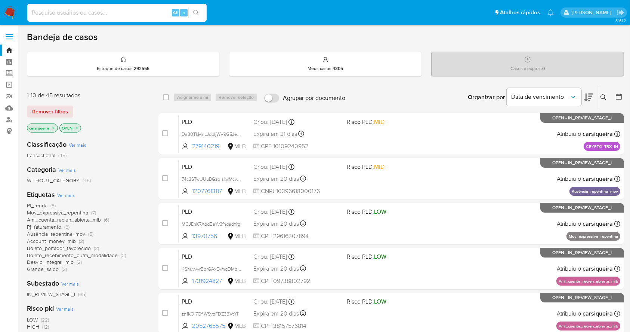
drag, startPoint x: 127, startPoint y: 15, endPoint x: 141, endPoint y: 14, distance: 14.2
click at [125, 15] on input at bounding box center [116, 13] width 179 height 10
paste input "1005245842"
type input "1005245842"
click at [187, 13] on div "s" at bounding box center [183, 12] width 7 height 7
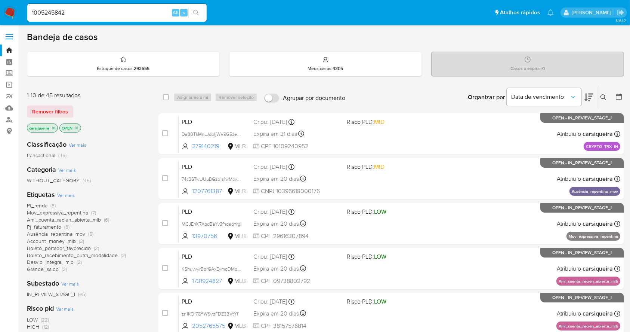
click at [188, 15] on button "search-icon" at bounding box center [195, 12] width 15 height 10
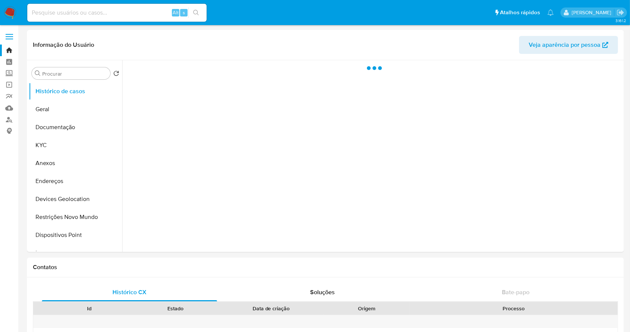
select select "10"
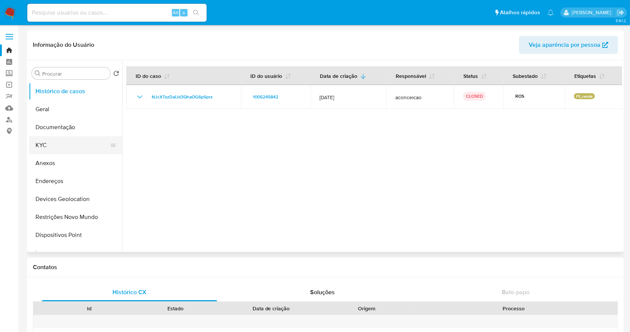
click at [67, 138] on button "KYC" at bounding box center [72, 145] width 87 height 18
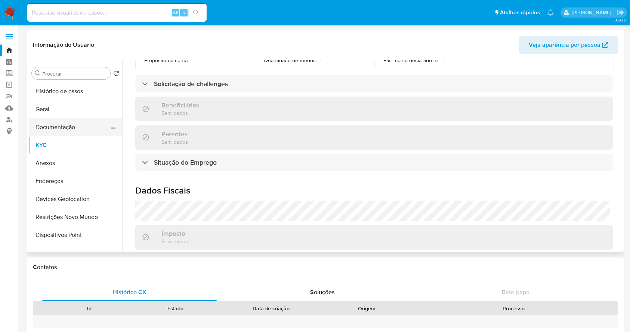
scroll to position [26, 0]
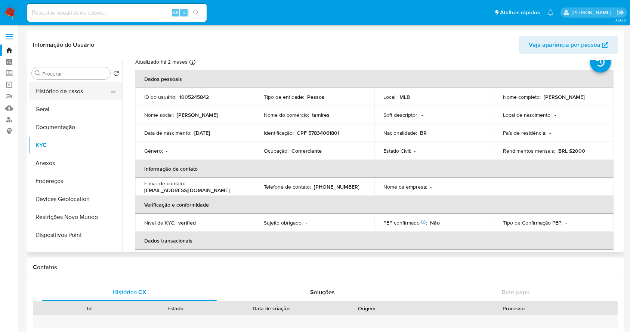
click at [71, 88] on button "Histórico de casos" at bounding box center [72, 91] width 87 height 18
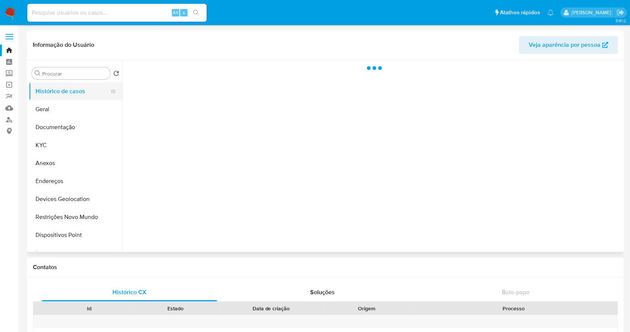
scroll to position [0, 0]
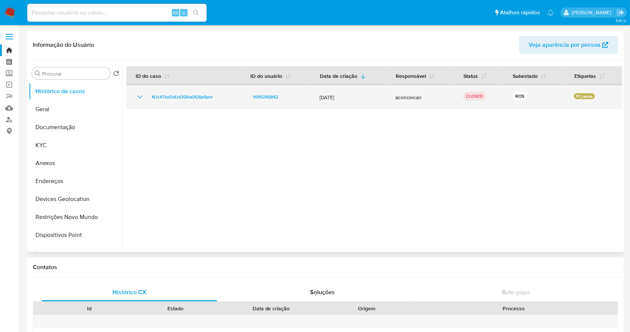
click at [138, 96] on icon "Mostrar/Ocultar" at bounding box center [139, 96] width 5 height 3
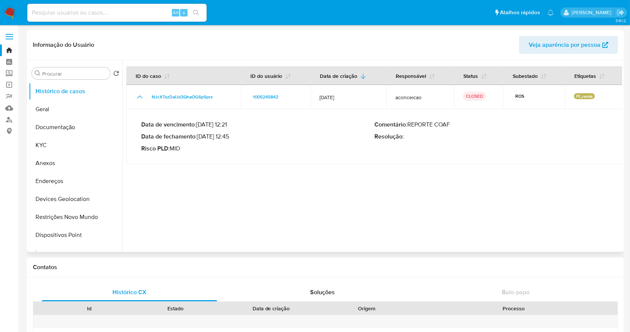
drag, startPoint x: 200, startPoint y: 136, endPoint x: 228, endPoint y: 141, distance: 27.7
click at [228, 141] on div "Data de vencimento : 27/07/2024 12:21 Data de fechamento : 11/07/2024 12:45 Ris…" at bounding box center [257, 136] width 233 height 31
click at [10, 123] on link "Localizador de pessoas" at bounding box center [44, 120] width 89 height 12
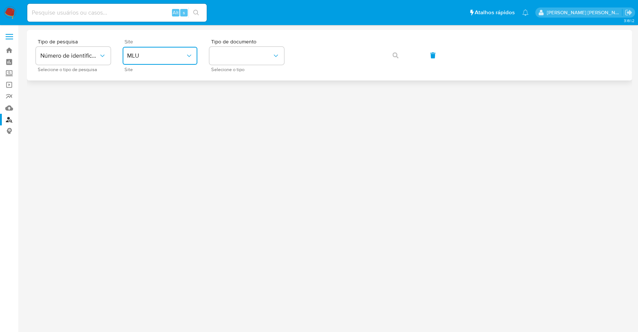
click at [148, 61] on button "MLU" at bounding box center [160, 56] width 75 height 18
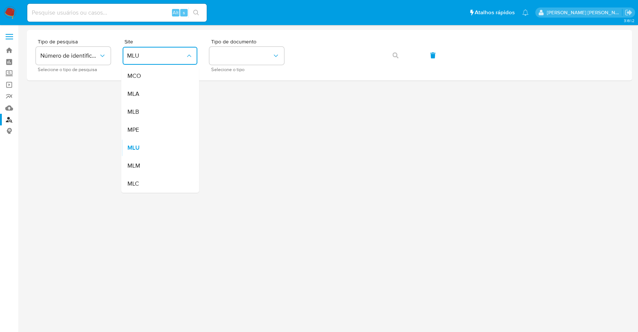
drag, startPoint x: 153, startPoint y: 110, endPoint x: 166, endPoint y: 104, distance: 14.4
click at [154, 110] on div "MLB" at bounding box center [157, 112] width 61 height 18
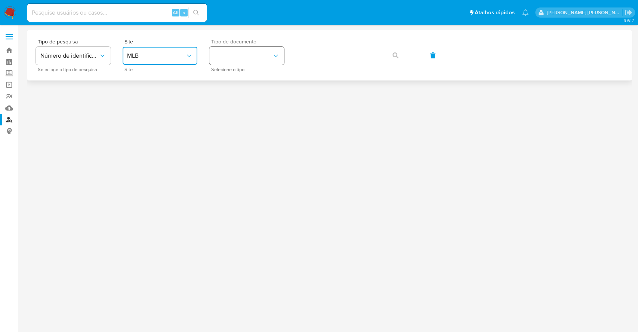
drag, startPoint x: 262, startPoint y: 52, endPoint x: 268, endPoint y: 63, distance: 12.4
click at [262, 52] on button "identificationType" at bounding box center [246, 56] width 75 height 18
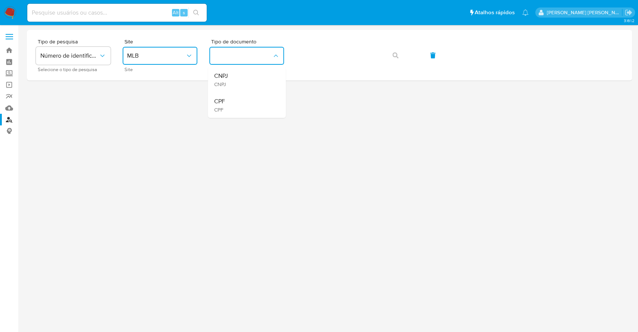
click at [258, 100] on div "CPF CPF" at bounding box center [244, 104] width 61 height 25
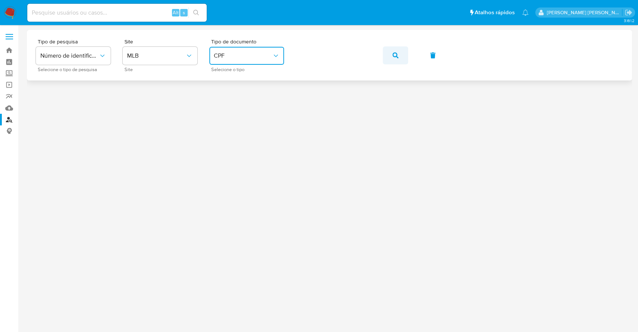
click at [395, 55] on icon "button" at bounding box center [395, 55] width 6 height 6
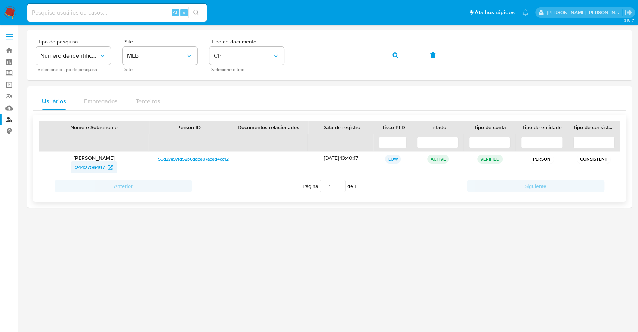
click at [80, 167] on span "2442706497" at bounding box center [90, 167] width 30 height 12
click at [394, 55] on icon "button" at bounding box center [395, 55] width 6 height 6
click at [89, 163] on span "268105577" at bounding box center [89, 167] width 25 height 12
click at [232, 58] on span "CPF" at bounding box center [243, 55] width 58 height 7
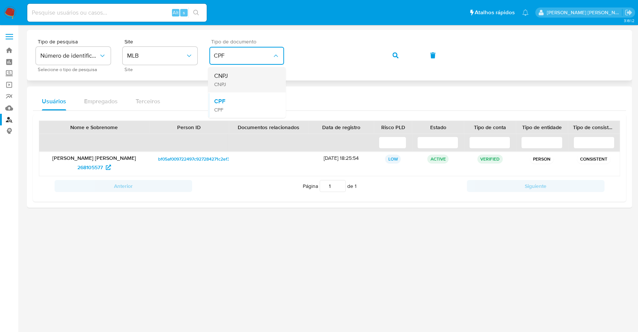
click at [246, 73] on div "CNPJ CNPJ" at bounding box center [244, 79] width 61 height 25
click at [398, 52] on button "button" at bounding box center [395, 55] width 25 height 18
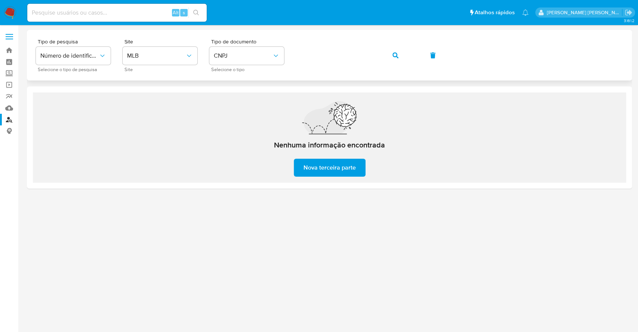
click at [314, 39] on div "Tipo de pesquisa Número de identificação Selecione o tipo de pesquisa Site MLB …" at bounding box center [329, 55] width 587 height 33
click at [393, 55] on icon "button" at bounding box center [395, 55] width 6 height 6
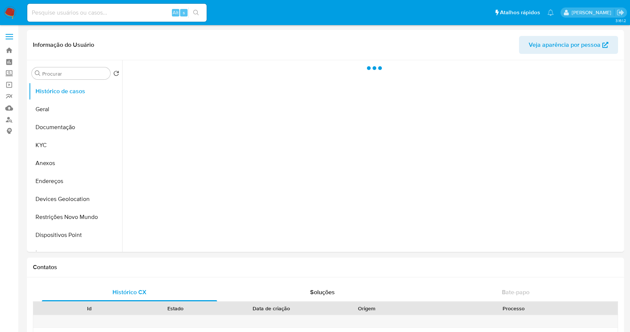
select select "10"
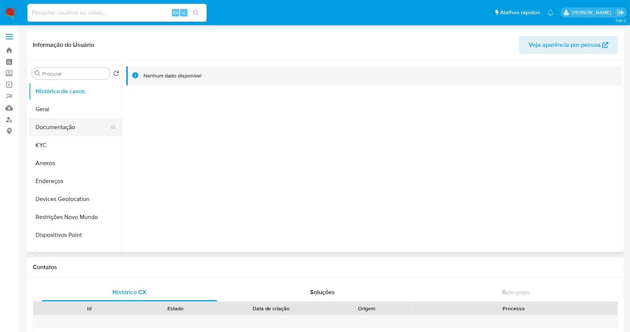
click at [60, 134] on button "Documentação" at bounding box center [72, 127] width 87 height 18
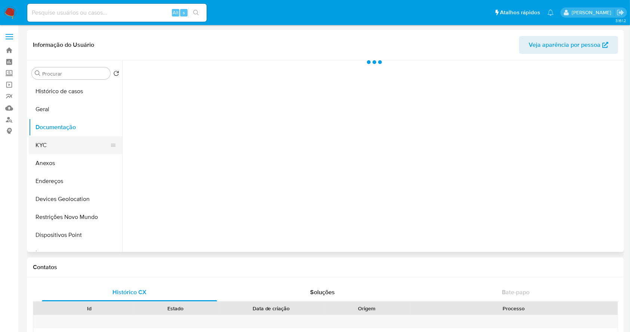
click at [61, 148] on button "KYC" at bounding box center [72, 145] width 87 height 18
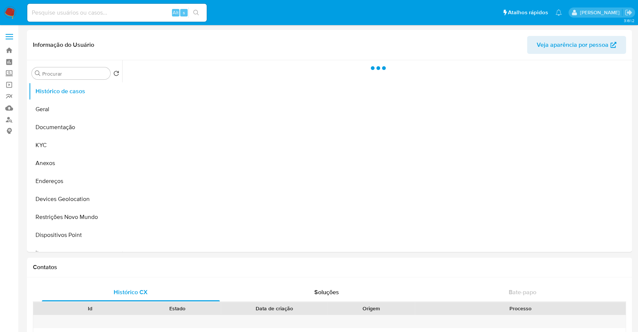
select select "10"
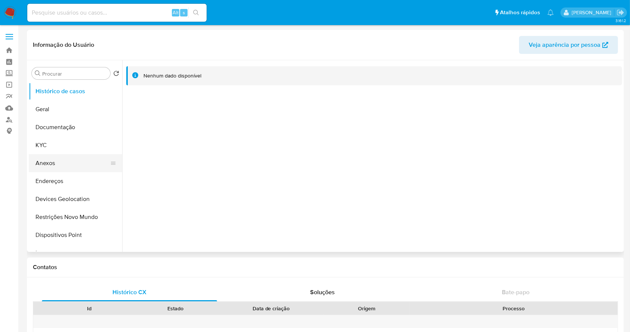
click at [70, 155] on button "Anexos" at bounding box center [72, 163] width 87 height 18
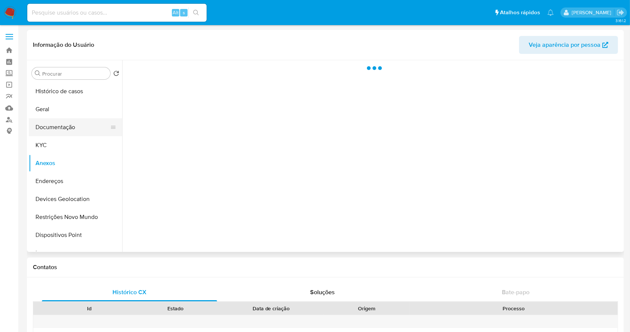
drag, startPoint x: 75, startPoint y: 131, endPoint x: 70, endPoint y: 133, distance: 5.0
click at [74, 132] on button "Documentação" at bounding box center [72, 127] width 87 height 18
click at [54, 145] on button "KYC" at bounding box center [72, 145] width 87 height 18
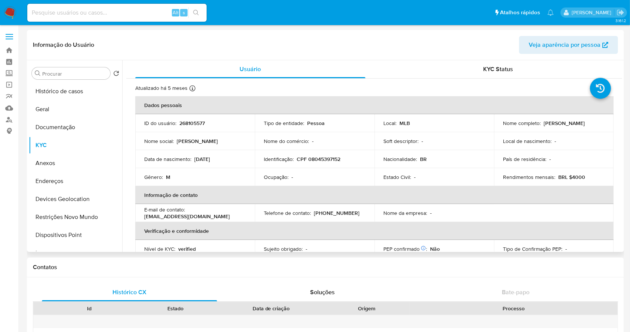
click at [549, 124] on p "Samuel Junior Ferreira Regenold" at bounding box center [564, 123] width 41 height 7
copy p "Ferreira"
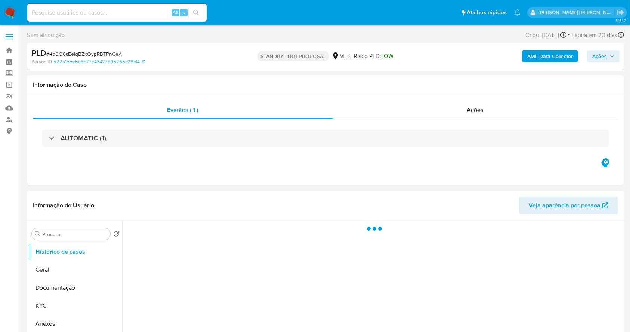
select select "10"
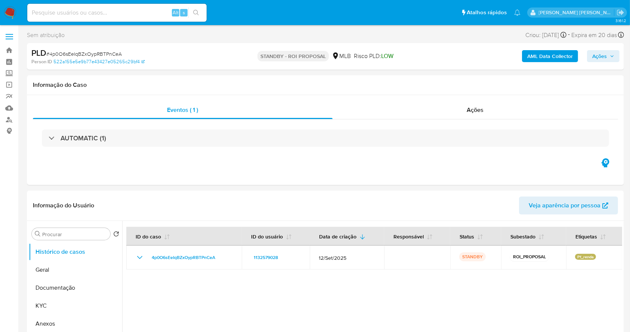
click at [10, 14] on img at bounding box center [10, 12] width 13 height 13
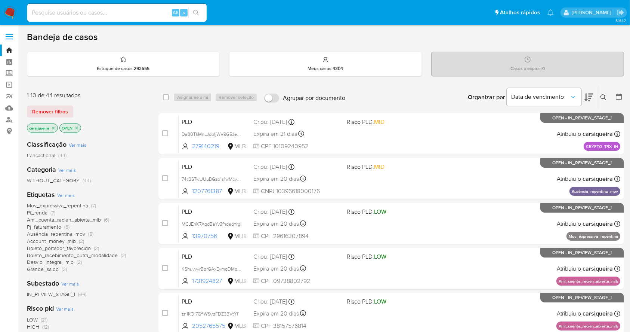
click at [80, 12] on input at bounding box center [116, 13] width 179 height 10
paste input "hOqZEWwl1m76yCyj4LdbwqjR"
type input "hOqZEWwl1m76yCyj4LdbwqjR"
click at [196, 10] on icon "search-icon" at bounding box center [196, 13] width 6 height 6
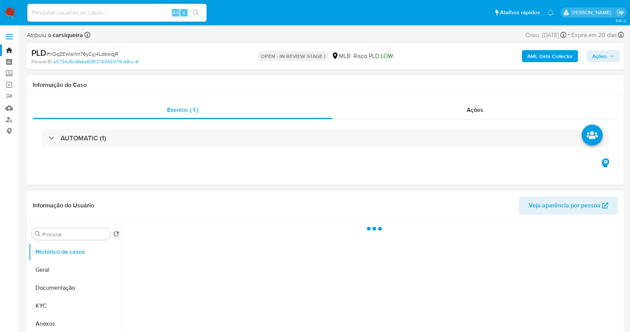
select select "10"
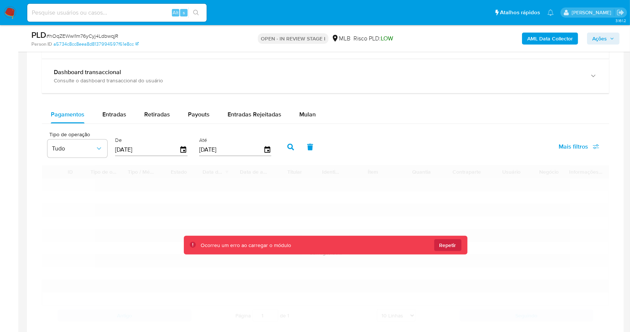
scroll to position [598, 0]
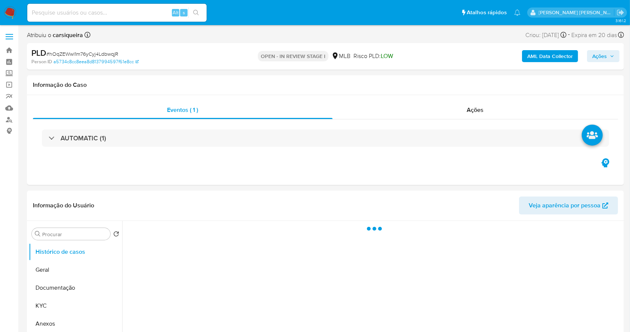
select select "10"
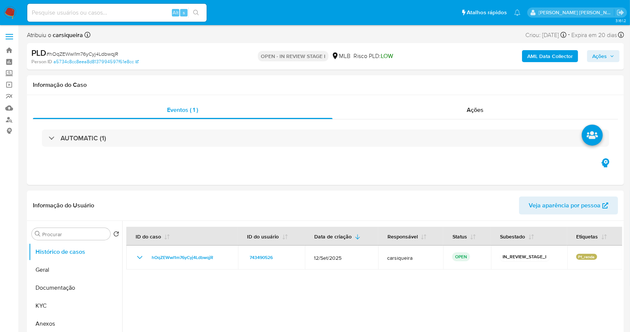
click at [56, 10] on input at bounding box center [116, 13] width 179 height 10
paste input "NThivby2cZ5SP1OEDaq52wJX"
type input "NThivby2cZ5SP1OEDaq52wJX"
click at [197, 11] on icon "search-icon" at bounding box center [196, 13] width 6 height 6
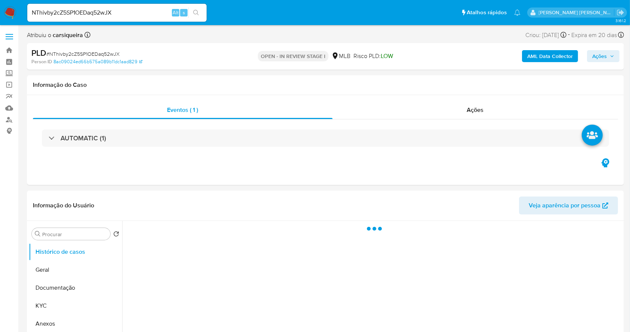
select select "10"
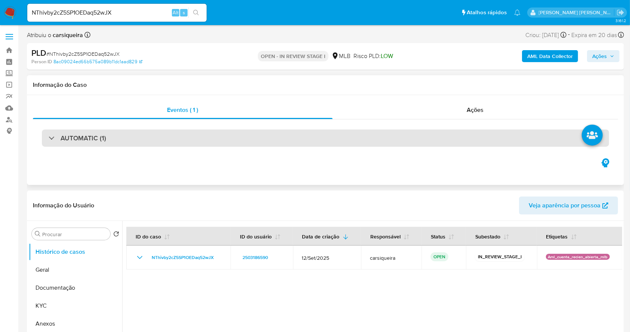
click at [115, 140] on div "AUTOMATIC (1)" at bounding box center [325, 137] width 567 height 17
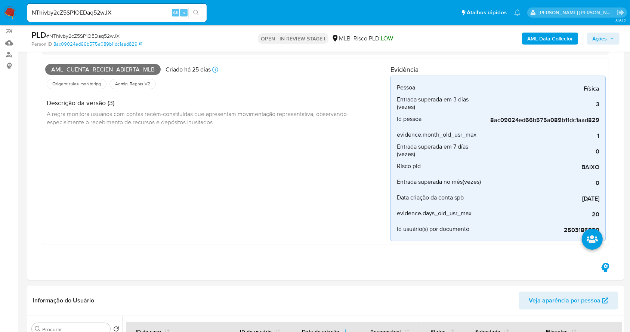
scroll to position [50, 0]
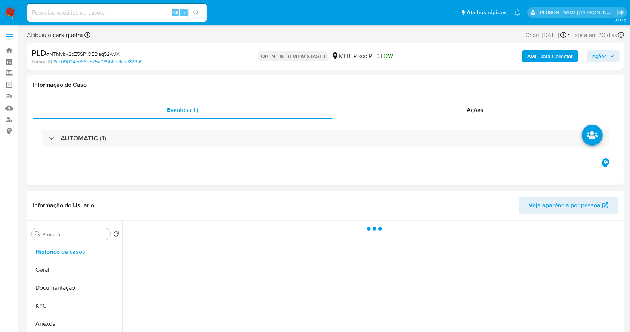
select select "10"
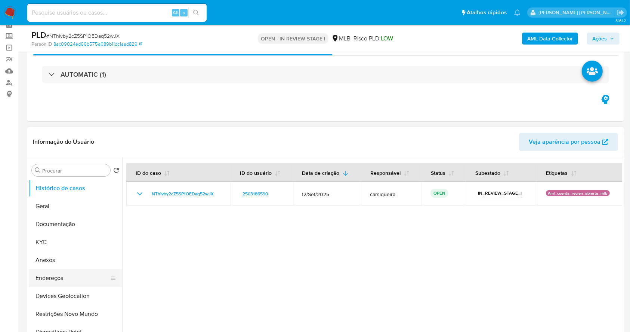
scroll to position [99, 0]
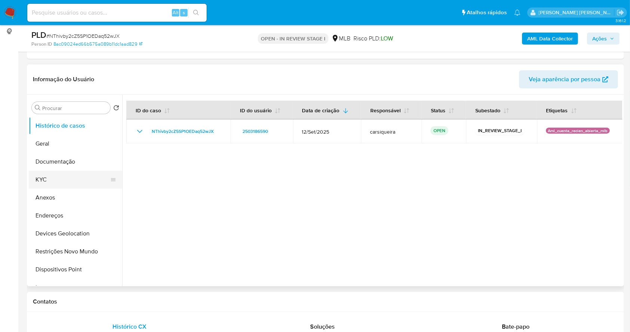
click at [50, 180] on button "KYC" at bounding box center [72, 179] width 87 height 18
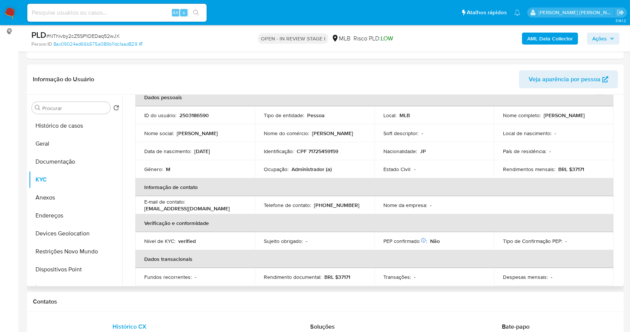
scroll to position [44, 0]
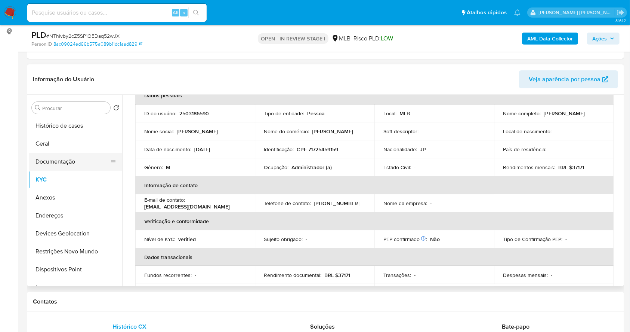
click at [63, 158] on button "Documentação" at bounding box center [72, 162] width 87 height 18
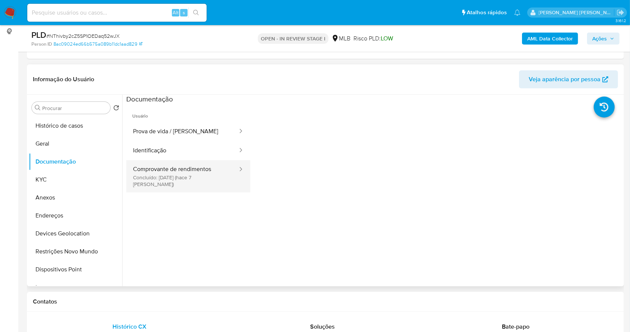
click at [198, 172] on button "Comprovante de rendimentos Concluído: [DATE] (hace 7 [PERSON_NAME])" at bounding box center [182, 176] width 112 height 32
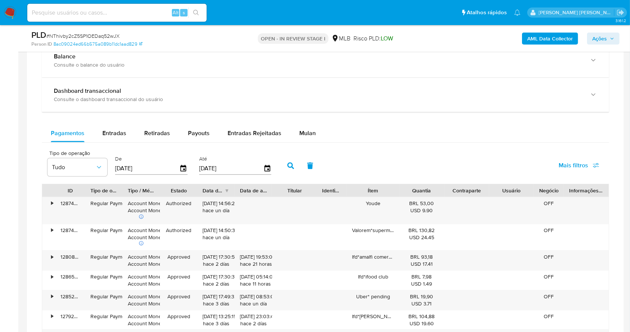
scroll to position [452, 0]
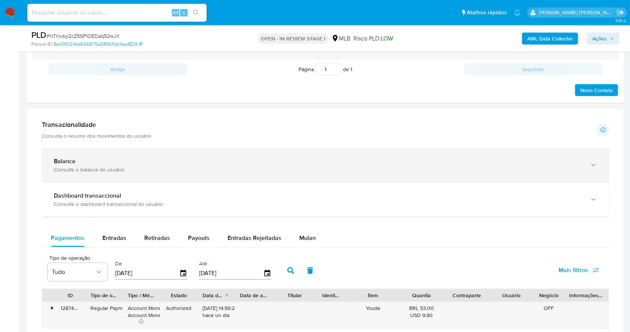
click at [170, 150] on div "Balance Consulte o balance do usuário" at bounding box center [325, 165] width 567 height 34
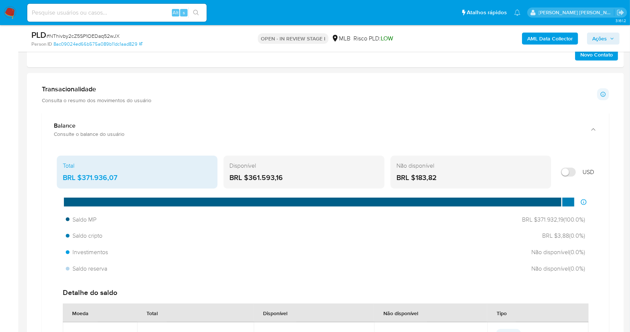
scroll to position [502, 0]
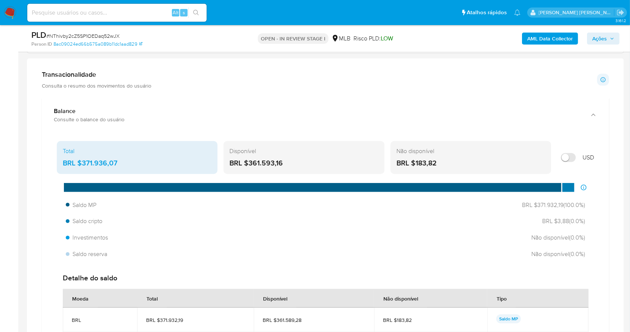
drag, startPoint x: 289, startPoint y: 161, endPoint x: 247, endPoint y: 165, distance: 42.0
click at [247, 165] on div "BRL $361.593,16" at bounding box center [304, 163] width 149 height 10
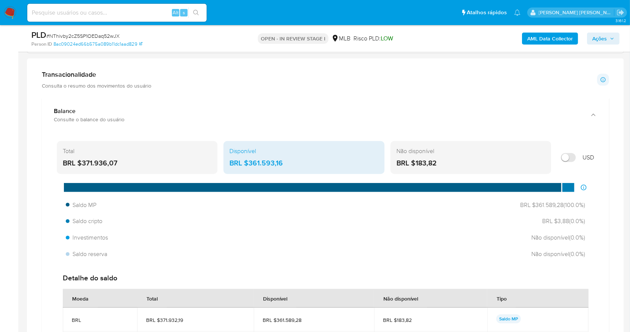
click at [521, 34] on div "AML Data Collector Ações" at bounding box center [523, 39] width 194 height 18
click at [541, 39] on b "AML Data Collector" at bounding box center [550, 39] width 46 height 12
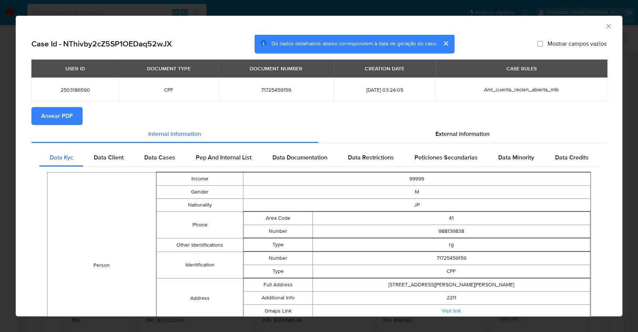
click at [41, 121] on span "Anexar PDF" at bounding box center [57, 116] width 32 height 16
click at [0, 142] on div "AML Data Collector Case Id - NThivby2cZ5SP1OEDaq52wJX Os dados detalhados abaix…" at bounding box center [319, 166] width 638 height 332
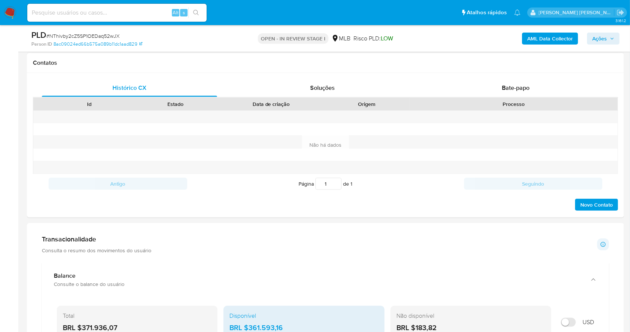
scroll to position [104, 0]
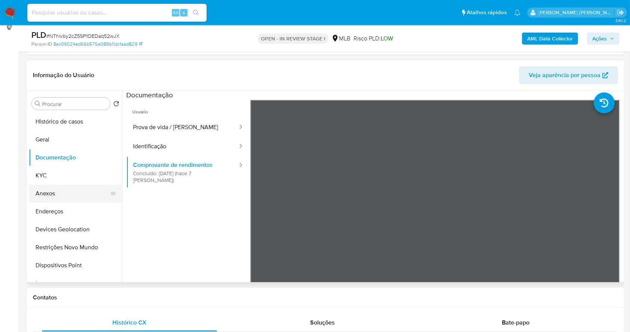
click at [60, 191] on button "Anexos" at bounding box center [72, 193] width 87 height 18
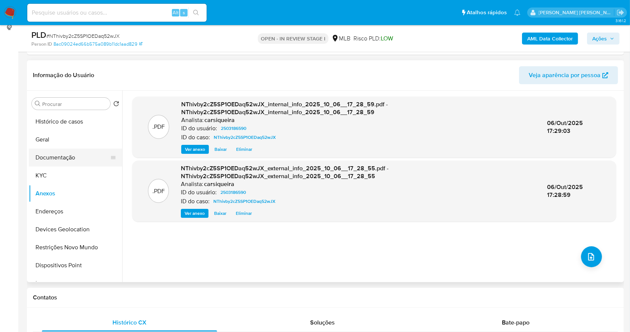
drag, startPoint x: 52, startPoint y: 174, endPoint x: 103, endPoint y: 160, distance: 53.4
click at [53, 169] on button "KYC" at bounding box center [75, 175] width 93 height 18
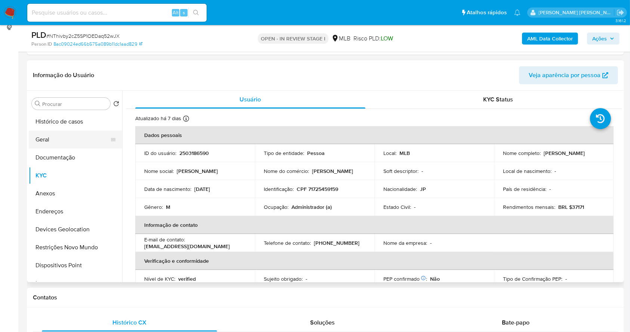
click at [70, 147] on button "Geral" at bounding box center [72, 139] width 87 height 18
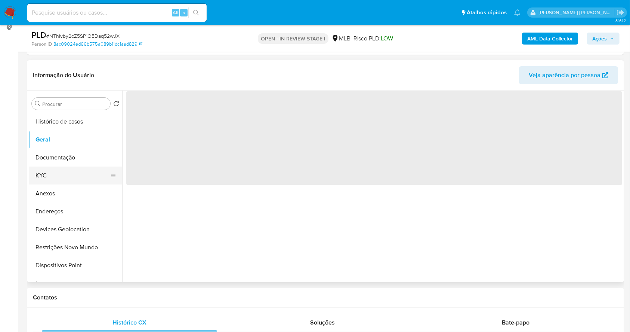
click at [55, 175] on button "KYC" at bounding box center [72, 175] width 87 height 18
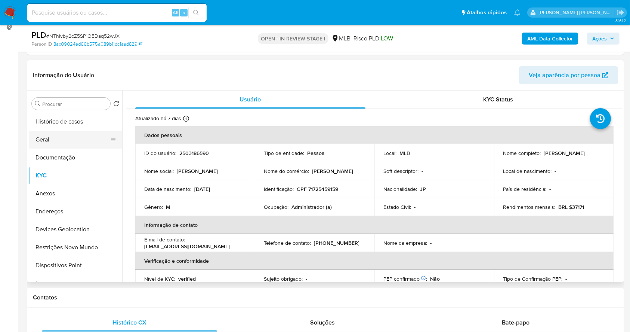
click at [65, 142] on button "Geral" at bounding box center [72, 139] width 87 height 18
